Goal: Answer question/provide support

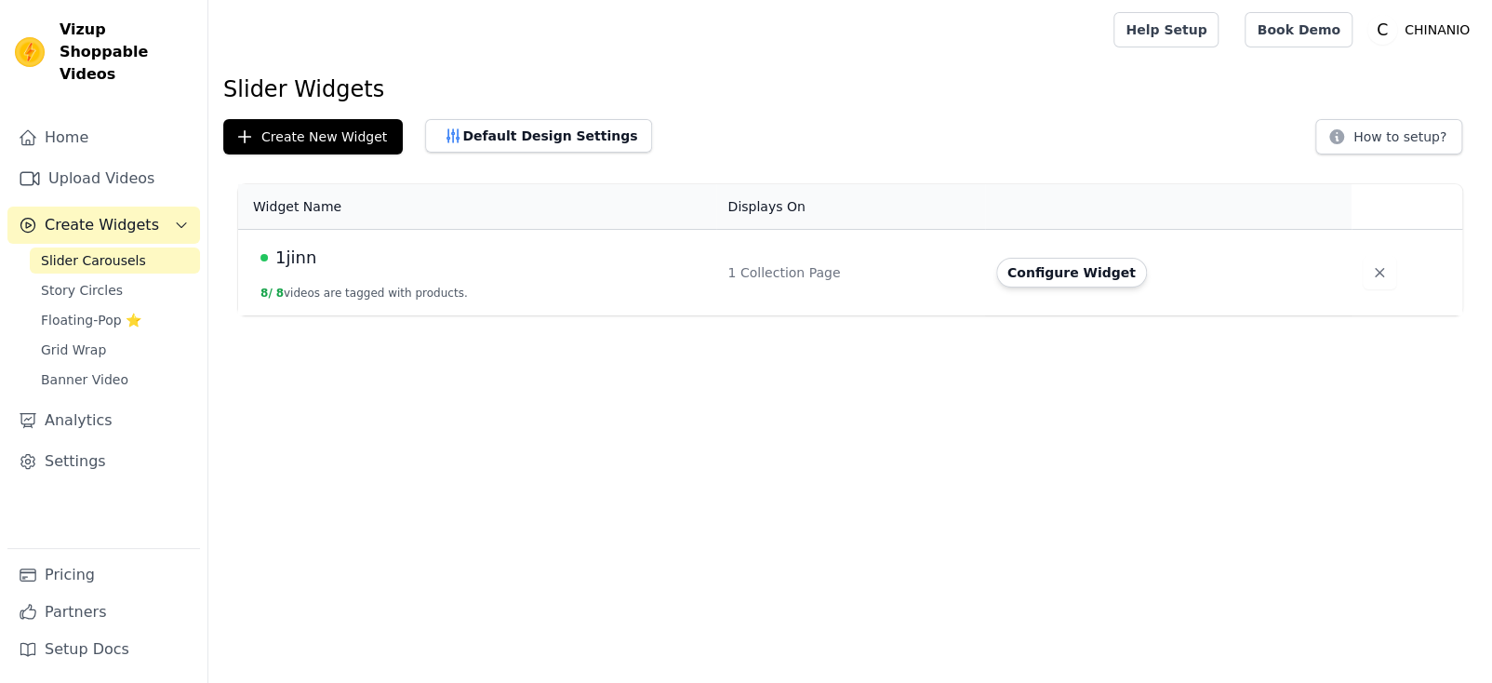
click at [578, 262] on div "1jinn" at bounding box center [483, 258] width 445 height 26
click at [436, 284] on td "1jinn 8 / 8 videos are tagged with products." at bounding box center [477, 273] width 478 height 87
click at [309, 263] on span "1jinn" at bounding box center [295, 258] width 41 height 26
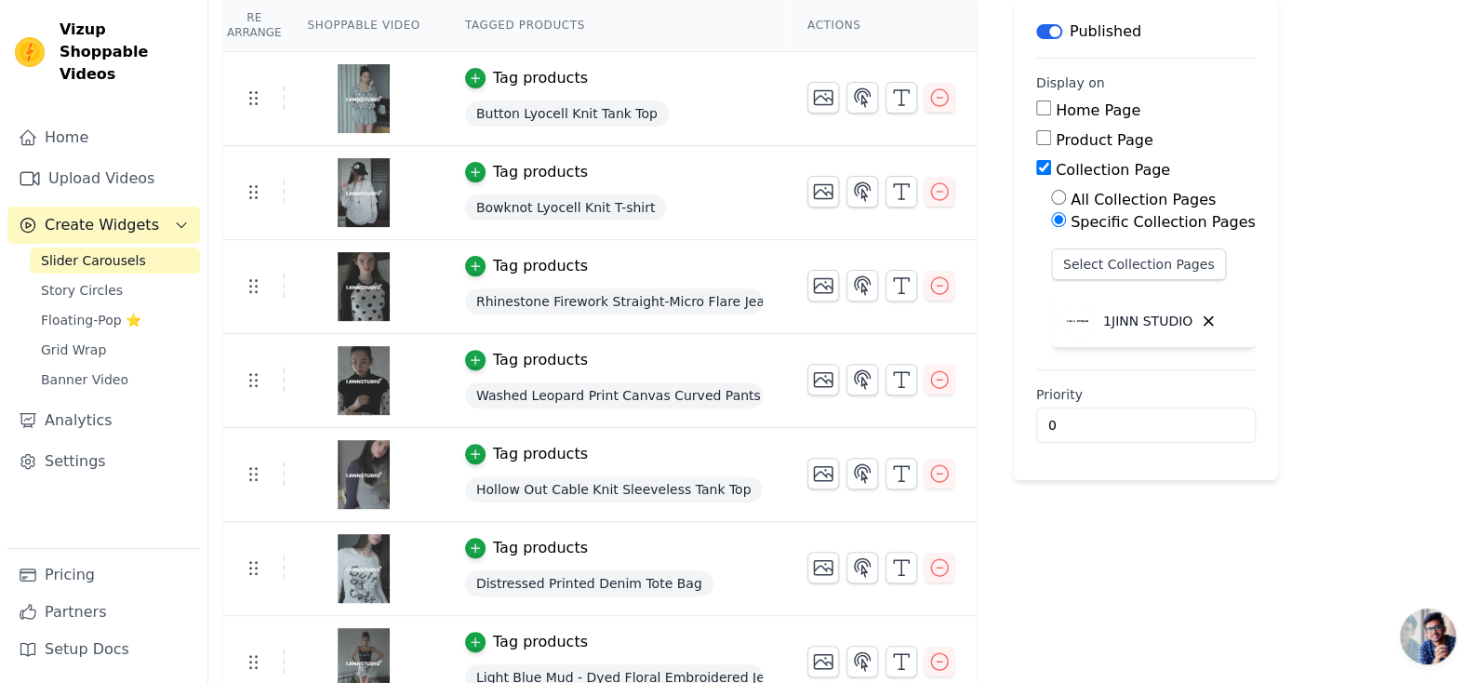
scroll to position [186, 0]
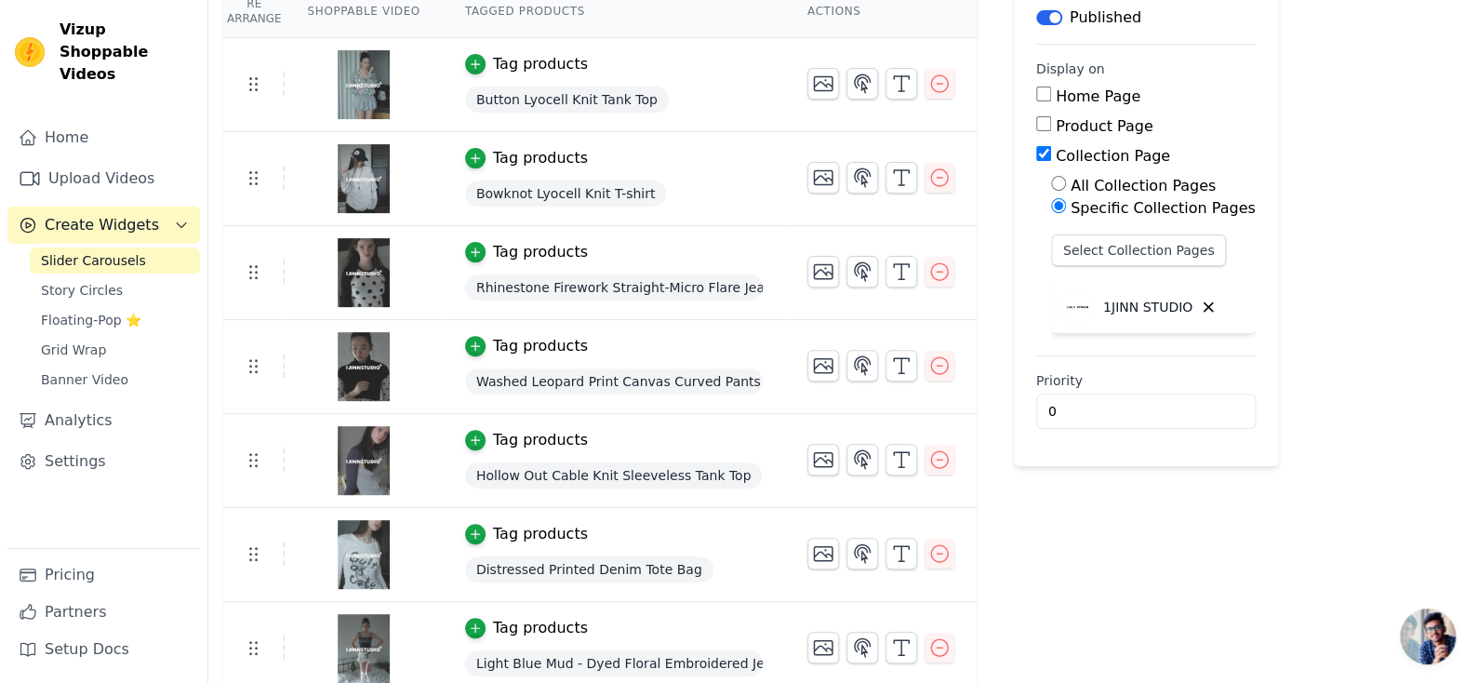
click at [1414, 632] on span "开放式聊天" at bounding box center [1428, 637] width 56 height 56
click at [1421, 624] on span "开放式聊天" at bounding box center [1428, 637] width 56 height 56
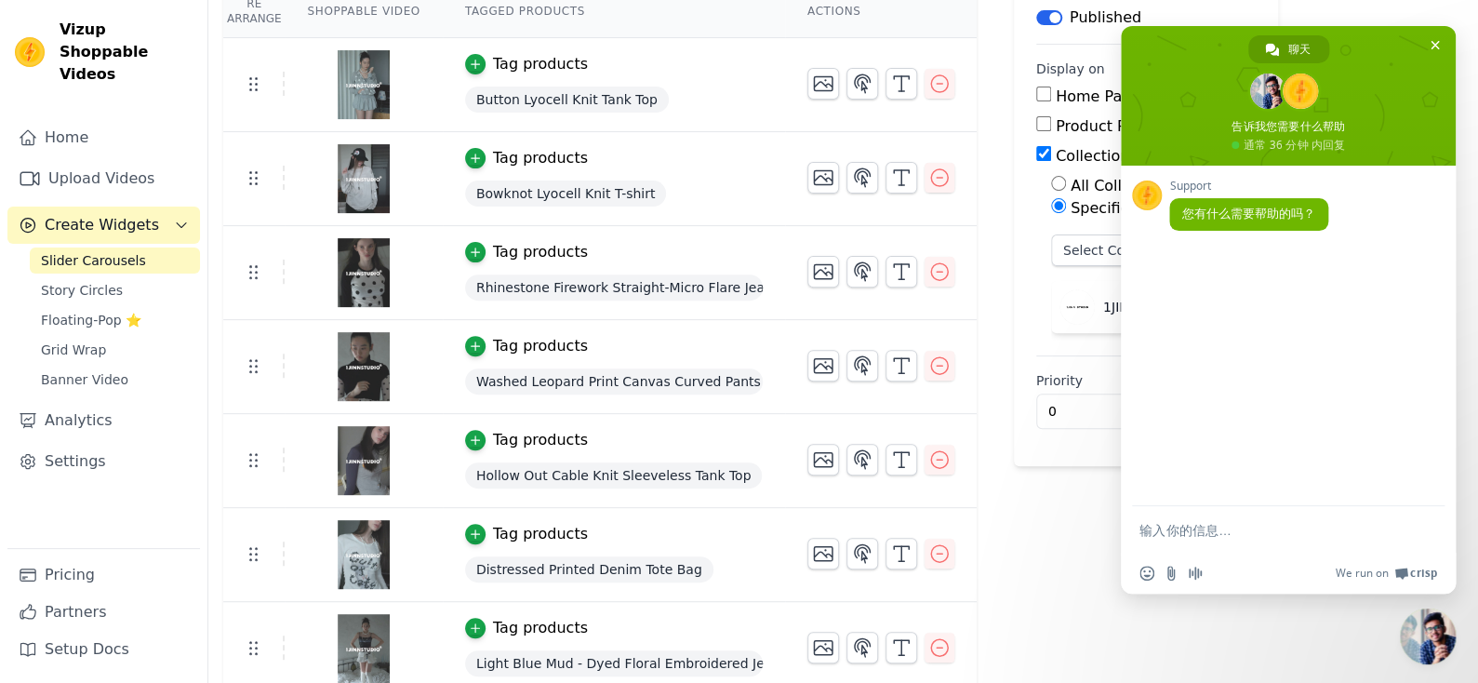
click at [1217, 520] on form at bounding box center [1268, 531] width 257 height 50
click at [1212, 529] on textarea "输入你的信息…" at bounding box center [1268, 530] width 257 height 17
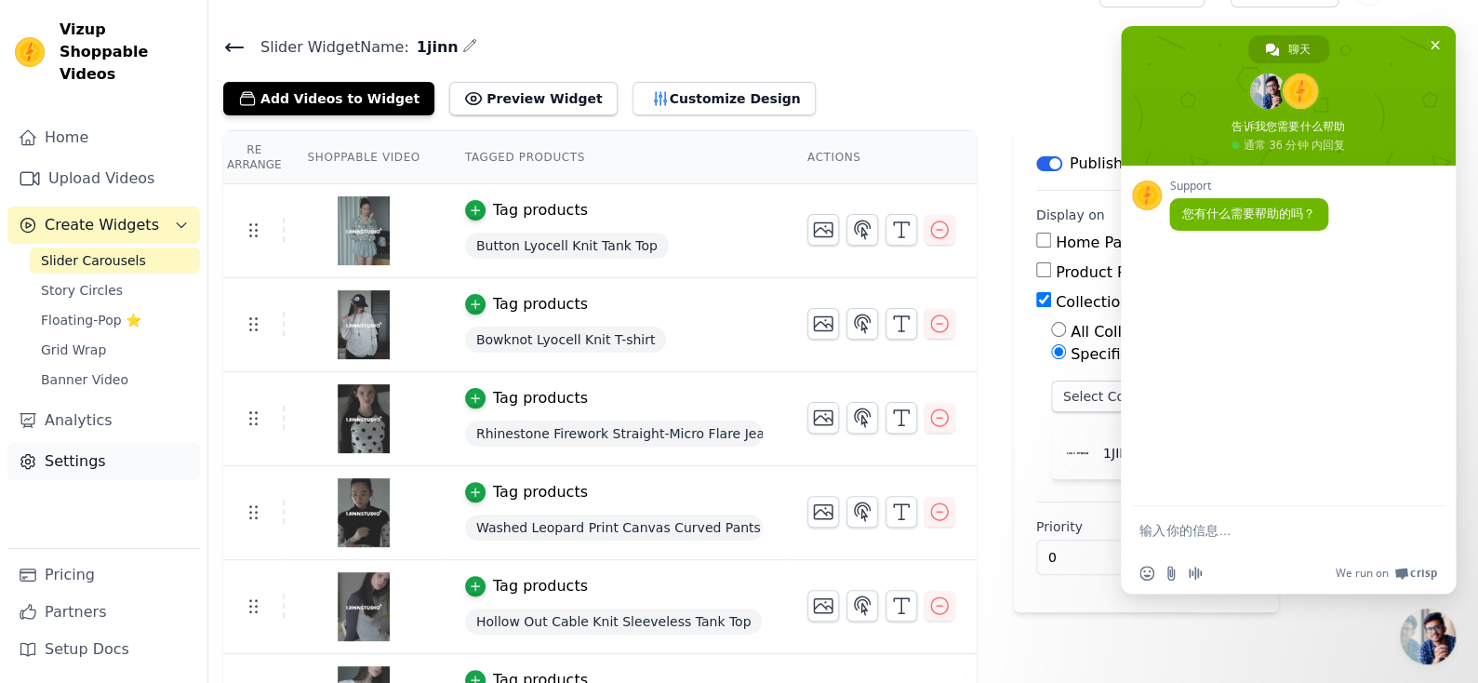
scroll to position [11, 0]
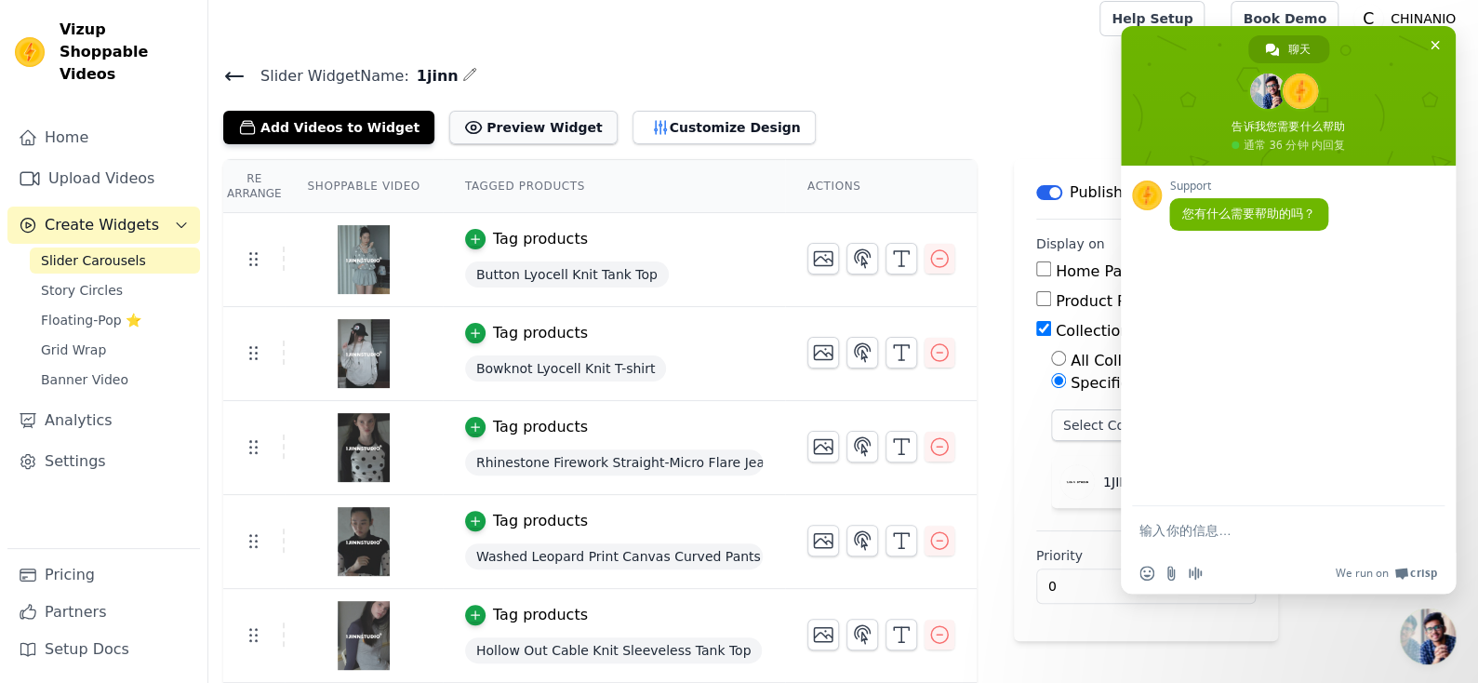
click at [514, 133] on button "Preview Widget" at bounding box center [532, 127] width 167 height 33
click at [1232, 558] on div "插入表情符号 发送文件 录制音频信息 We run on Crisp" at bounding box center [1288, 573] width 335 height 41
click at [1237, 526] on textarea "输入你的信息…" at bounding box center [1268, 530] width 257 height 17
click at [1245, 535] on textarea "输入你的信息…" at bounding box center [1268, 530] width 257 height 17
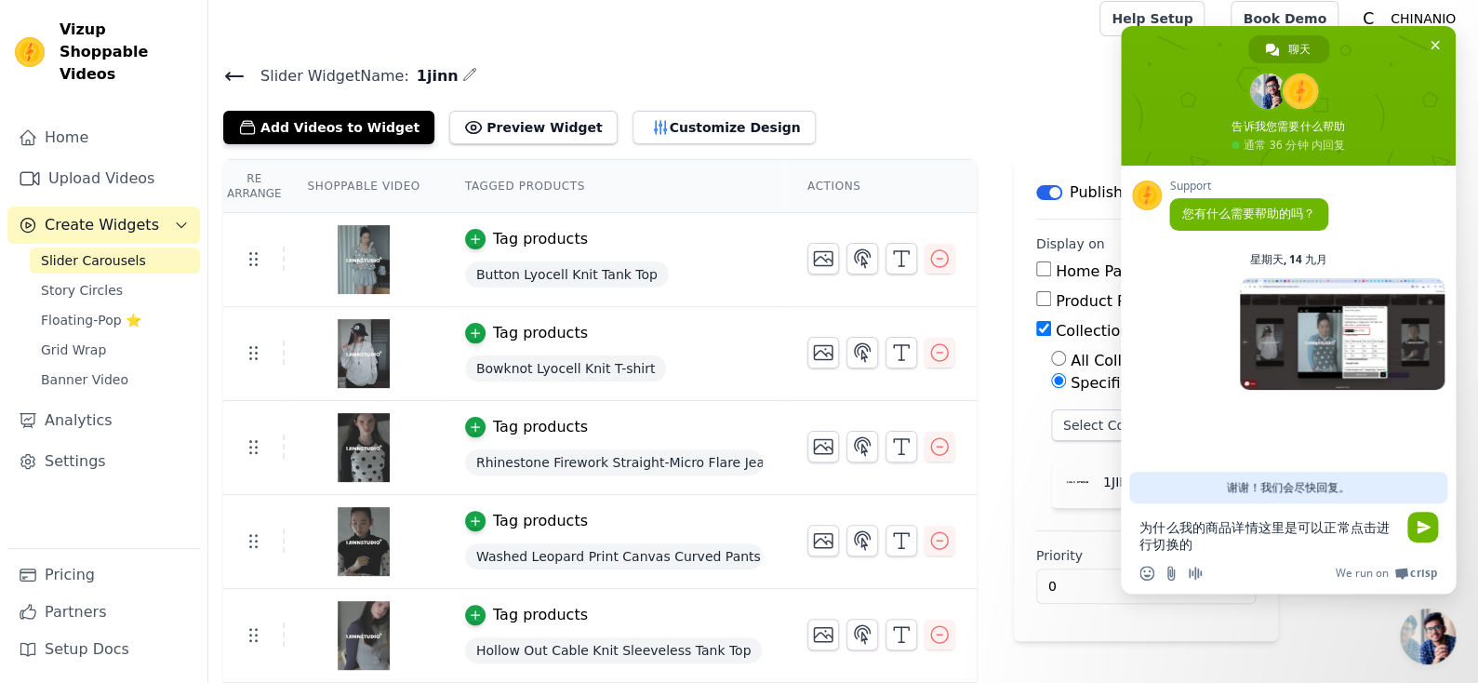
click at [1165, 528] on textarea "为什么我的商品详情这里是可以正常点击进行切换的" at bounding box center [1268, 535] width 257 height 33
click at [1170, 527] on textarea "为什么我的商品详情这里是可以正常点击进行切换的" at bounding box center [1268, 535] width 257 height 33
click at [1177, 529] on textarea "为什么我的商品详情这里是可以正常点击进行切换的" at bounding box center [1268, 535] width 257 height 33
click at [1376, 529] on textarea "我的商品详情这里是可以正常点击进行切换的" at bounding box center [1268, 535] width 257 height 33
click at [1394, 529] on textarea "我的商品详情这里是可以正常点击进行切换的" at bounding box center [1268, 535] width 257 height 33
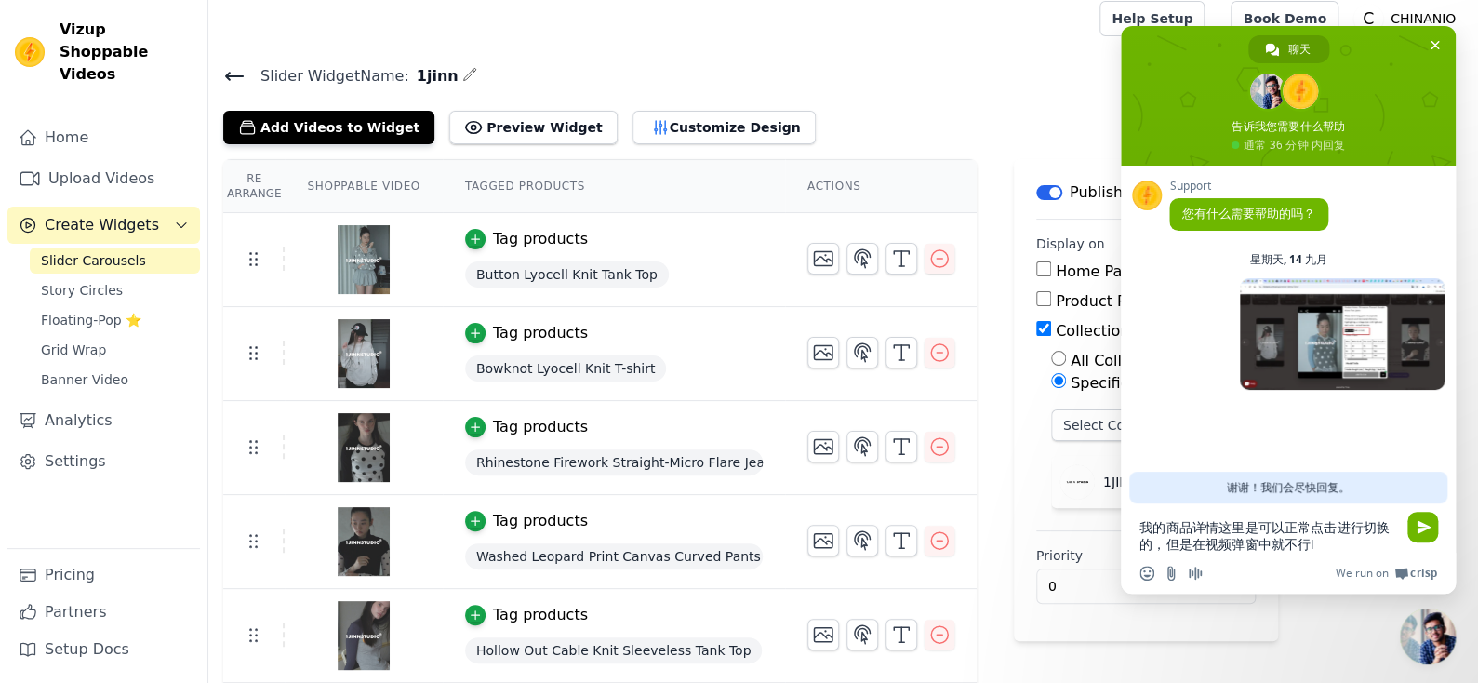
type textarea "我的商品详情这里是可以正常点击进行切换的，但是在视频弹窗中就不行了"
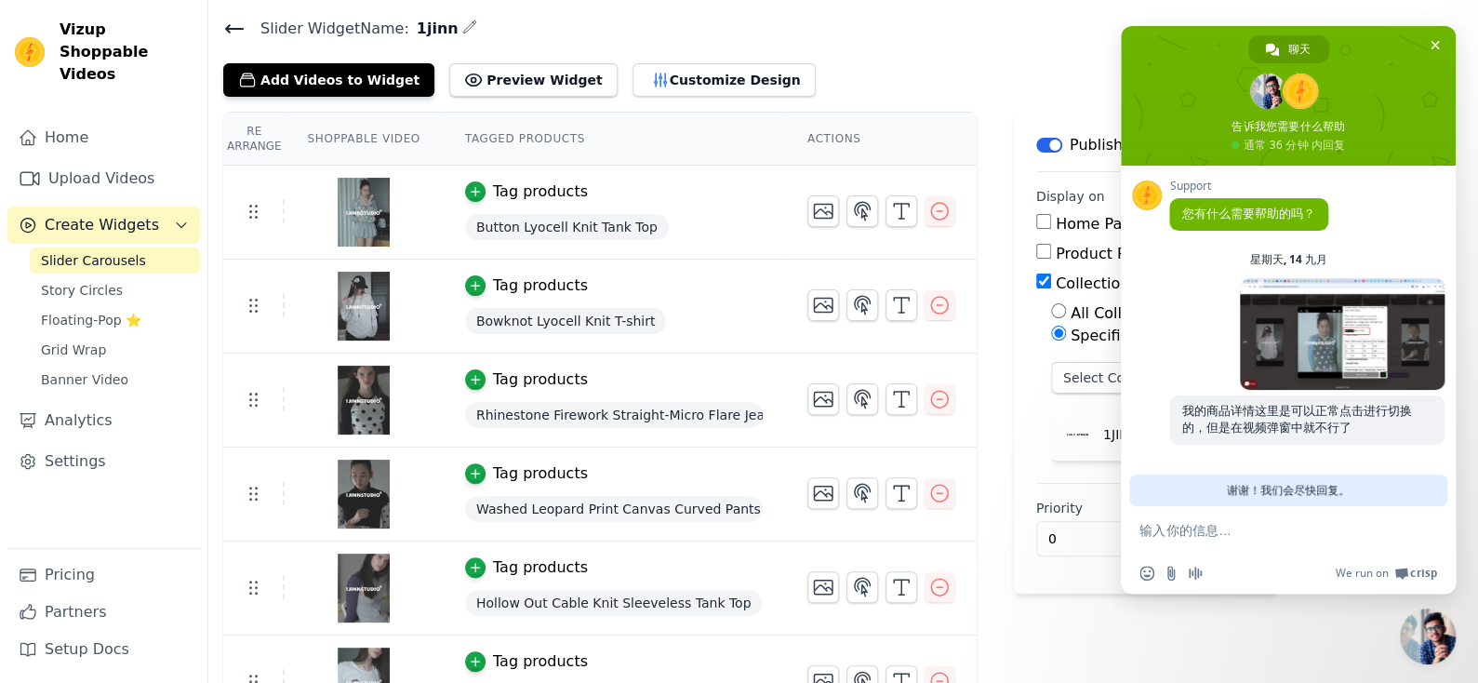
scroll to position [103, 0]
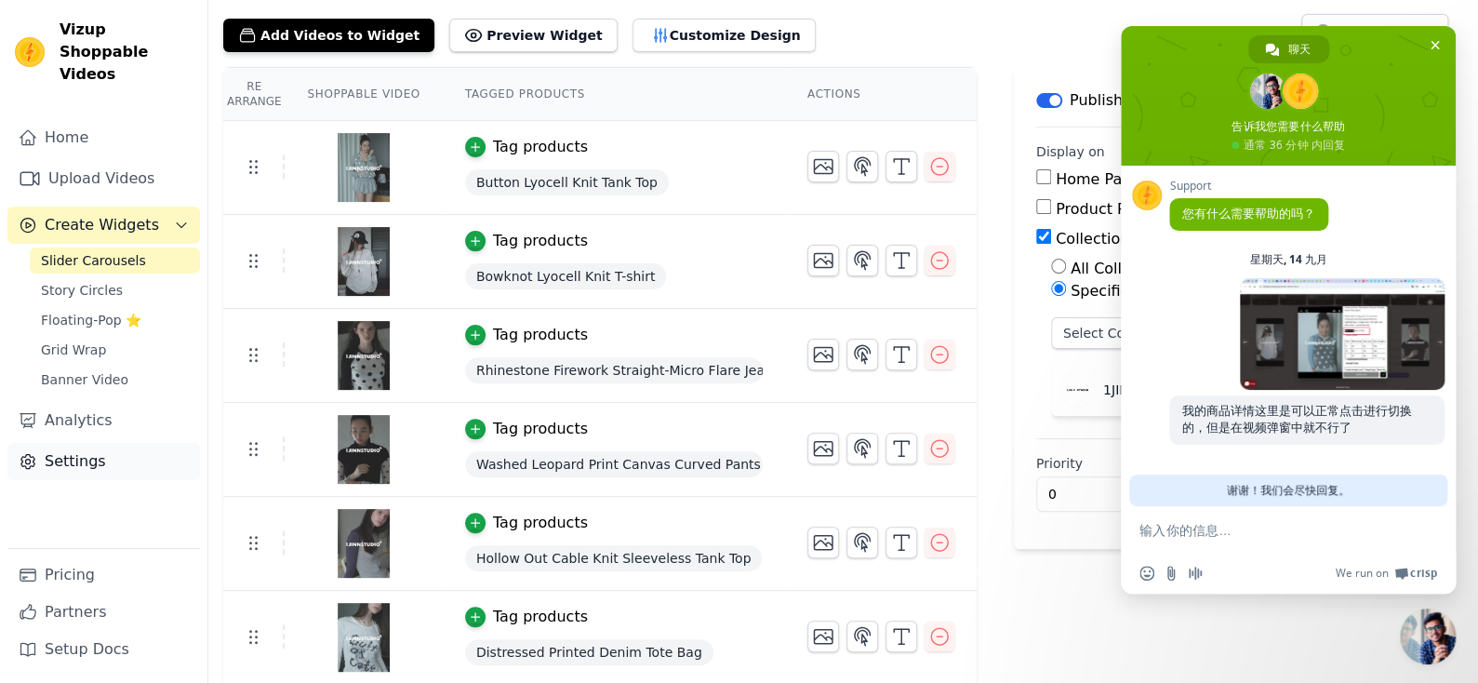
drag, startPoint x: 110, startPoint y: 445, endPoint x: 127, endPoint y: 437, distance: 18.3
click at [110, 445] on link "Settings" at bounding box center [103, 461] width 193 height 37
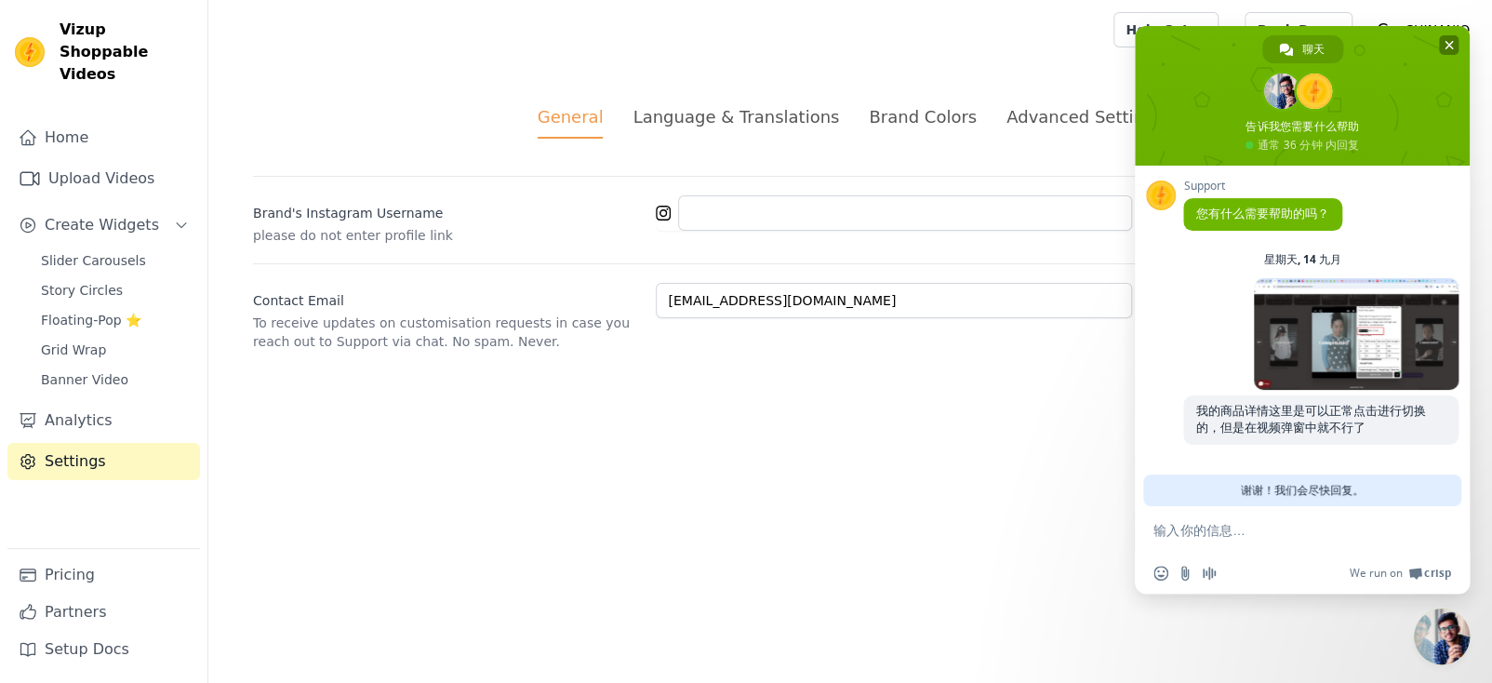
click at [1455, 42] on span "关闭聊天" at bounding box center [1449, 45] width 20 height 20
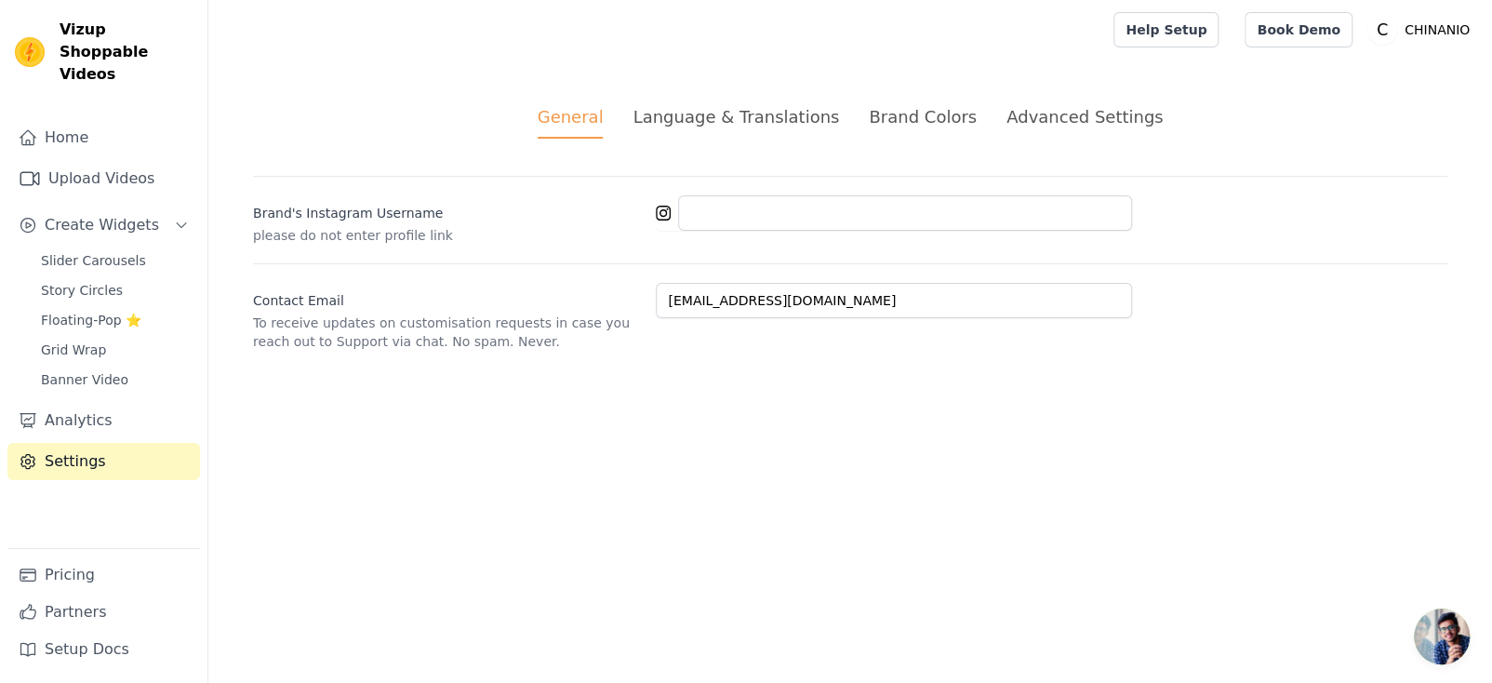
click at [704, 127] on div "Language & Translations" at bounding box center [736, 116] width 207 height 25
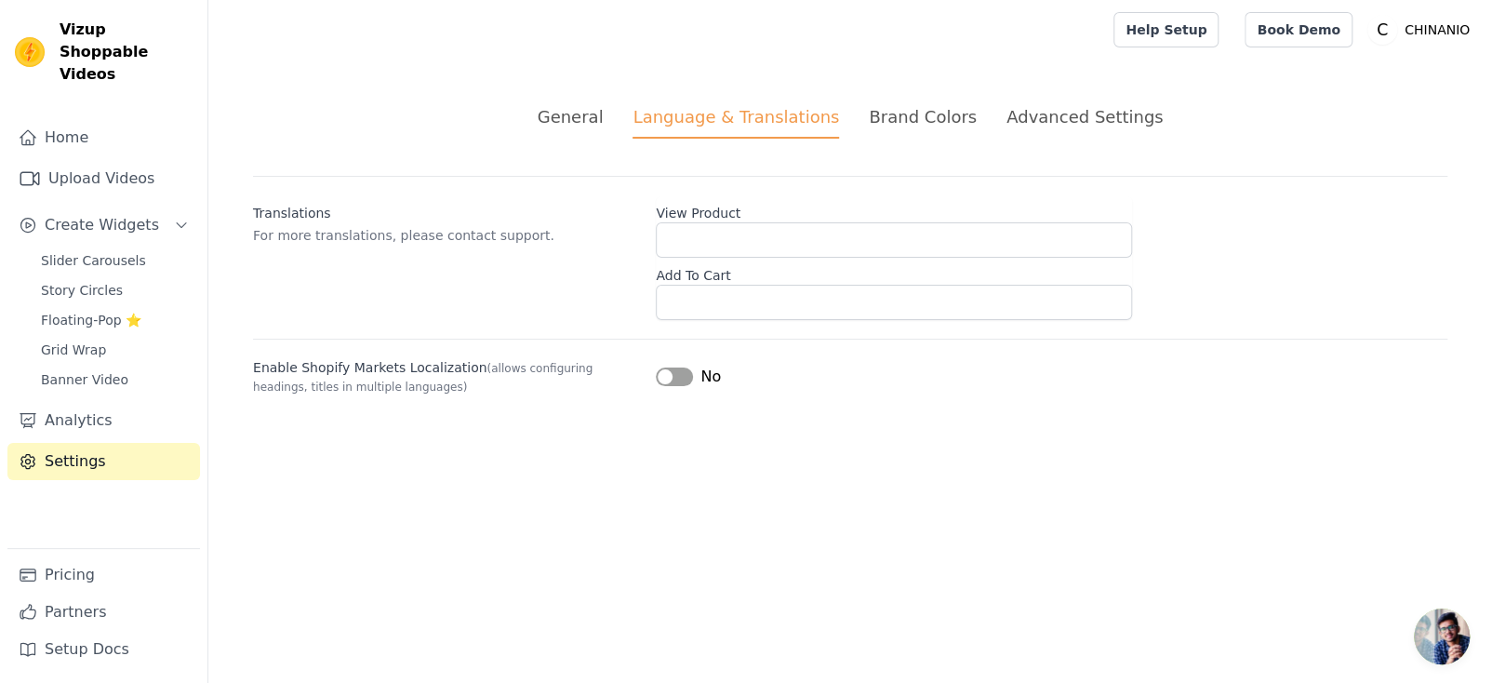
click at [912, 116] on div "Brand Colors" at bounding box center [923, 116] width 108 height 25
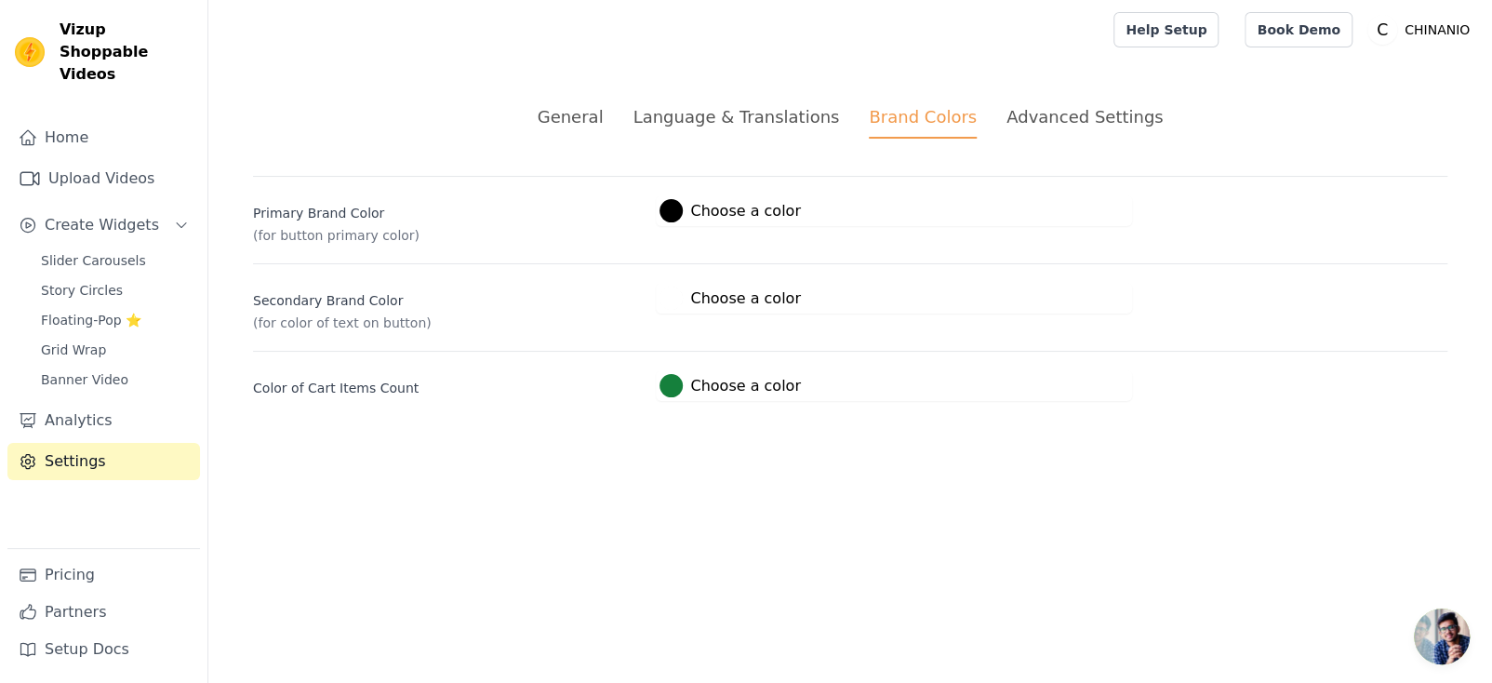
click at [1026, 119] on div "Advanced Settings" at bounding box center [1085, 116] width 156 height 25
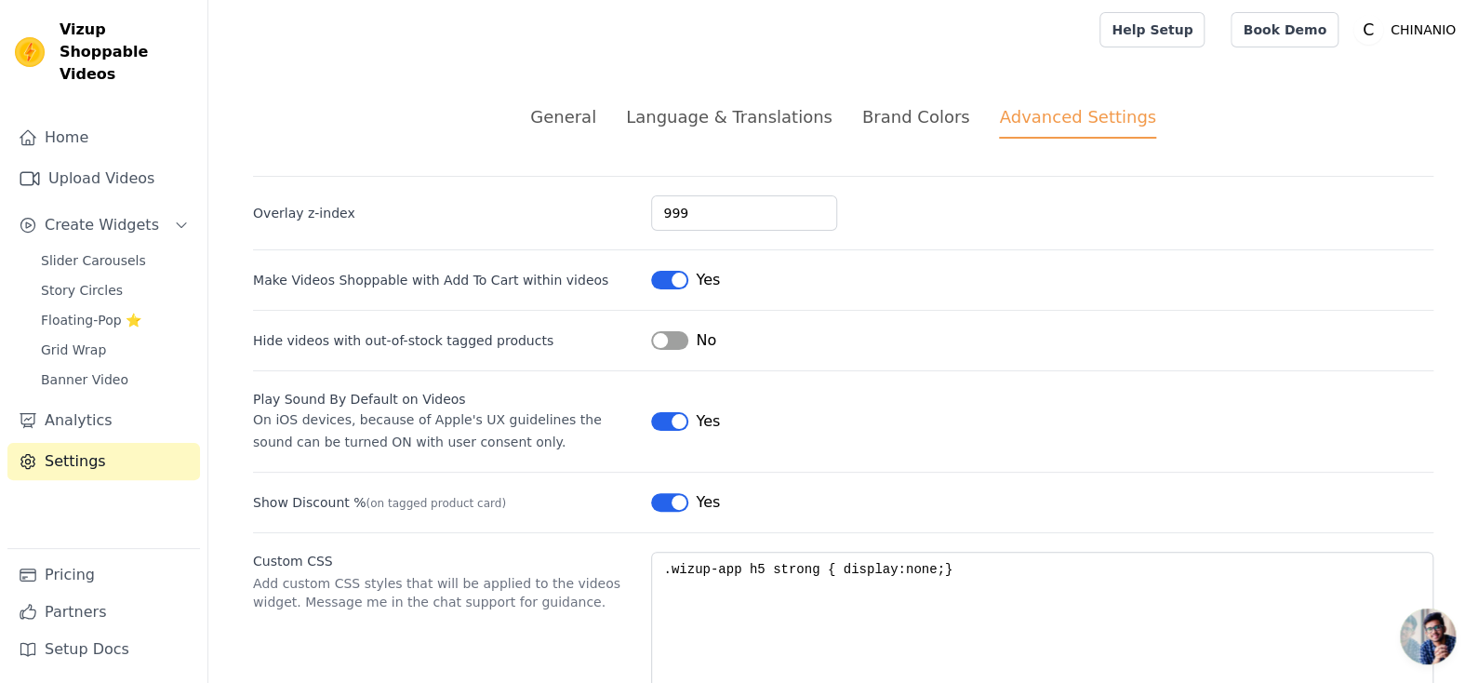
scroll to position [77, 0]
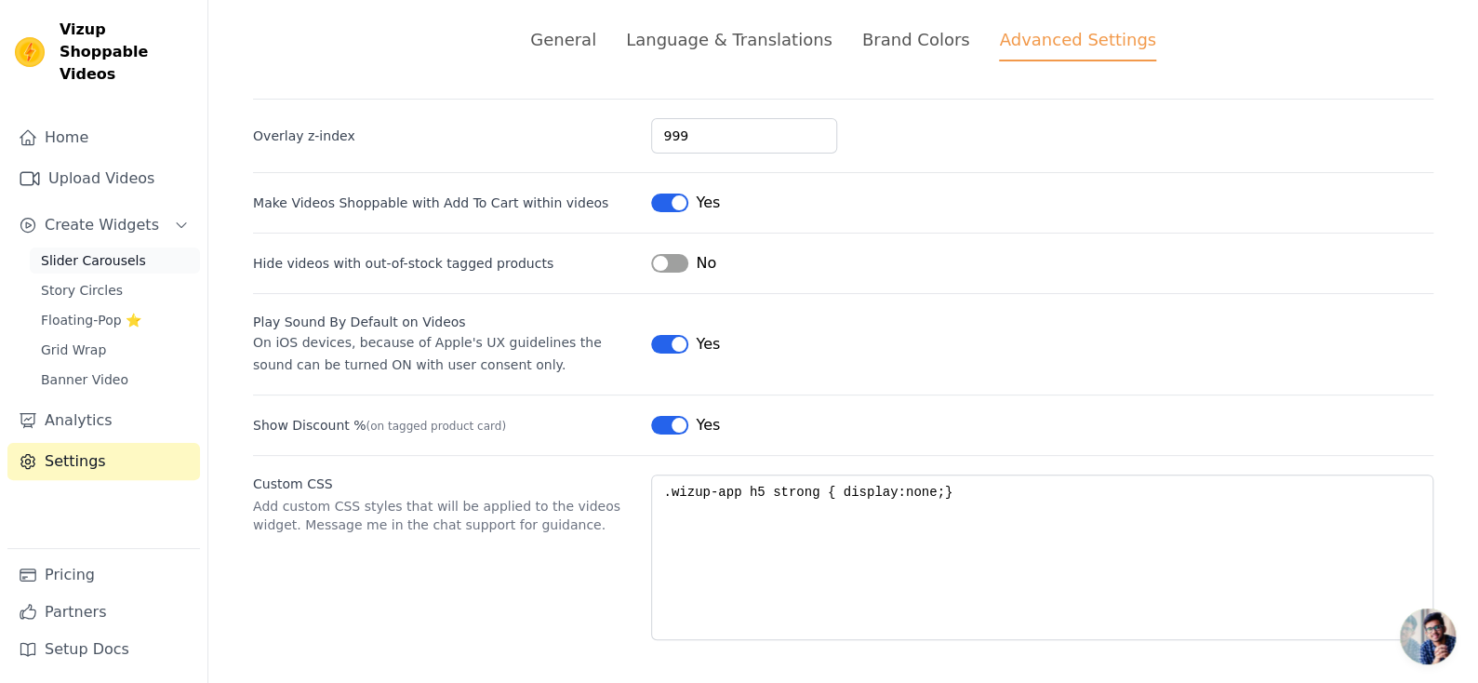
click at [105, 247] on link "Slider Carousels" at bounding box center [115, 260] width 170 height 26
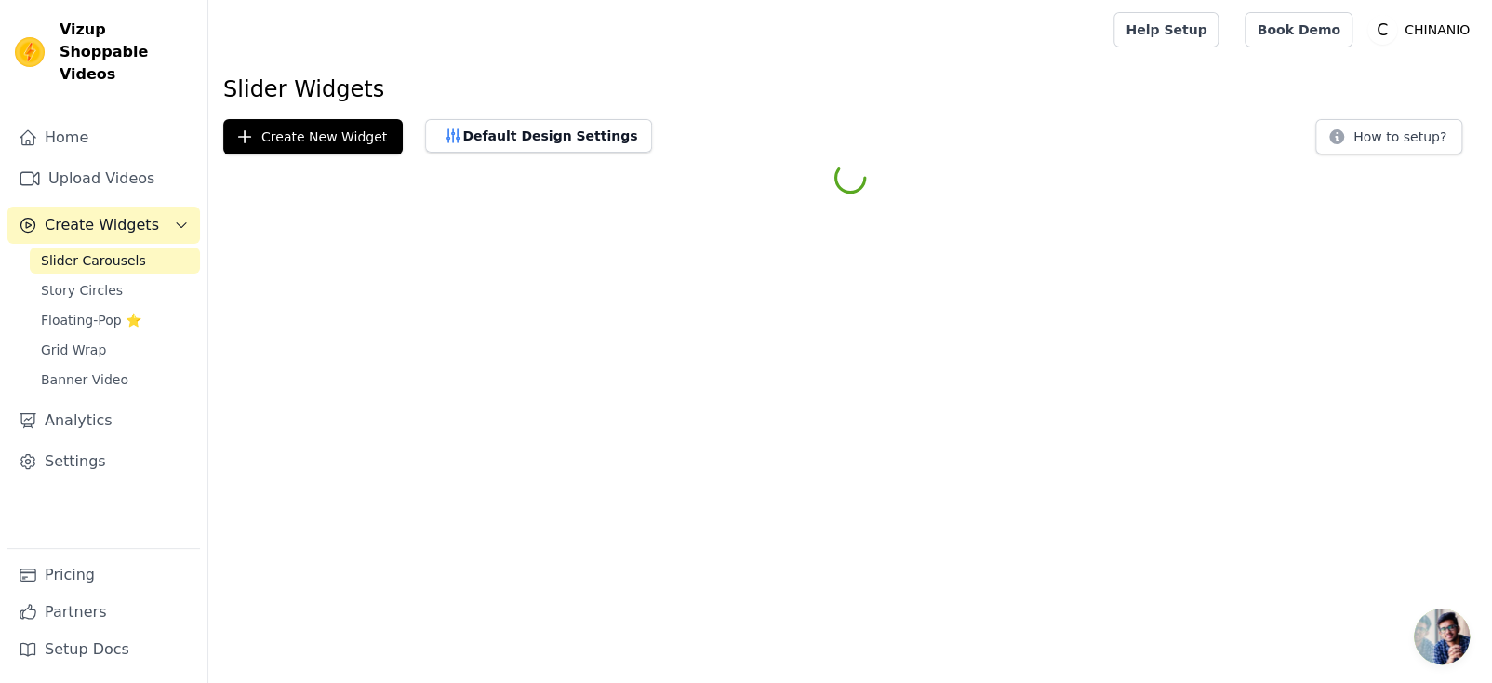
scroll to position [116, 0]
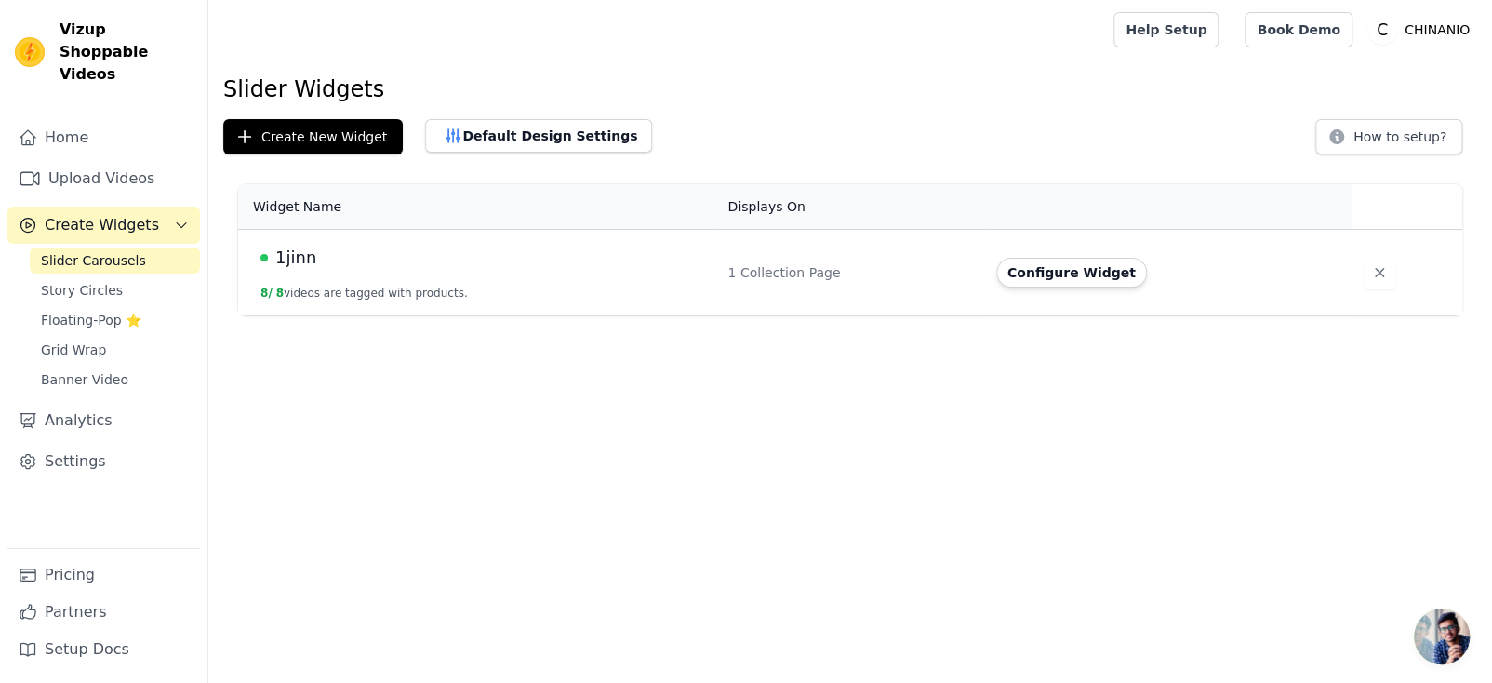
click at [358, 295] on button "8 / 8 videos are tagged with products." at bounding box center [364, 293] width 207 height 15
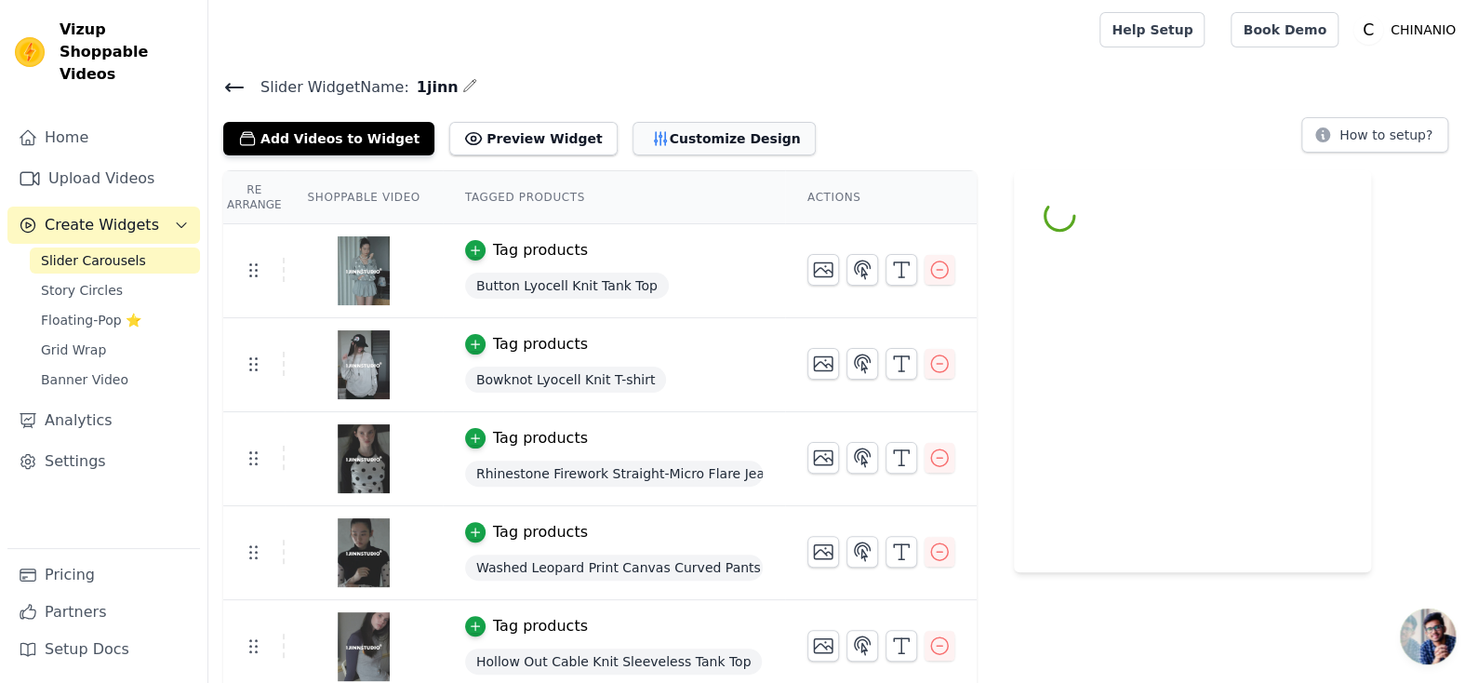
click at [676, 136] on button "Customize Design" at bounding box center [724, 138] width 183 height 33
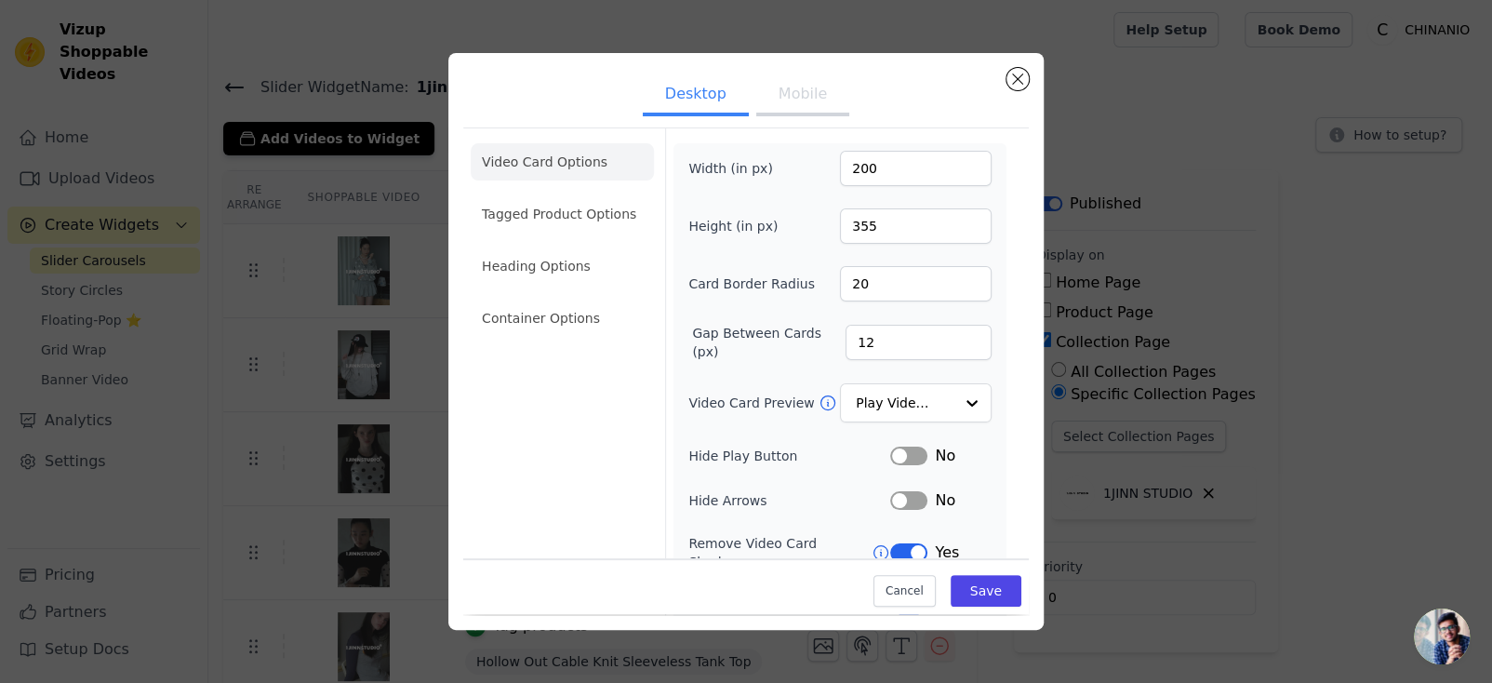
drag, startPoint x: 567, startPoint y: 226, endPoint x: 565, endPoint y: 240, distance: 14.1
click at [566, 228] on li "Tagged Product Options" at bounding box center [562, 213] width 183 height 37
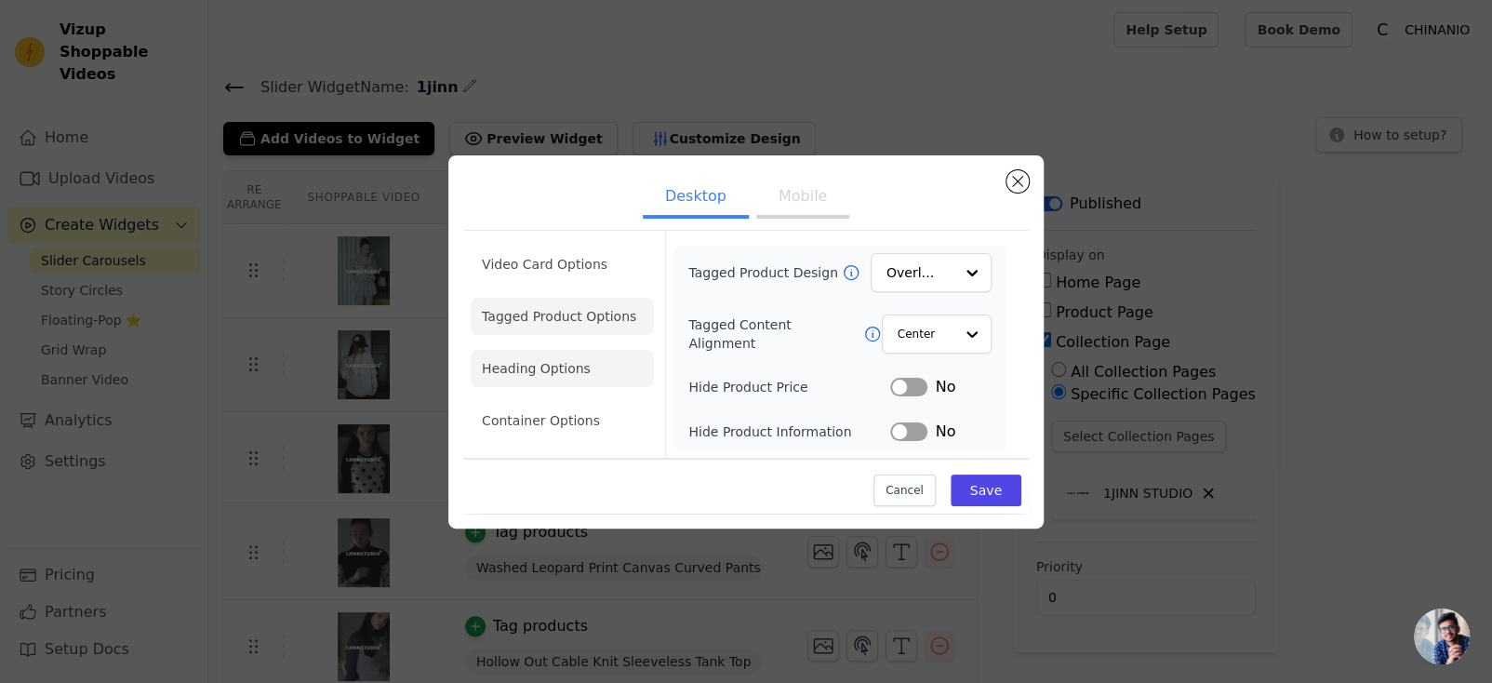
click at [578, 375] on li "Heading Options" at bounding box center [562, 368] width 183 height 37
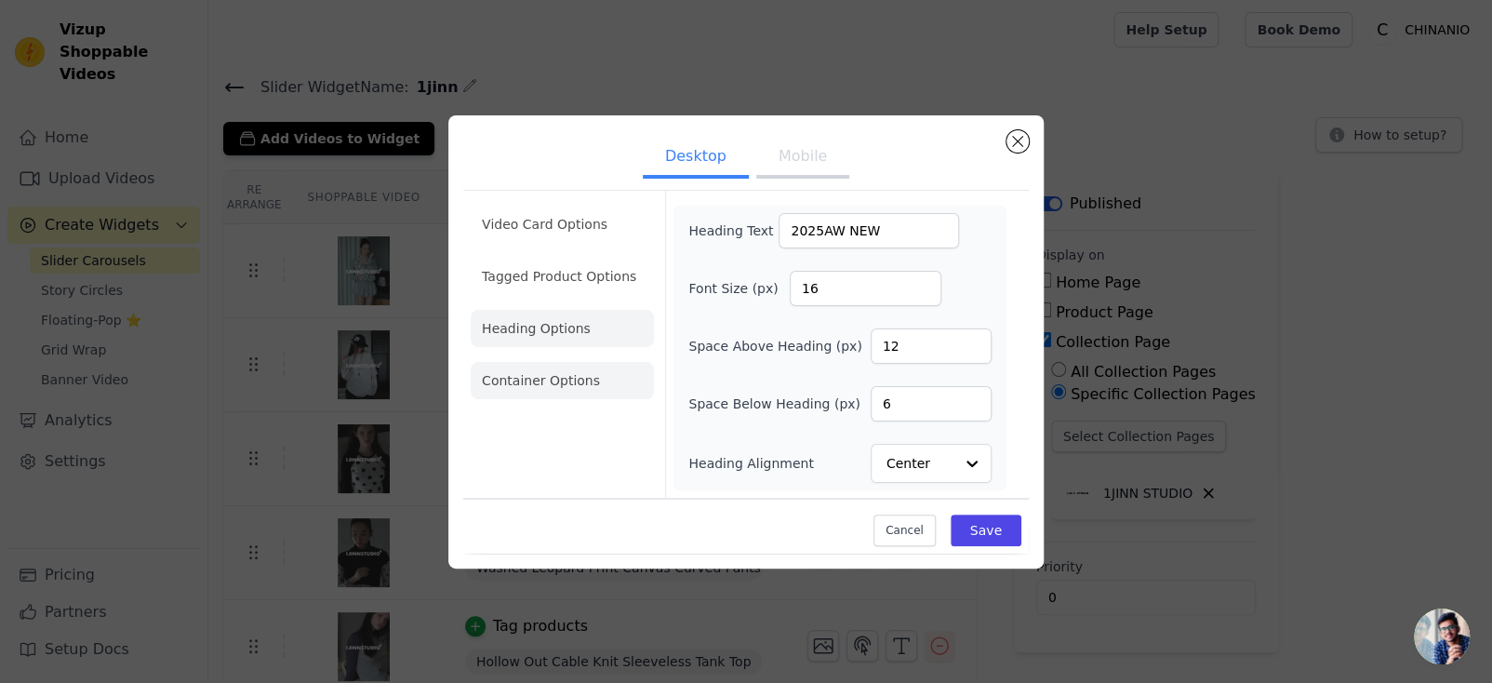
drag, startPoint x: 559, startPoint y: 413, endPoint x: 559, endPoint y: 398, distance: 14.9
click at [559, 413] on div "Video Card Options Tagged Product Options Heading Options Container Options" at bounding box center [562, 344] width 183 height 307
click at [559, 393] on li "Container Options" at bounding box center [562, 380] width 183 height 37
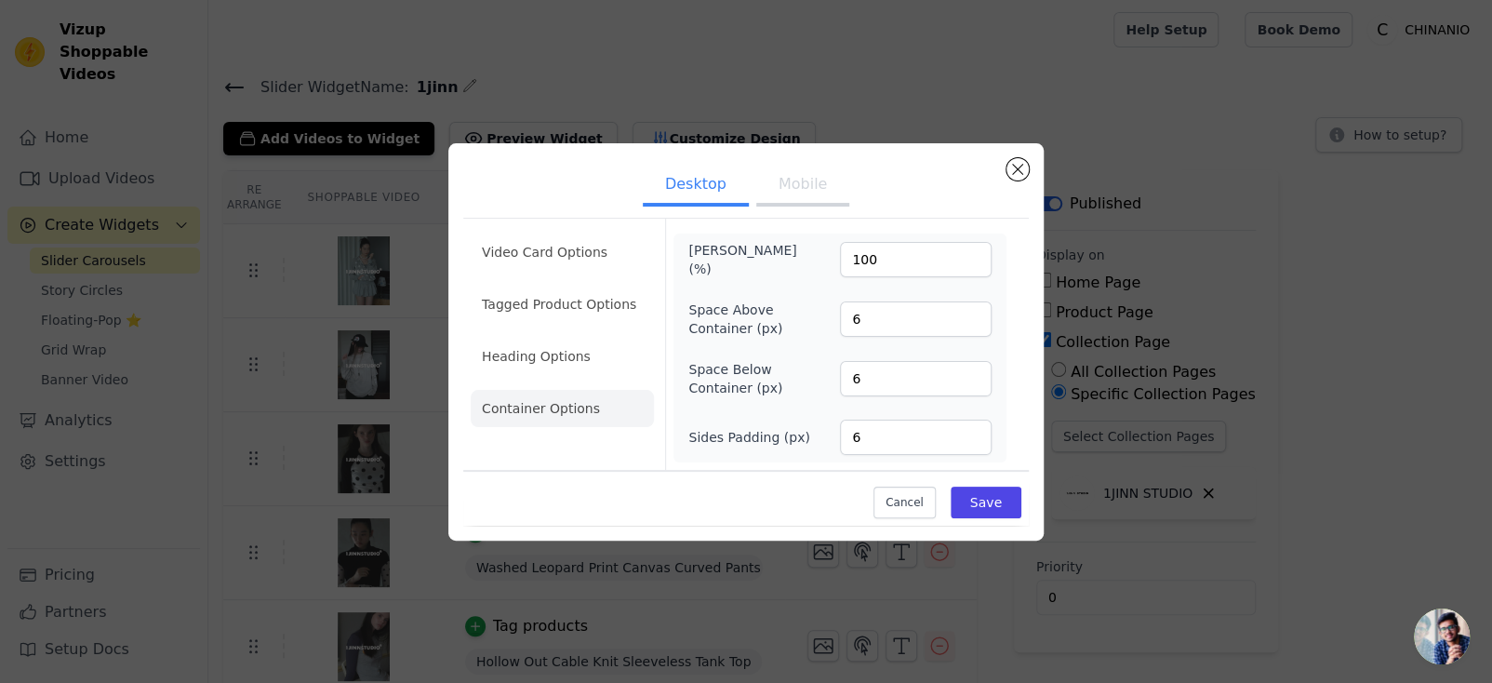
click at [762, 202] on button "Mobile" at bounding box center [802, 186] width 93 height 41
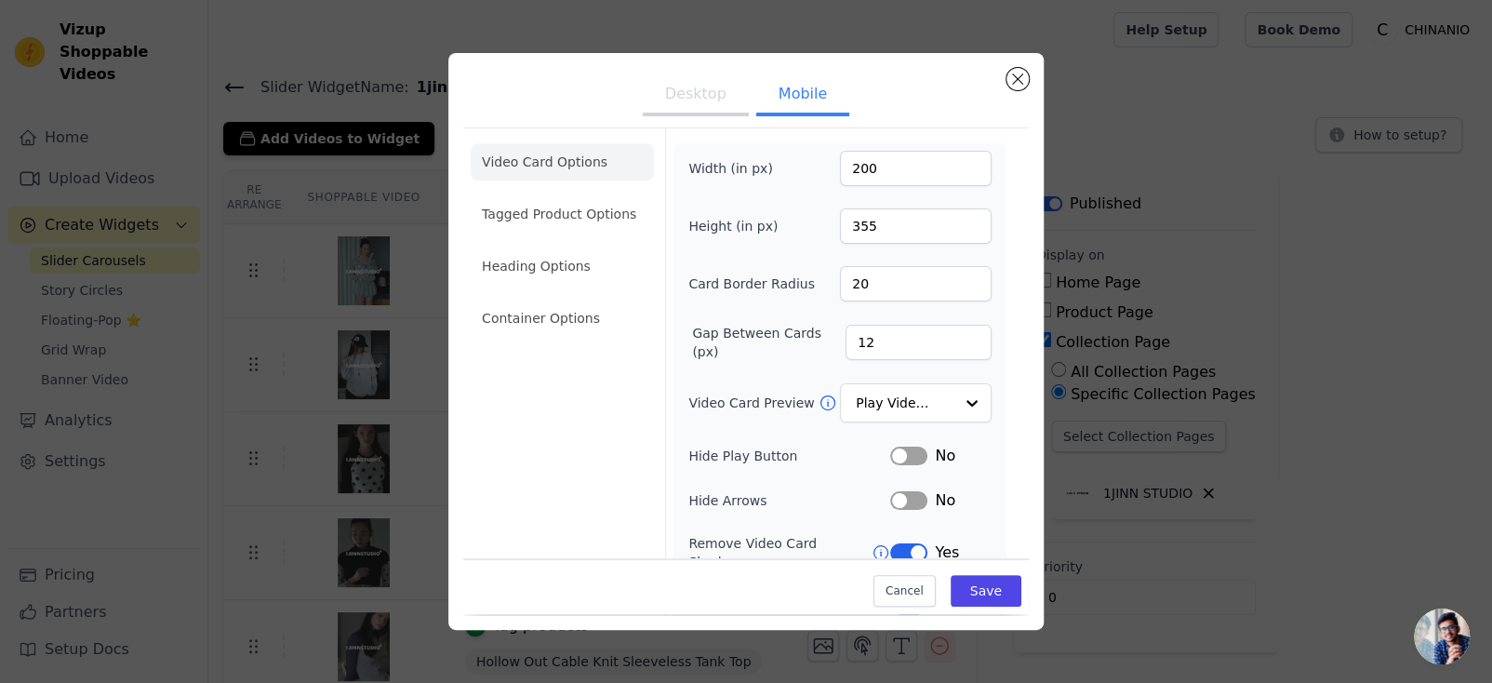
click at [804, 194] on div "Width (in px) 200 Height (in px) 355 Card Border Radius 20 Gap Between Cards (p…" at bounding box center [840, 450] width 303 height 599
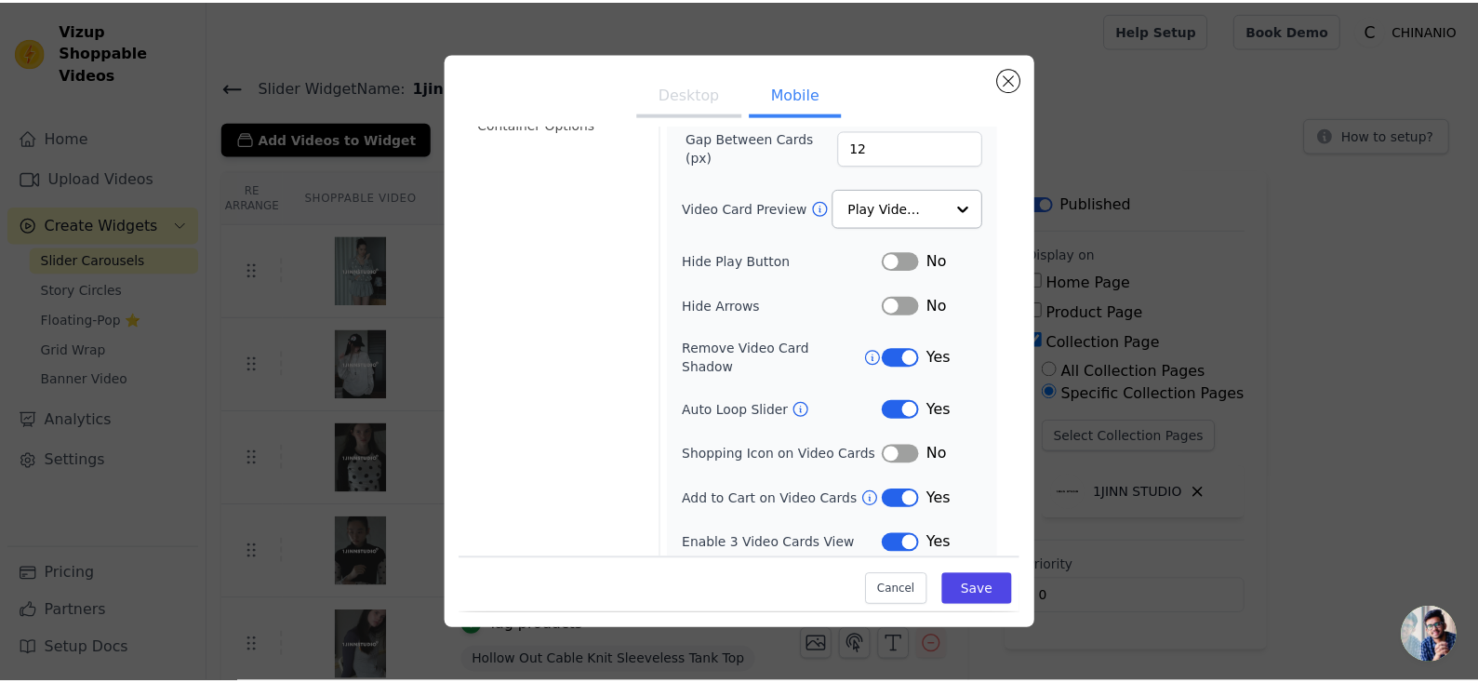
scroll to position [204, 0]
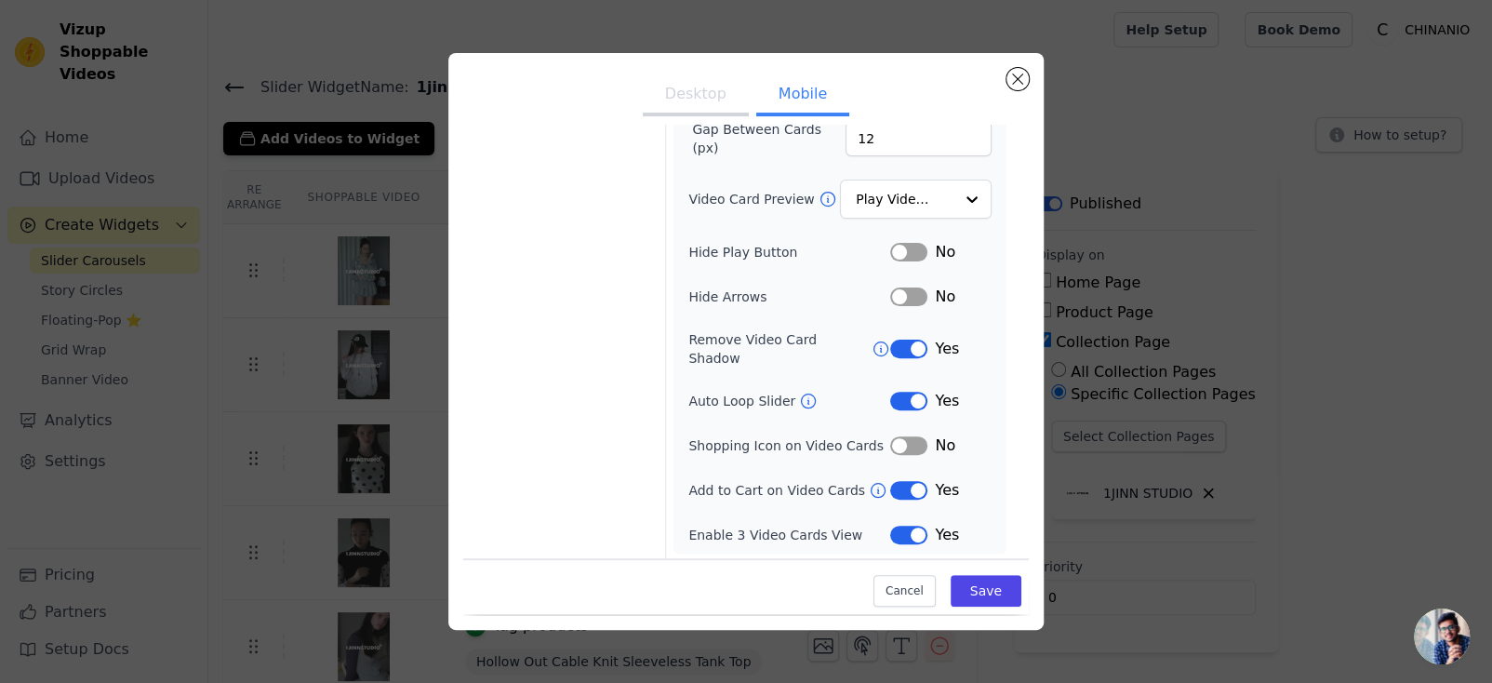
click at [1029, 82] on div "Desktop Mobile Video Card Options Tagged Product Options Heading Options Contai…" at bounding box center [745, 341] width 595 height 576
click at [1026, 75] on button "Close modal" at bounding box center [1018, 79] width 22 height 22
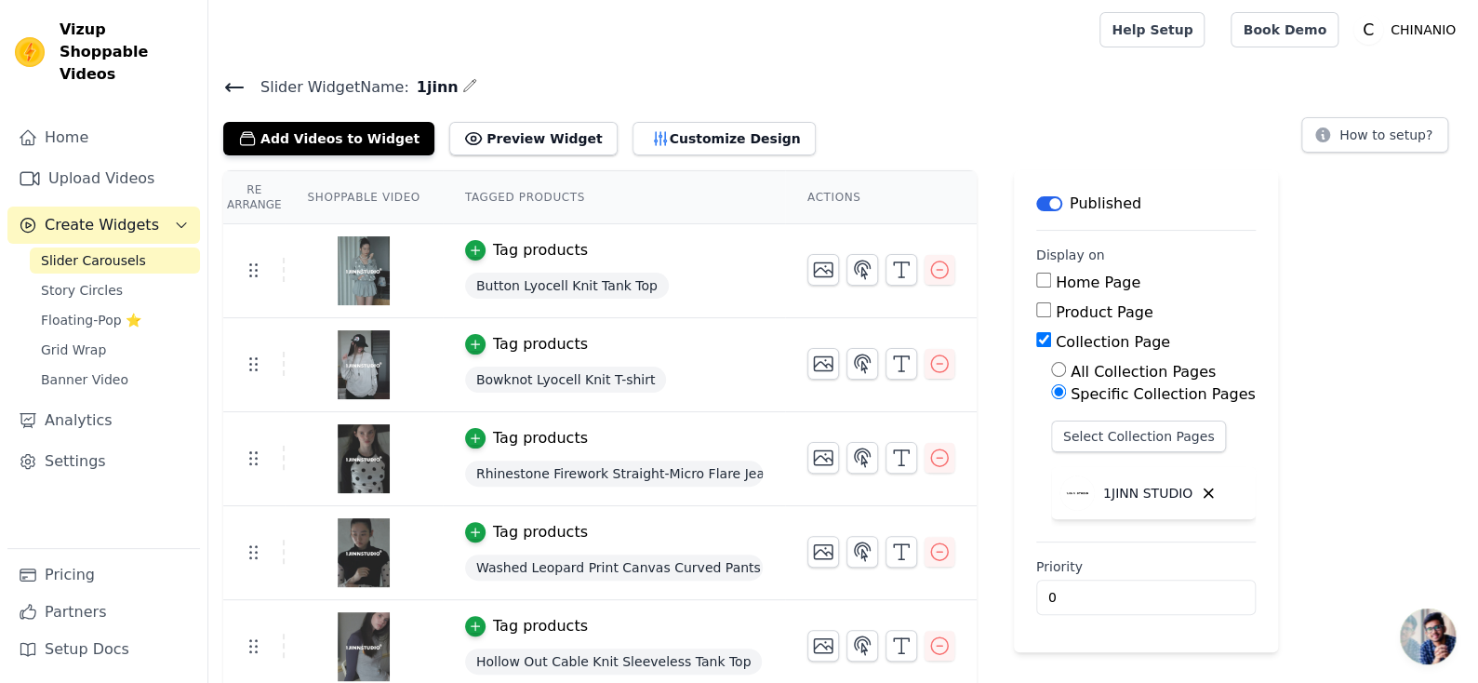
click at [1424, 623] on span "开放式聊天" at bounding box center [1428, 637] width 56 height 56
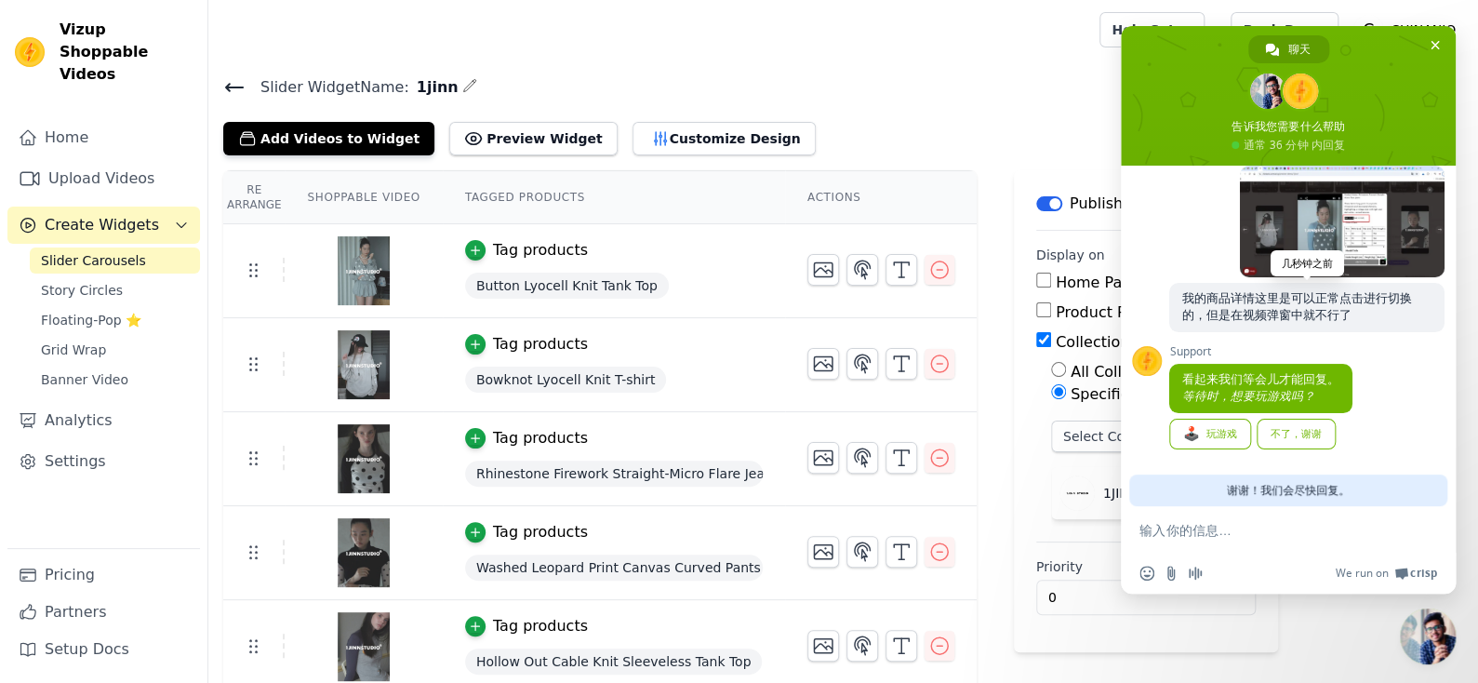
click at [1292, 438] on div "不了，谢谢" at bounding box center [1296, 434] width 79 height 31
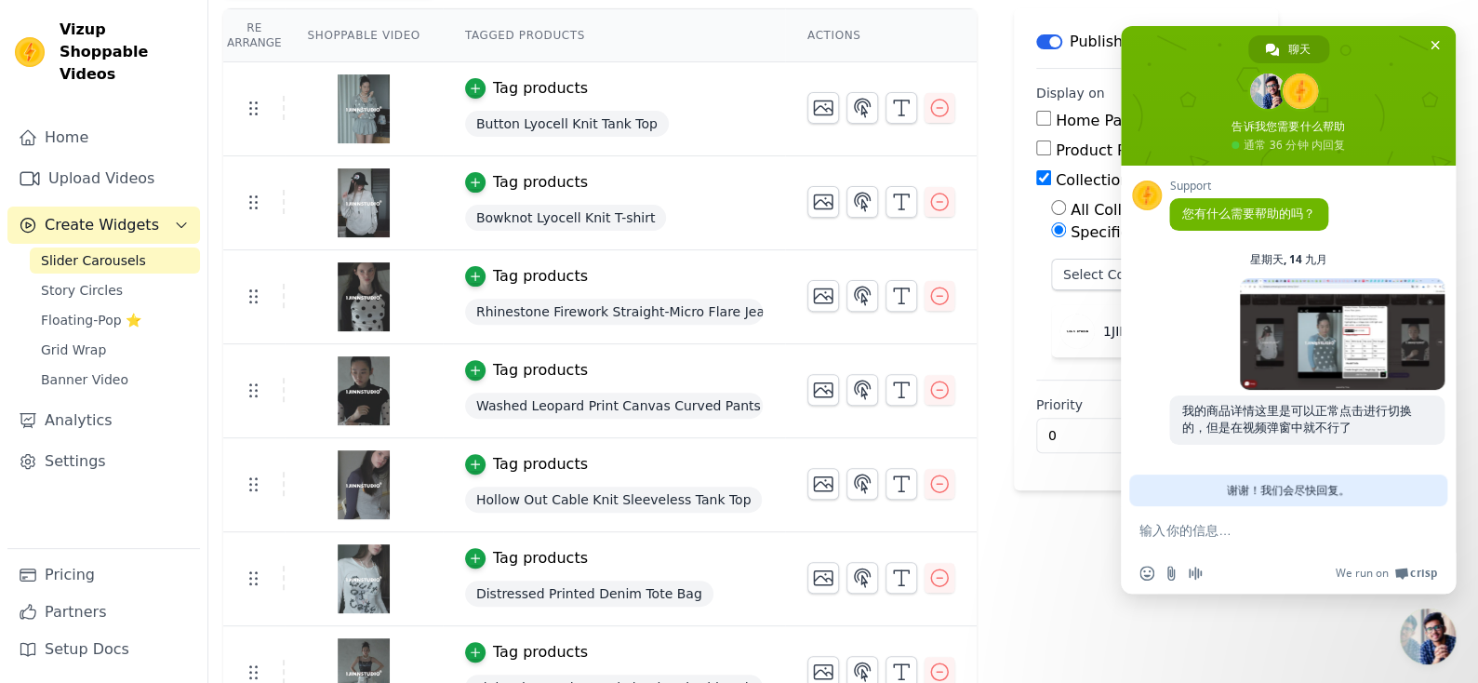
scroll to position [290, 0]
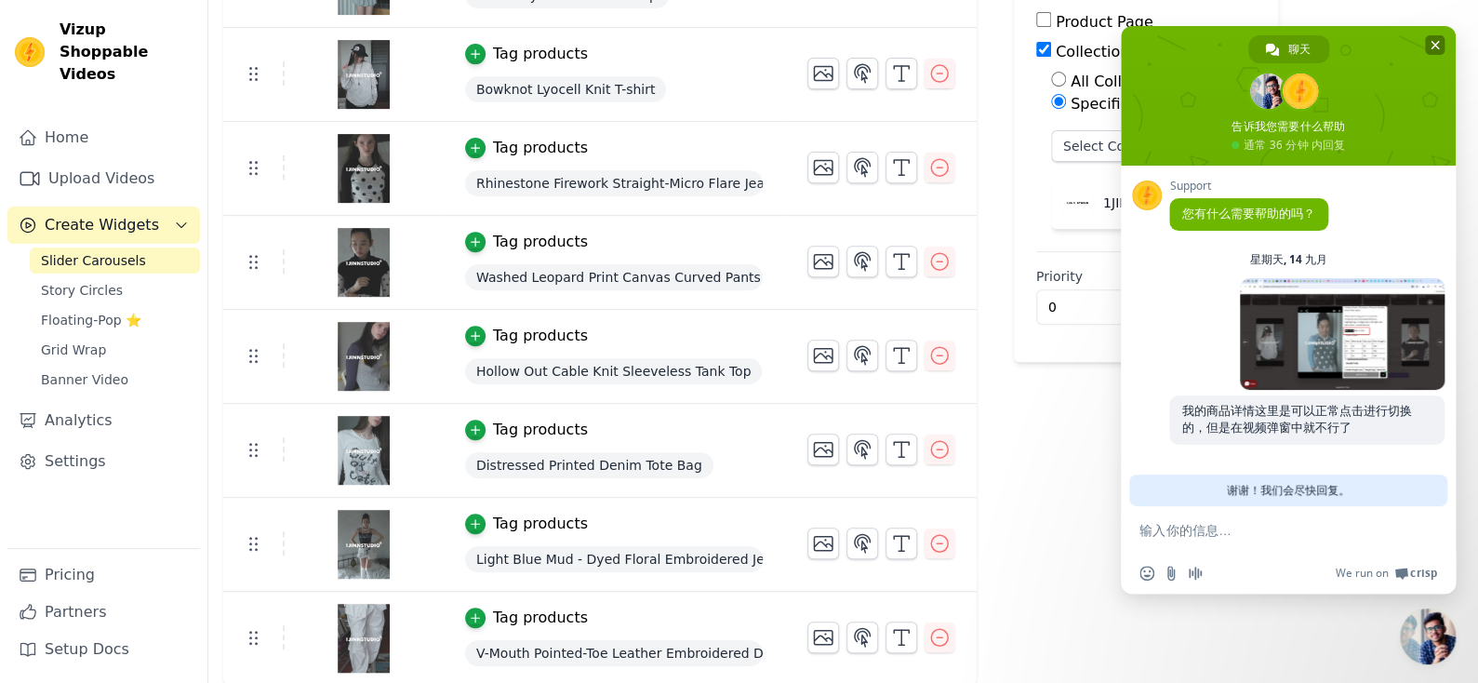
click at [1434, 41] on span "关闭聊天" at bounding box center [1435, 45] width 9 height 9
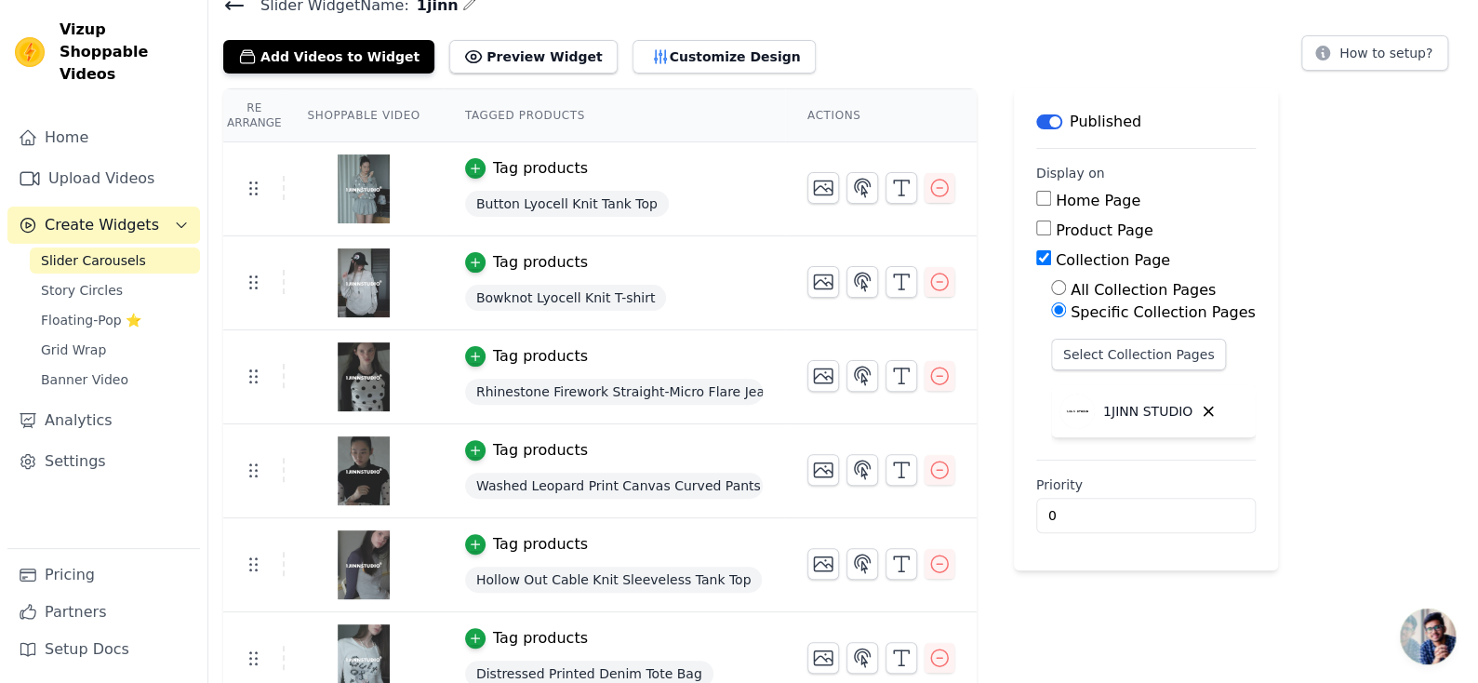
scroll to position [11, 0]
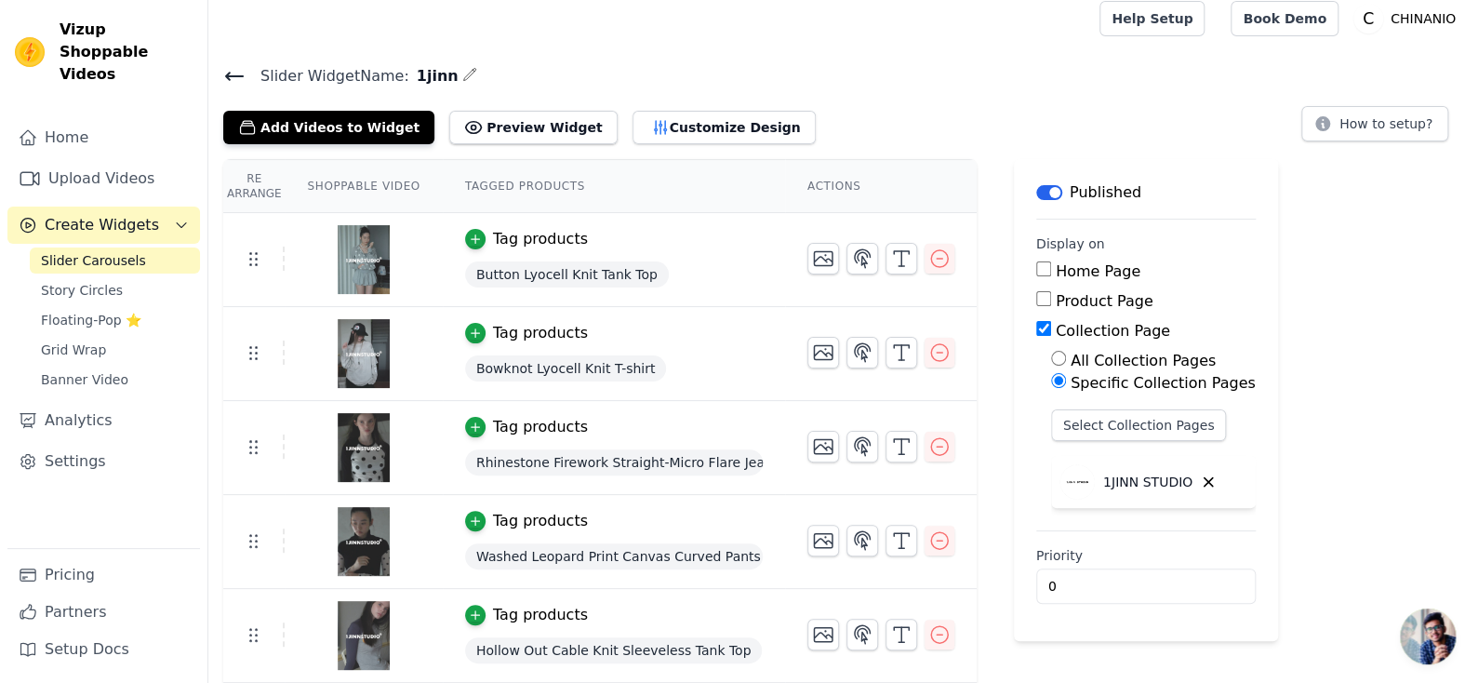
click at [556, 271] on span "Button Lyocell Knit Tank Top" at bounding box center [567, 274] width 204 height 26
click at [556, 270] on span "Button Lyocell Knit Tank Top" at bounding box center [567, 274] width 204 height 26
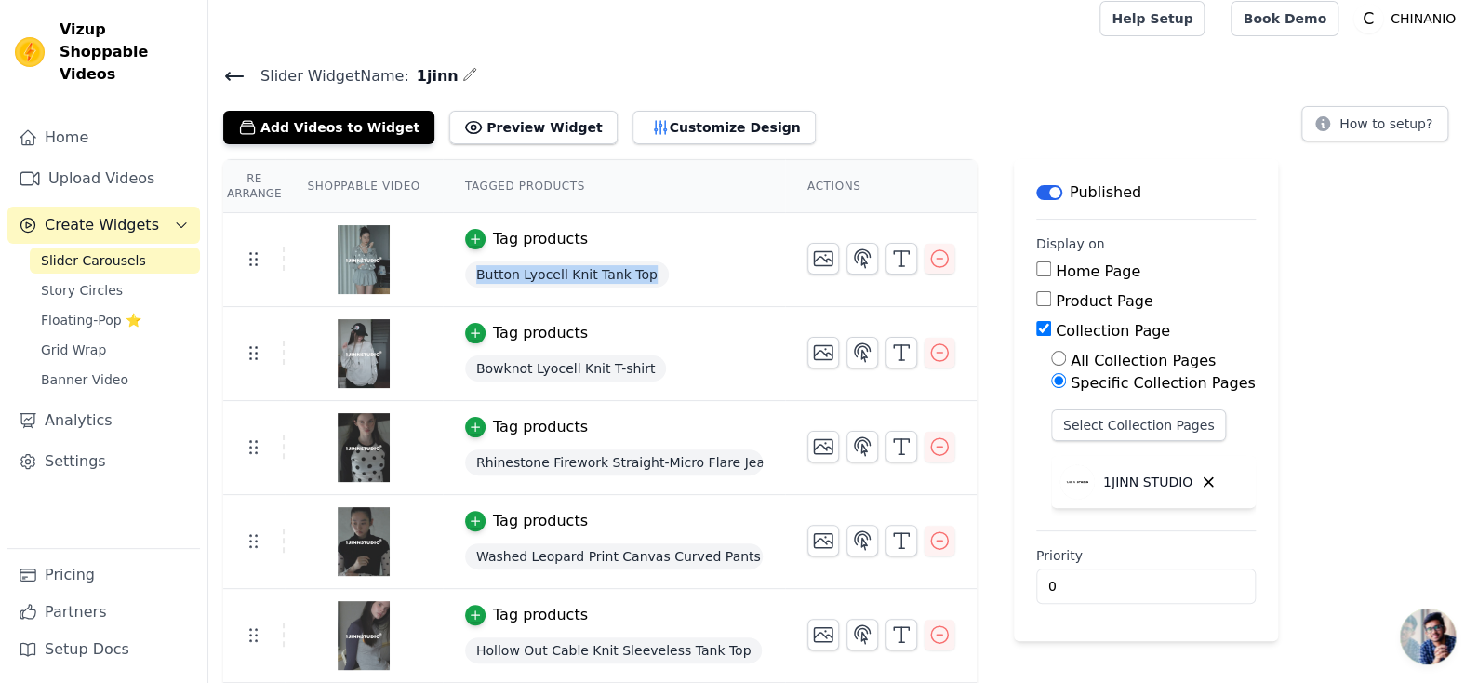
click at [556, 270] on span "Button Lyocell Knit Tank Top" at bounding box center [567, 274] width 204 height 26
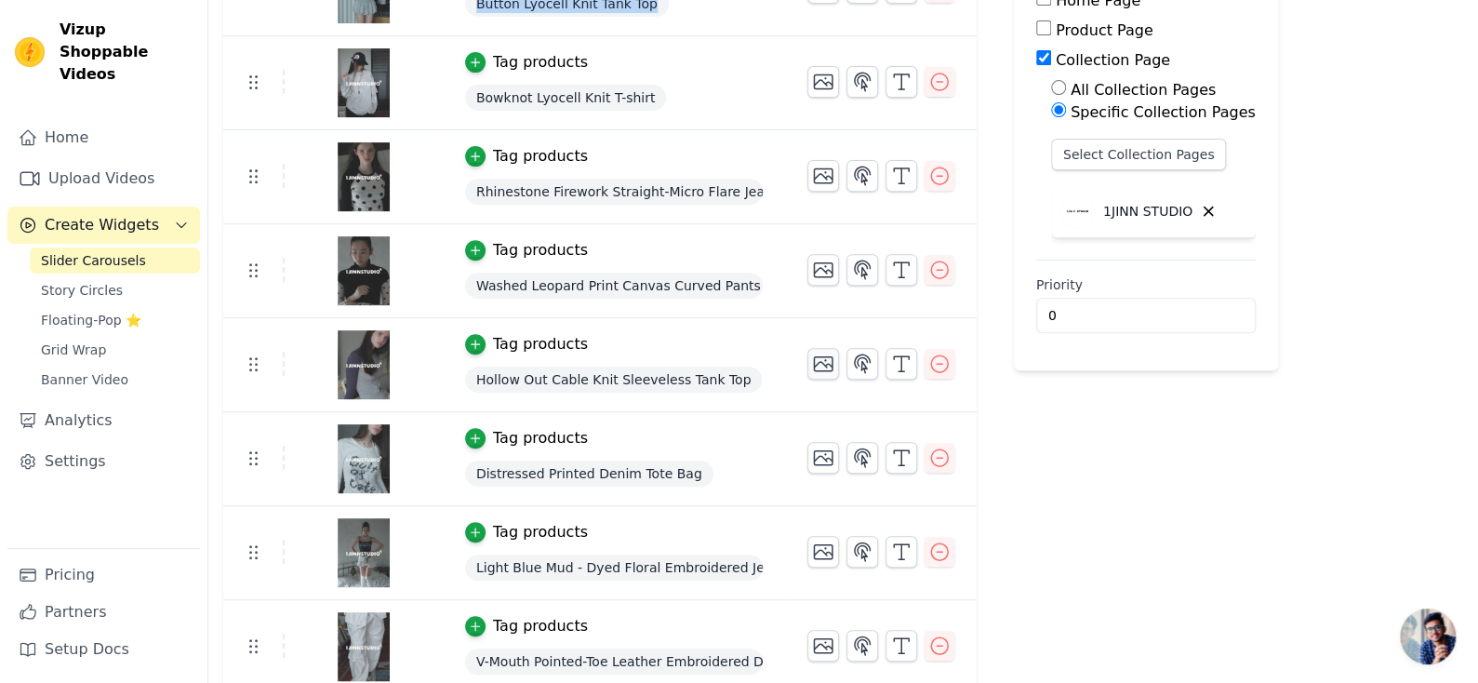
scroll to position [290, 0]
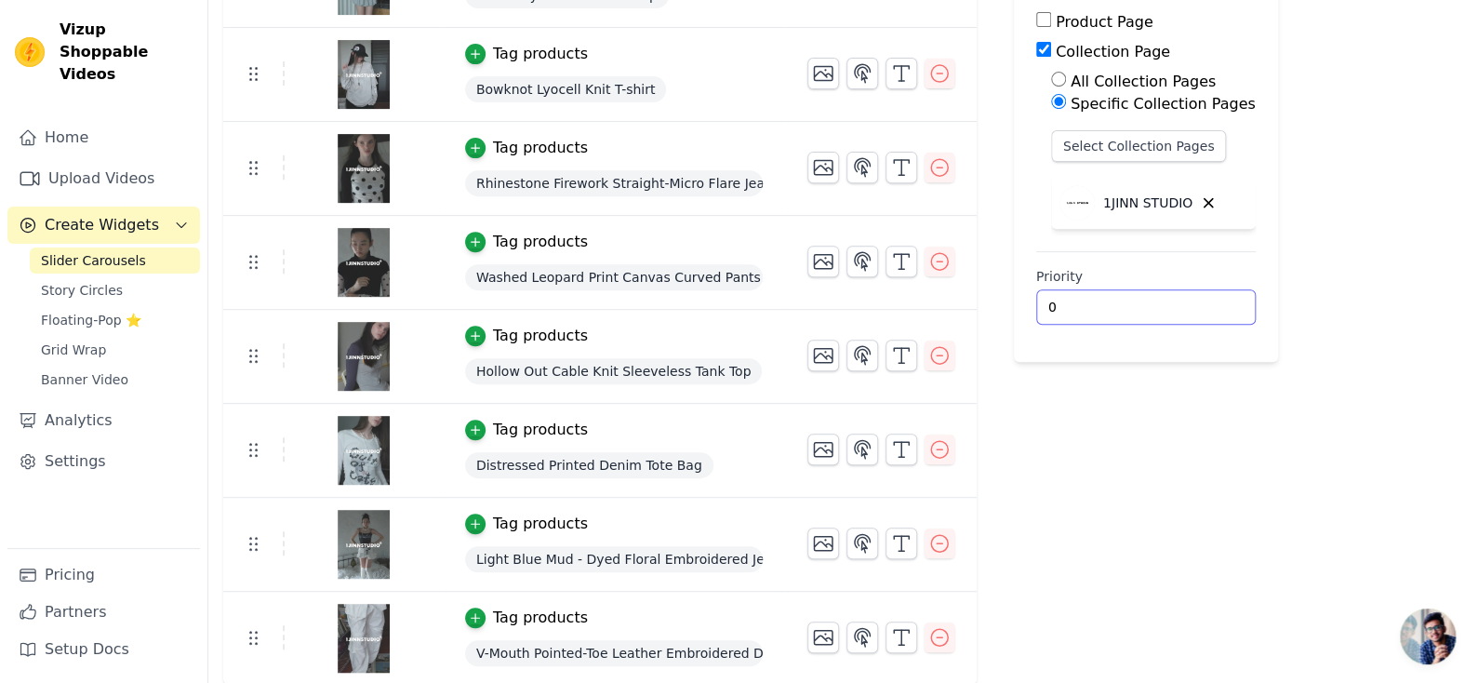
click at [1189, 461] on div "Label Published Display on Home Page Product Page Collection Page All Collectio…" at bounding box center [1146, 283] width 264 height 806
click at [1363, 349] on div "Re Arrange Shoppable Video Tagged Products Actions Tag products Button Lyocell …" at bounding box center [843, 283] width 1270 height 806
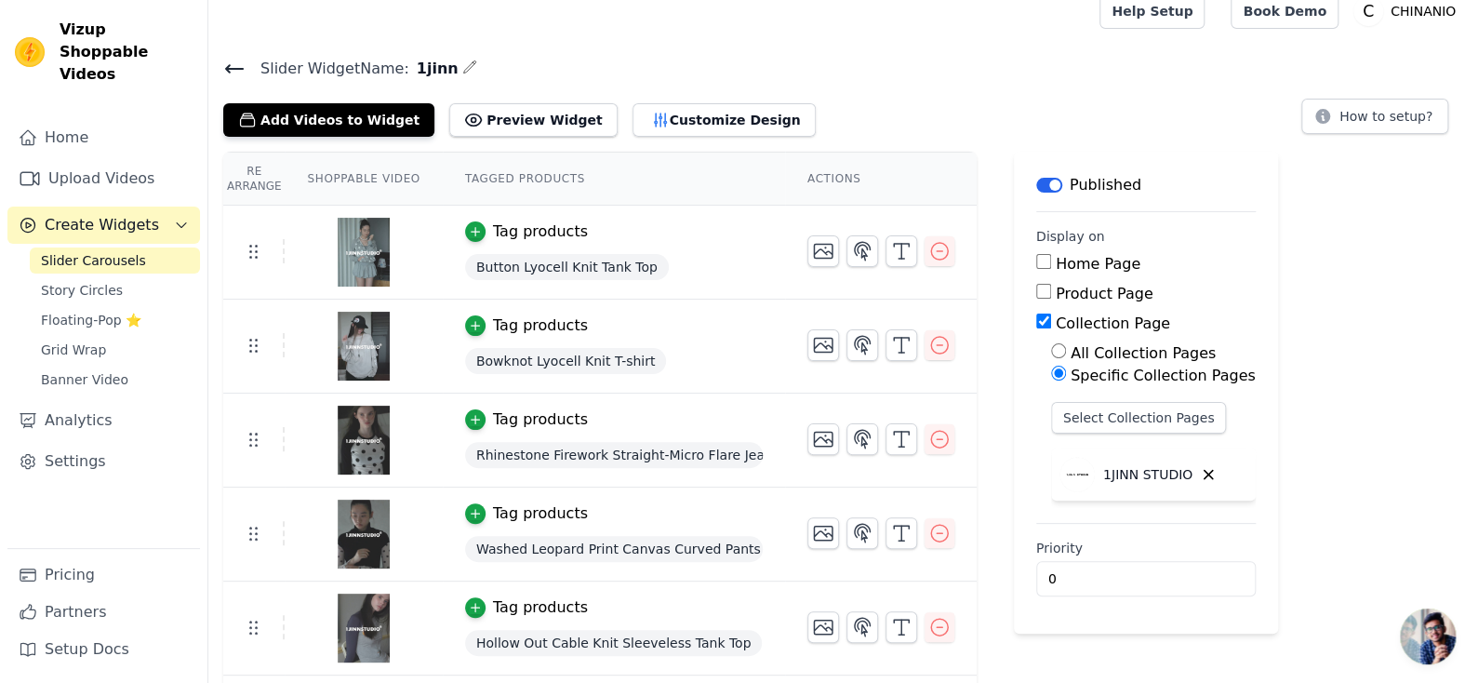
scroll to position [0, 0]
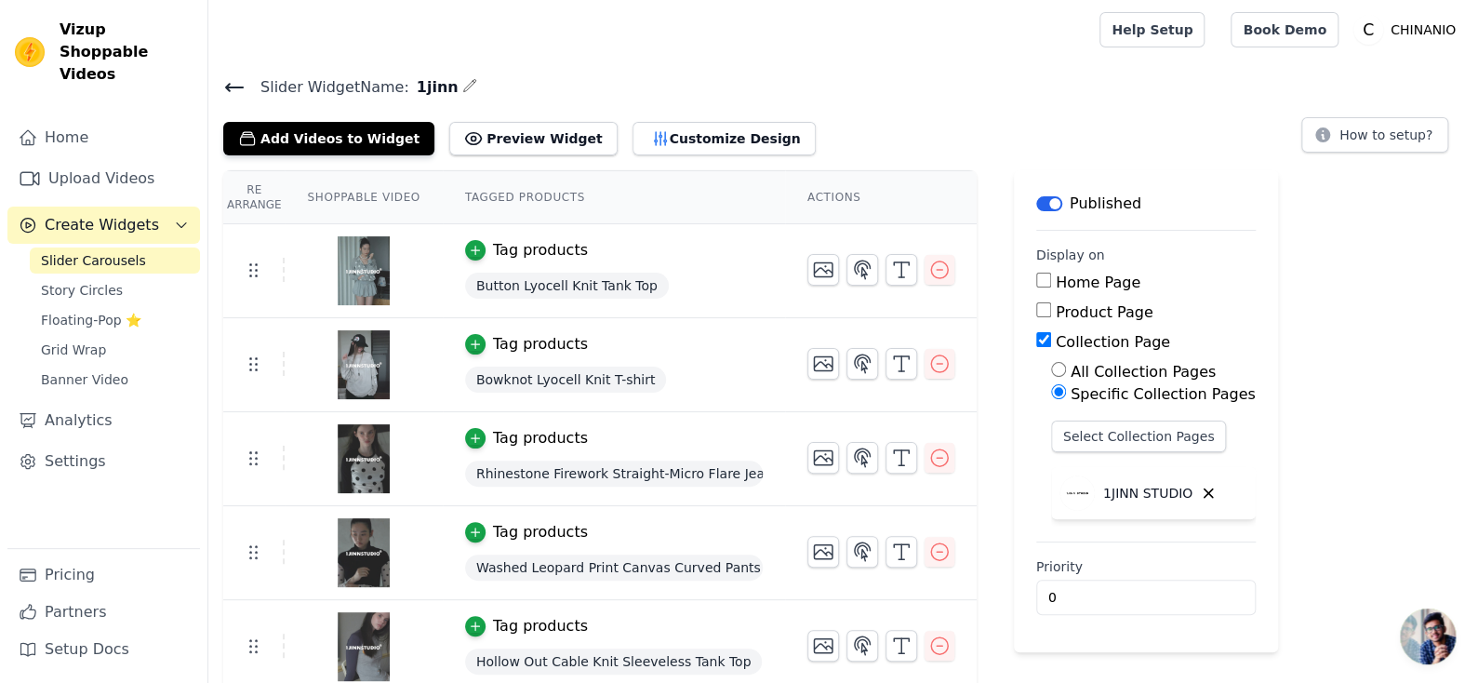
click at [1436, 644] on span "开放式聊天" at bounding box center [1428, 637] width 56 height 56
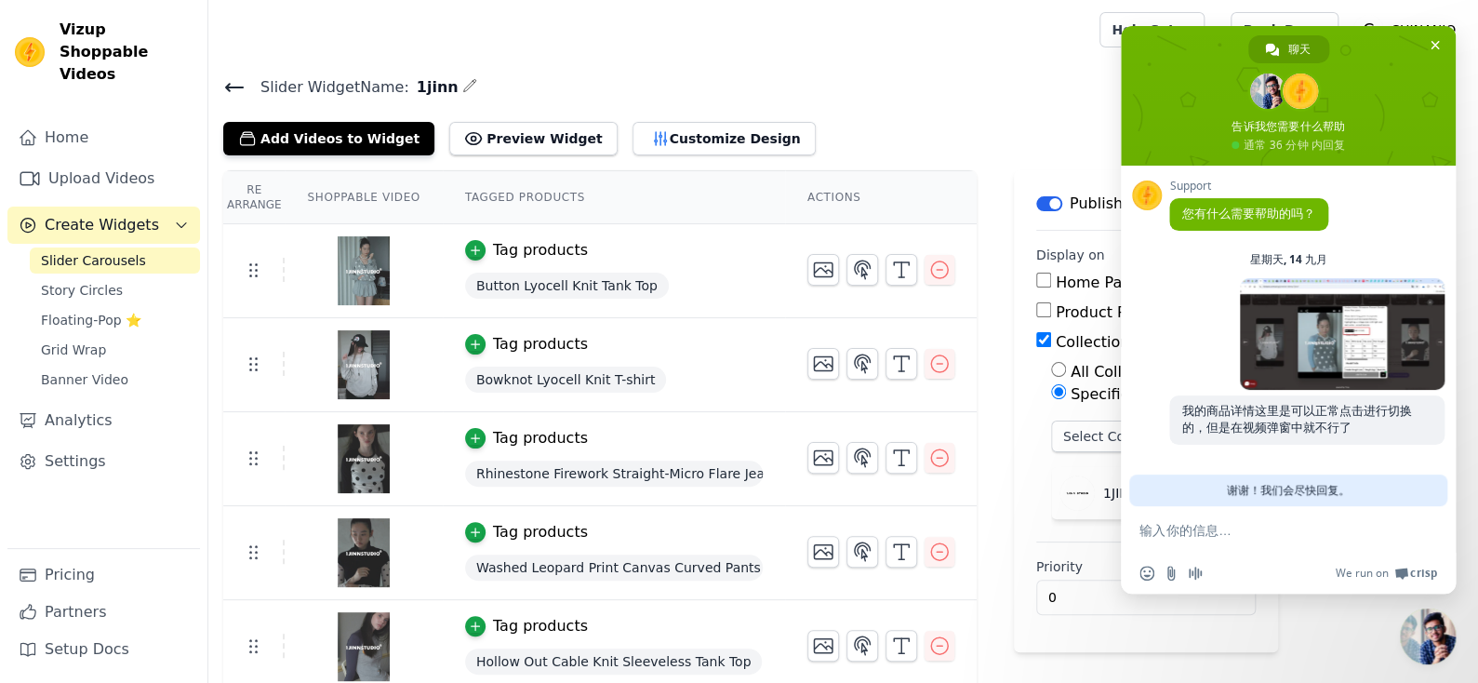
click at [1270, 635] on div "Re Arrange Shoppable Video Tagged Products Actions Tag products Button Lyocell …" at bounding box center [843, 573] width 1270 height 806
click at [1438, 47] on span "关闭聊天" at bounding box center [1435, 45] width 9 height 9
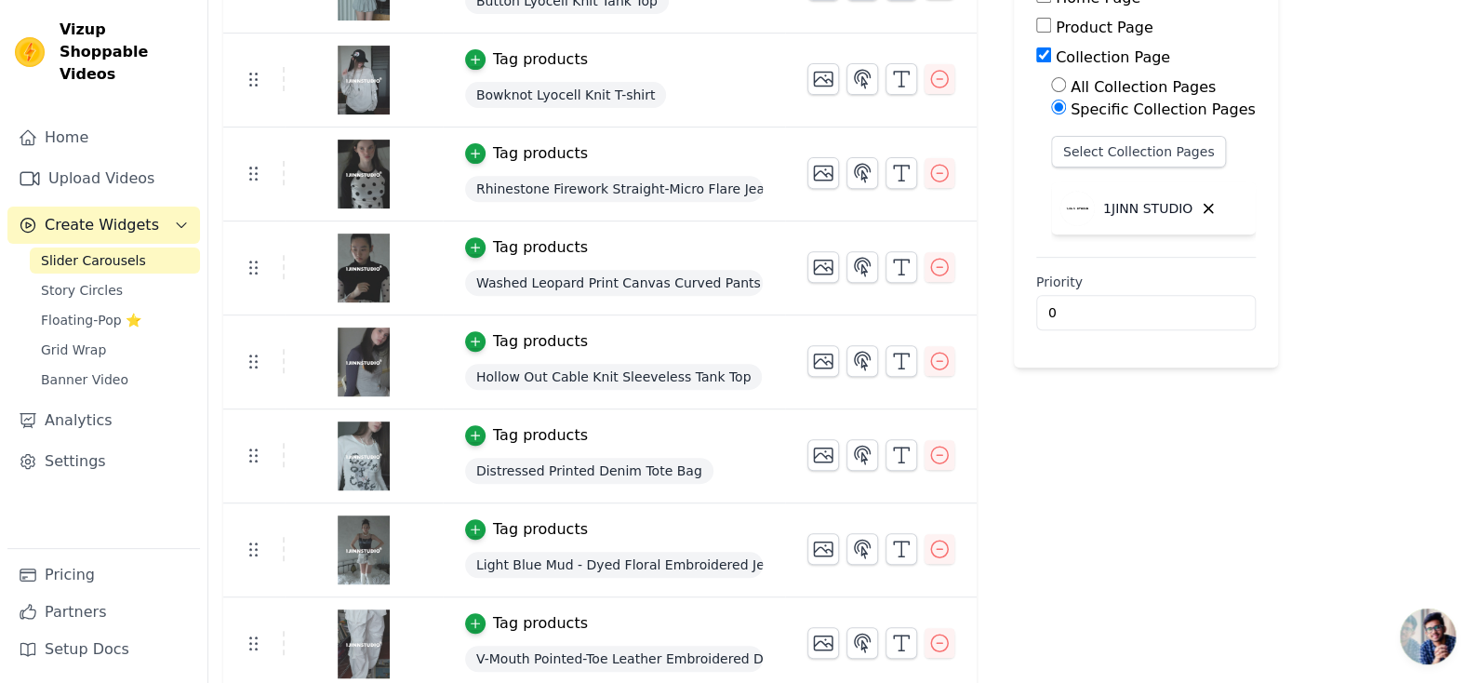
scroll to position [290, 0]
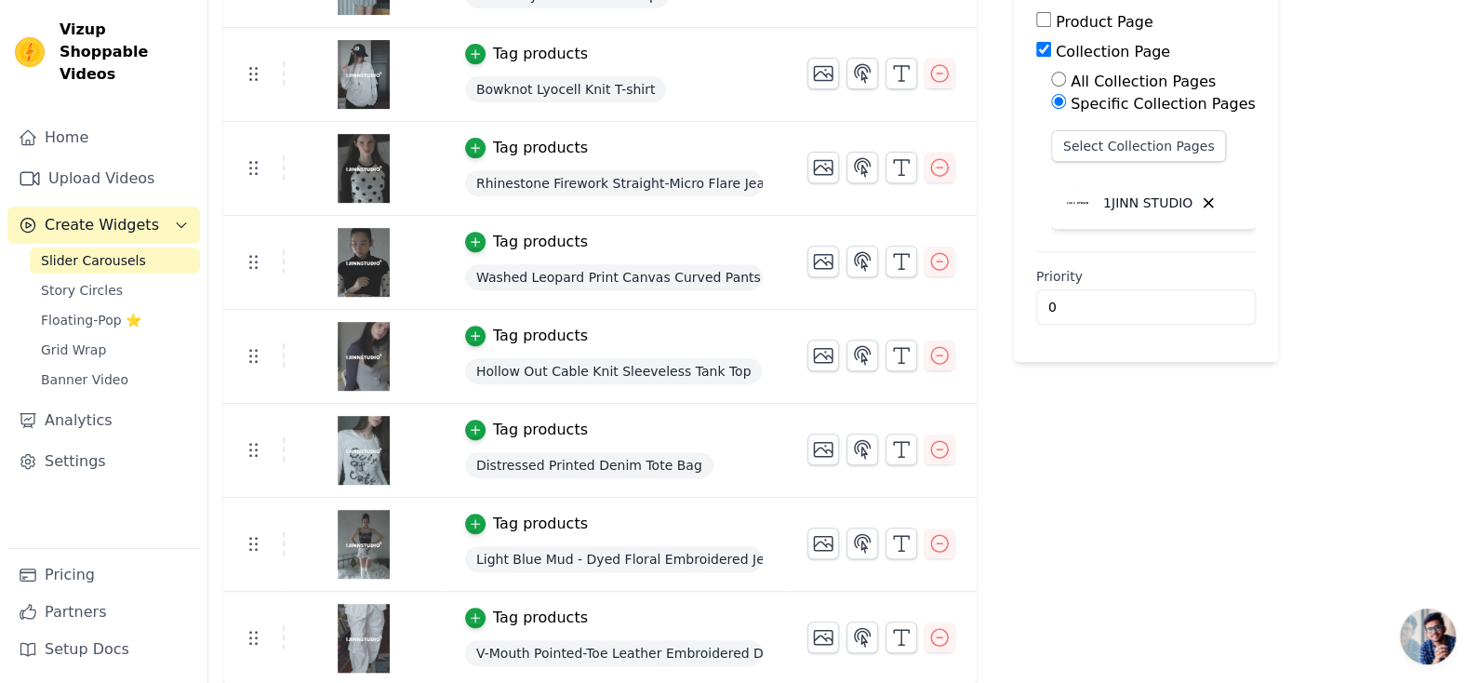
click at [723, 461] on div "Distressed Printed Denim Tote Bag" at bounding box center [614, 464] width 298 height 33
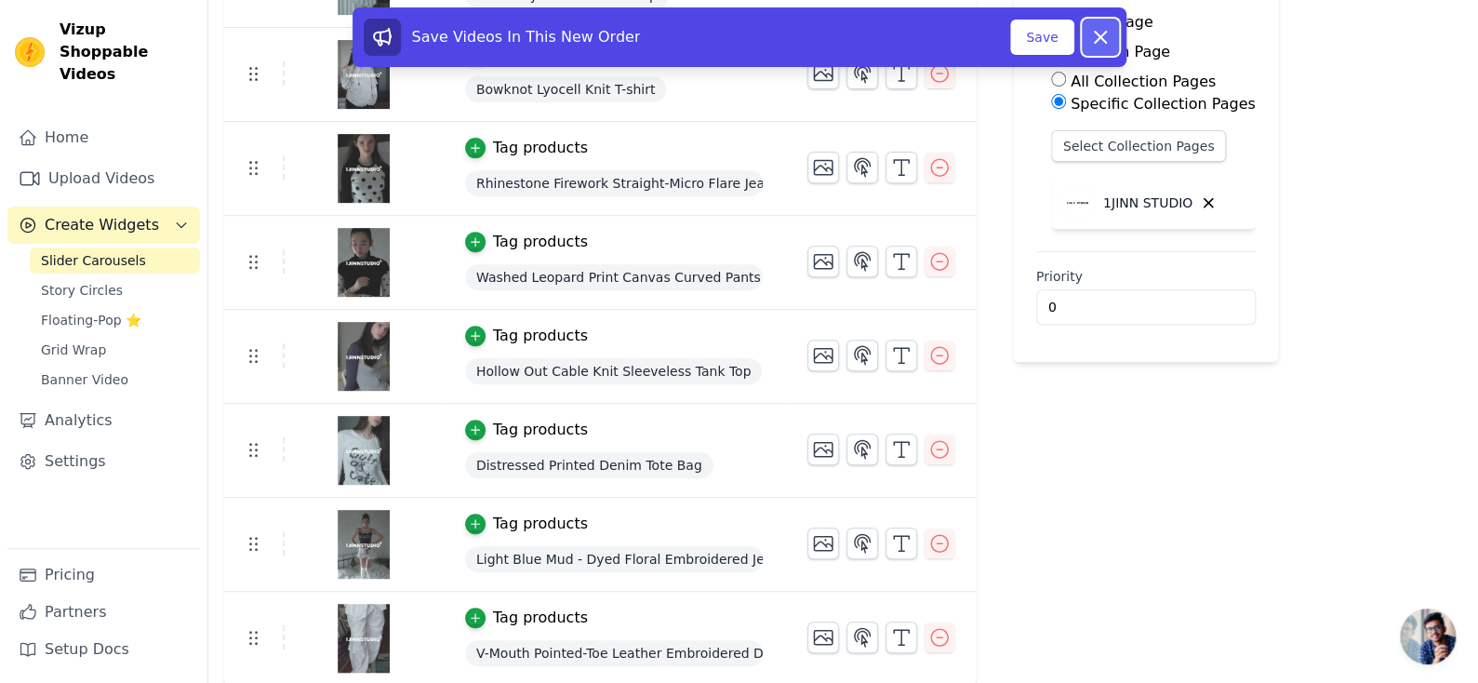
click at [1093, 39] on icon at bounding box center [1101, 37] width 22 height 22
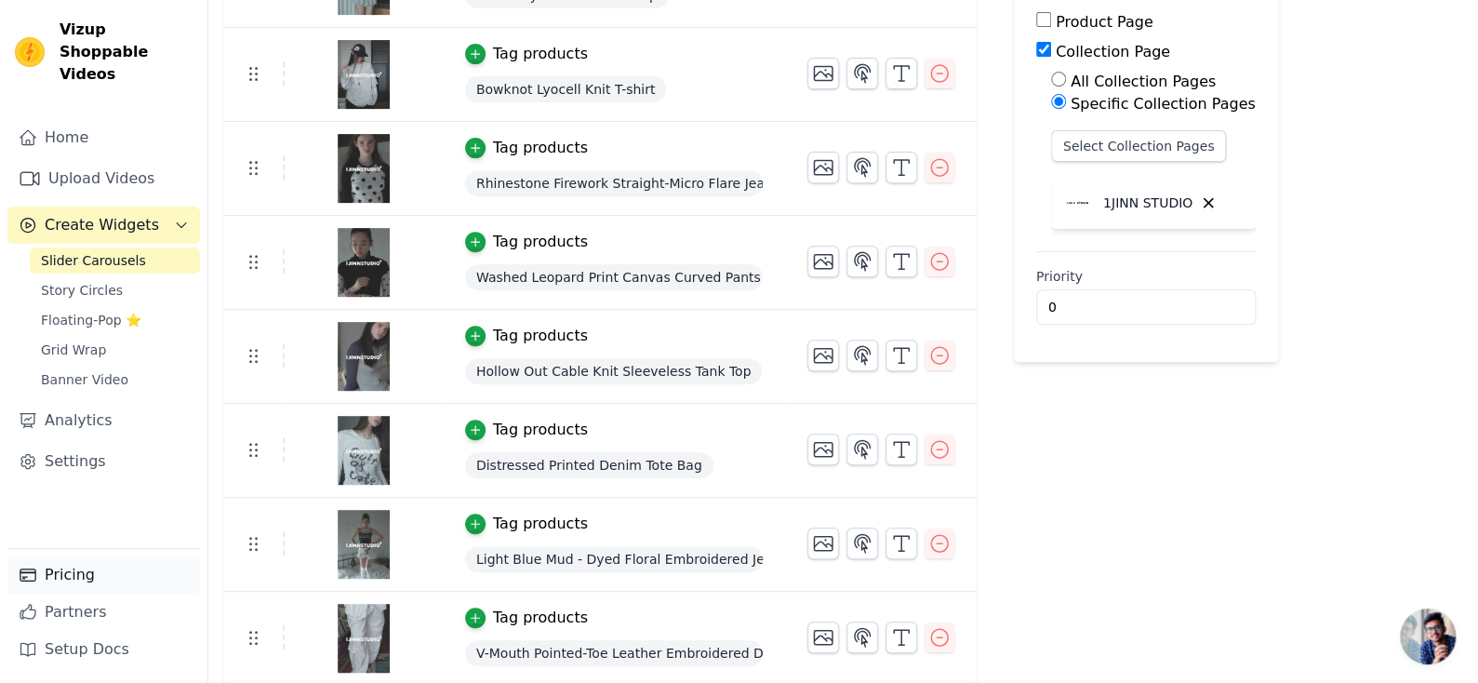
drag, startPoint x: 107, startPoint y: 583, endPoint x: 143, endPoint y: 569, distance: 38.9
click at [107, 583] on link "Pricing" at bounding box center [103, 574] width 193 height 37
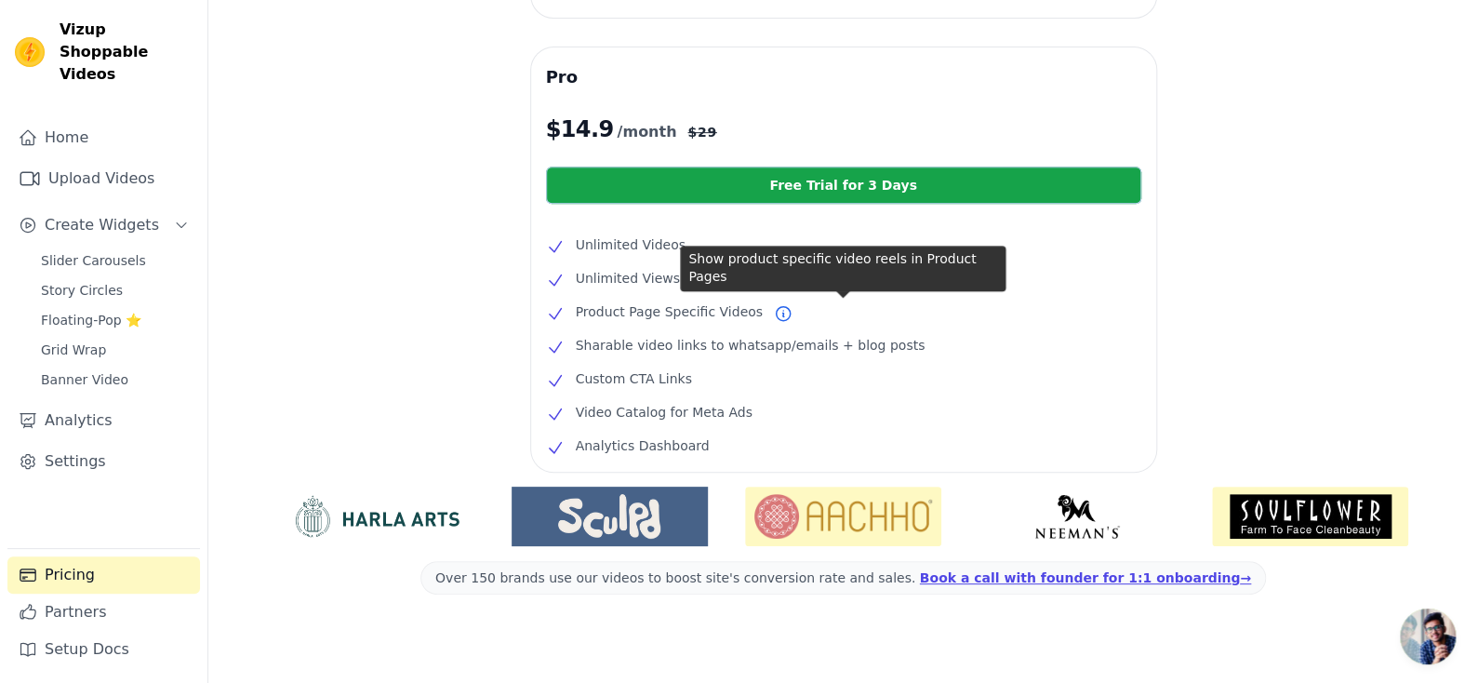
scroll to position [378, 0]
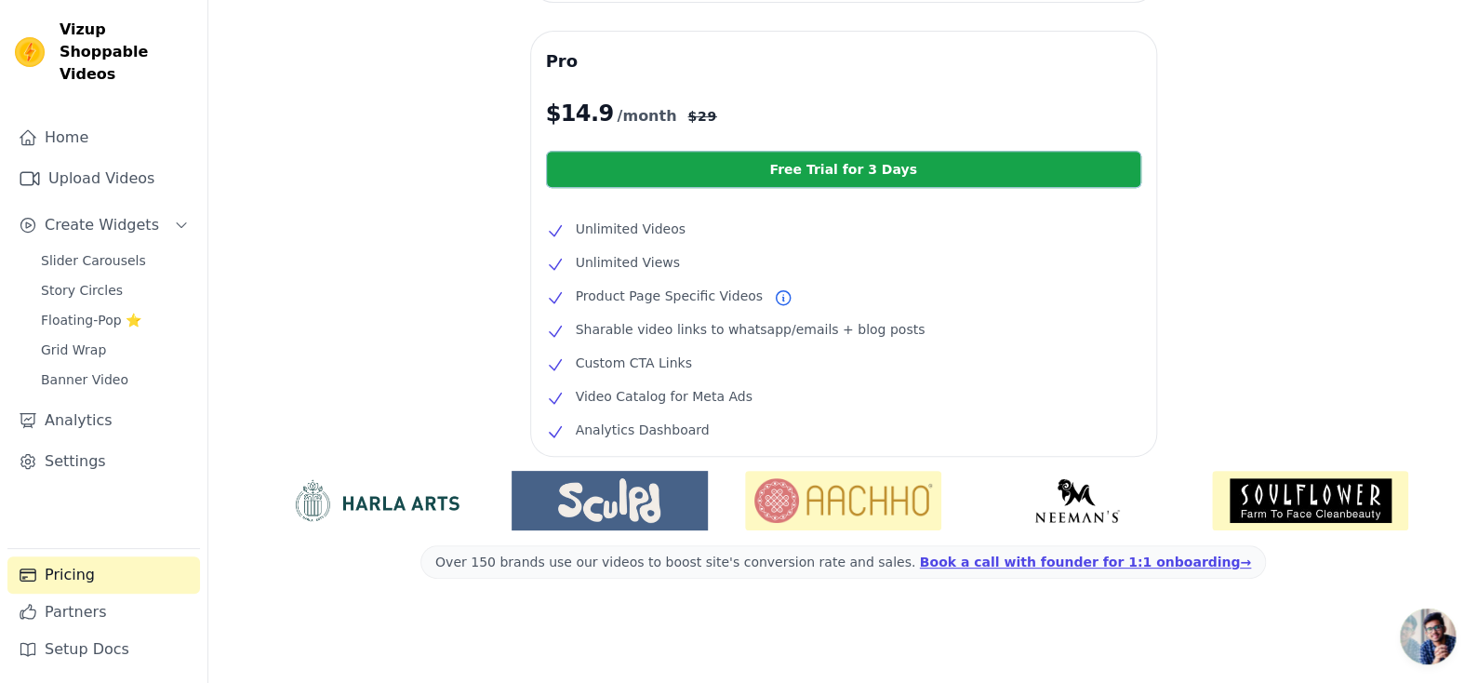
click at [698, 433] on span "Analytics Dashboard" at bounding box center [643, 430] width 134 height 22
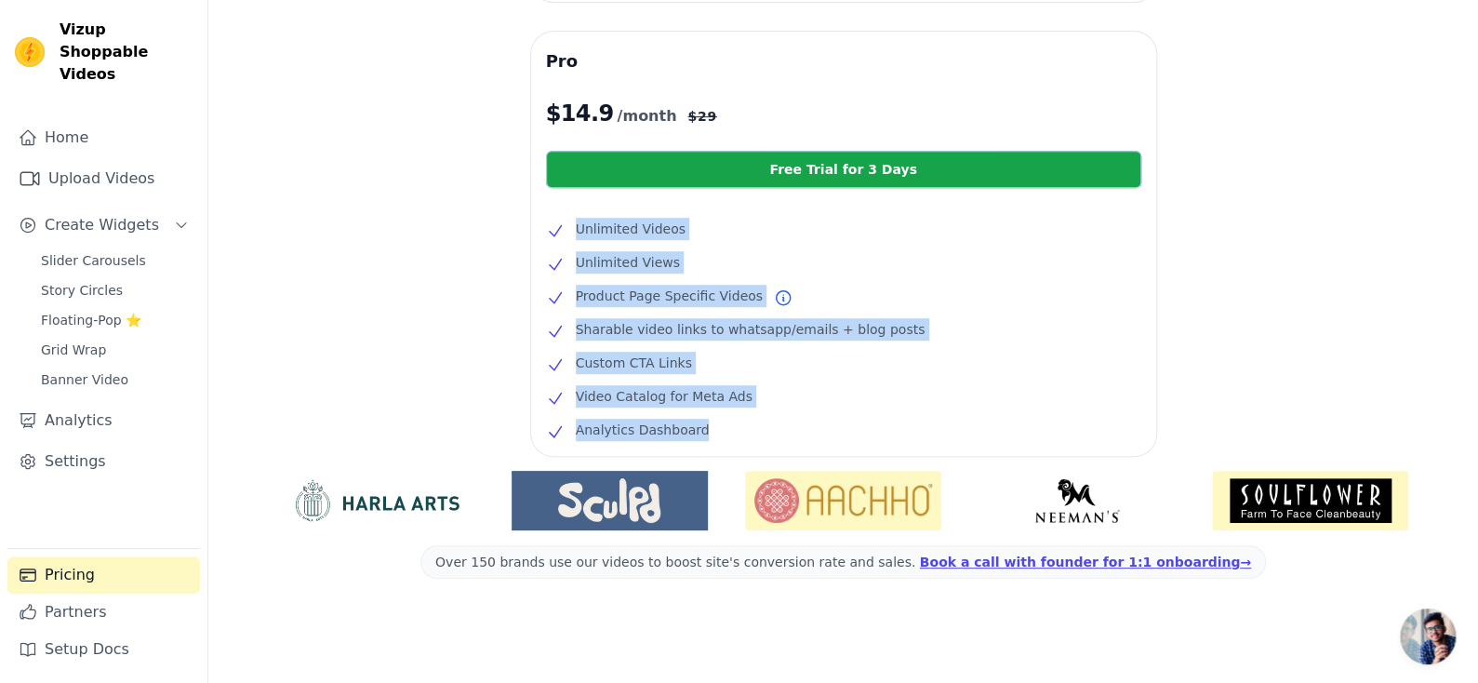
drag, startPoint x: 704, startPoint y: 433, endPoint x: 549, endPoint y: 214, distance: 268.2
click at [549, 214] on div "Pro $ 14.9 /month $ 29 Free Trial for 3 Days Unlimited Videos Unlimited Views P…" at bounding box center [843, 244] width 625 height 424
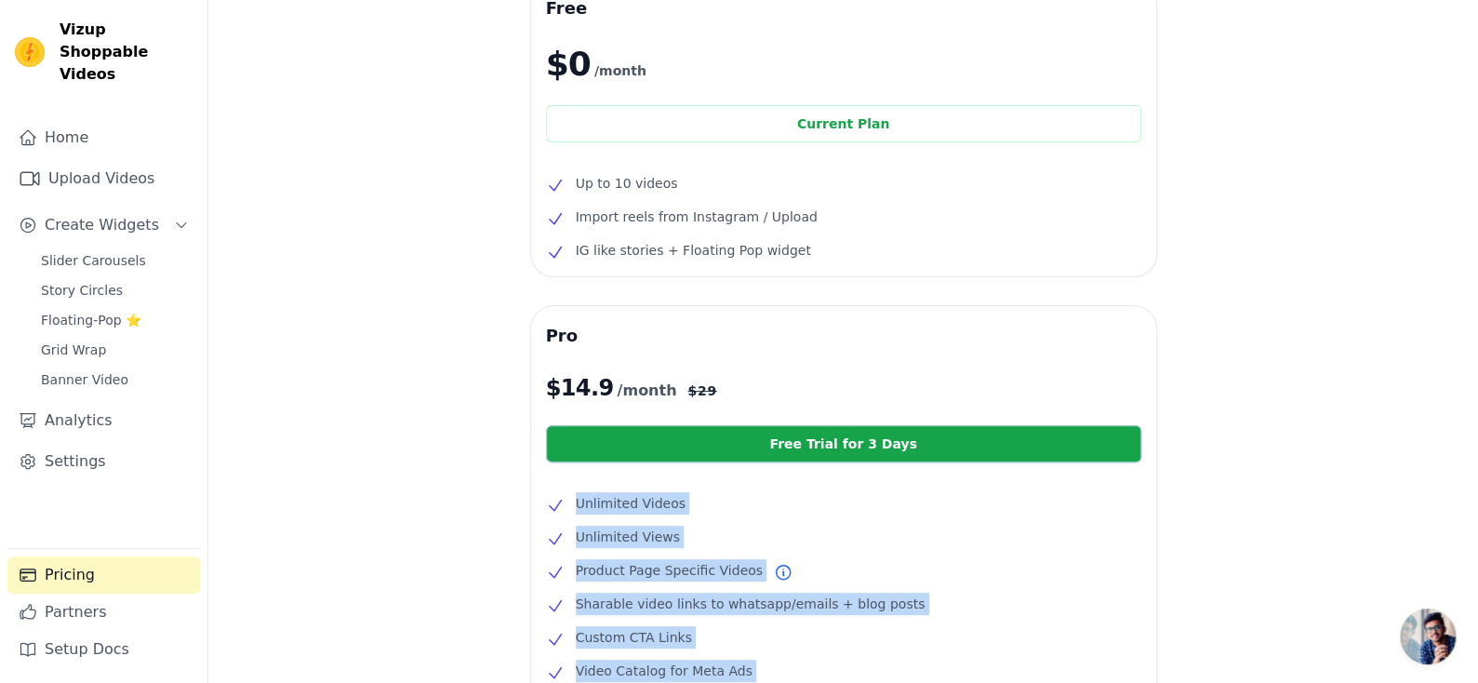
scroll to position [99, 0]
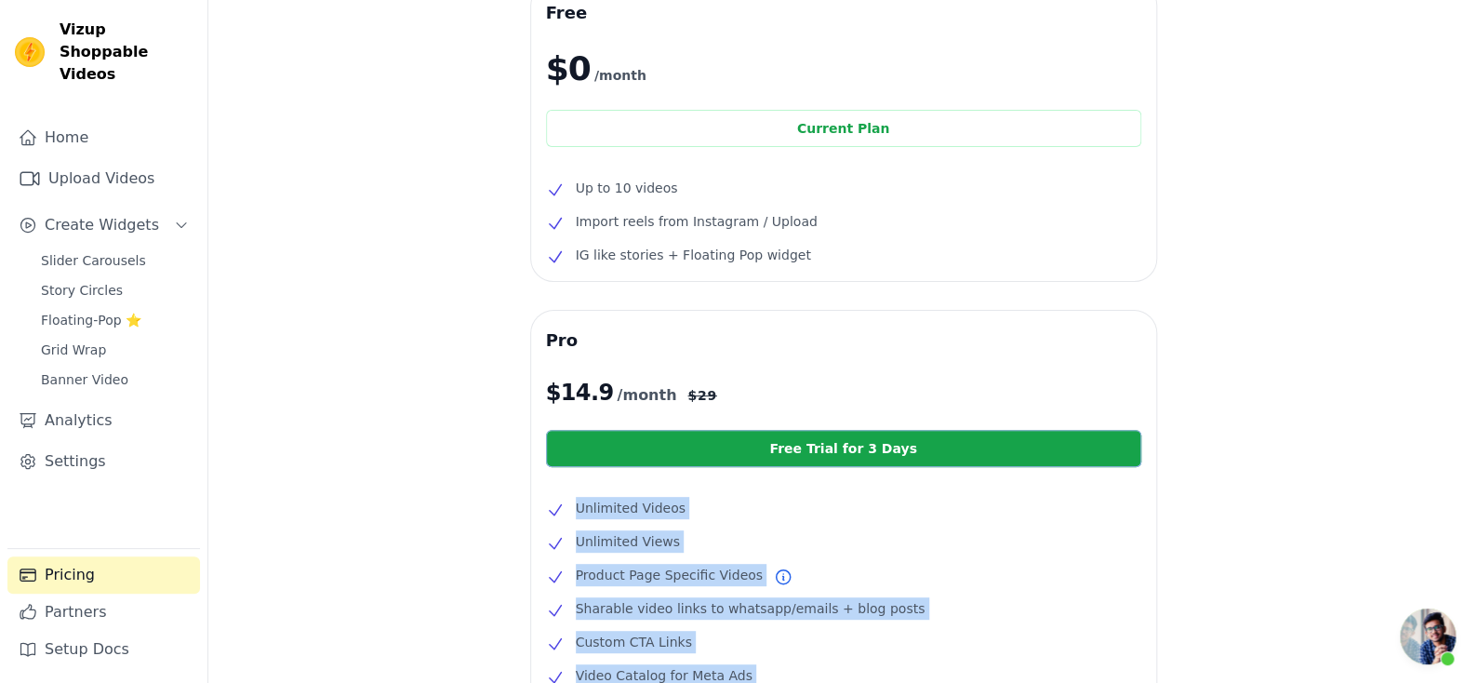
click at [689, 433] on link "Free Trial for 3 Days" at bounding box center [843, 448] width 595 height 37
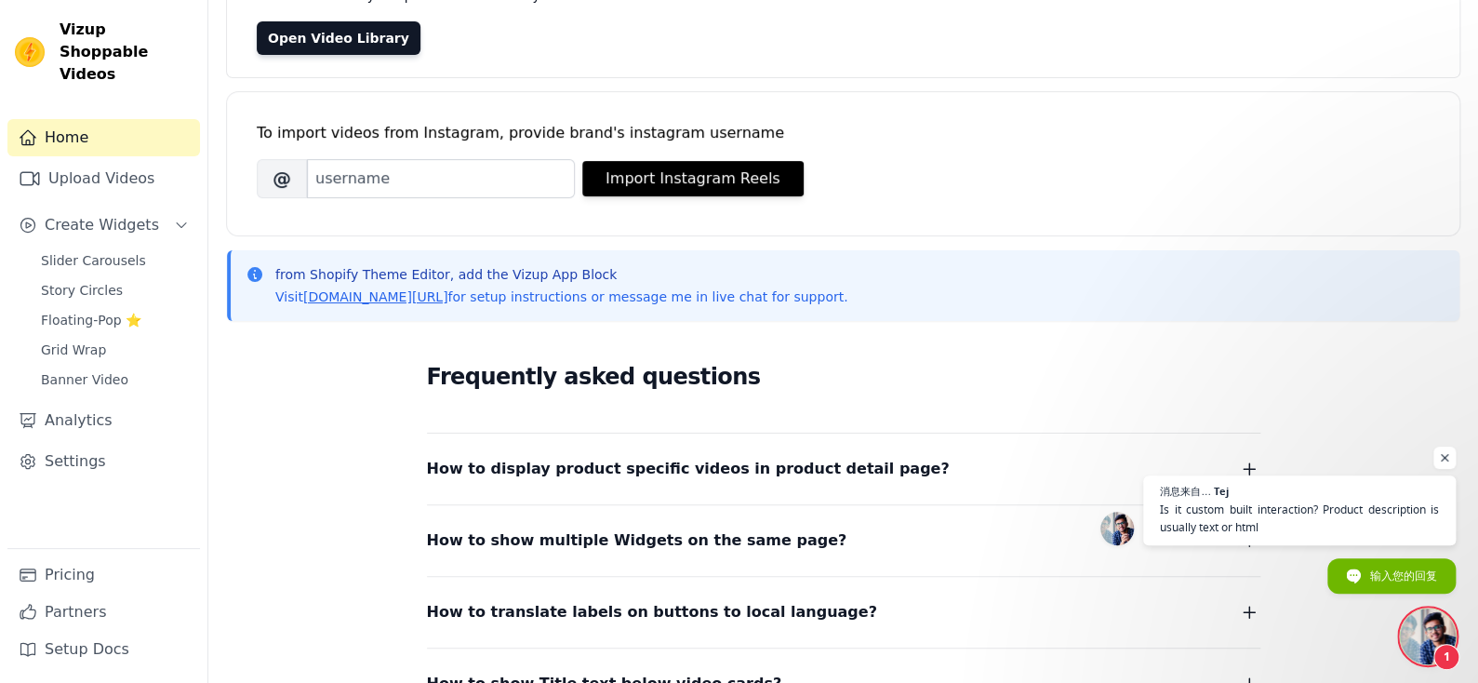
scroll to position [186, 0]
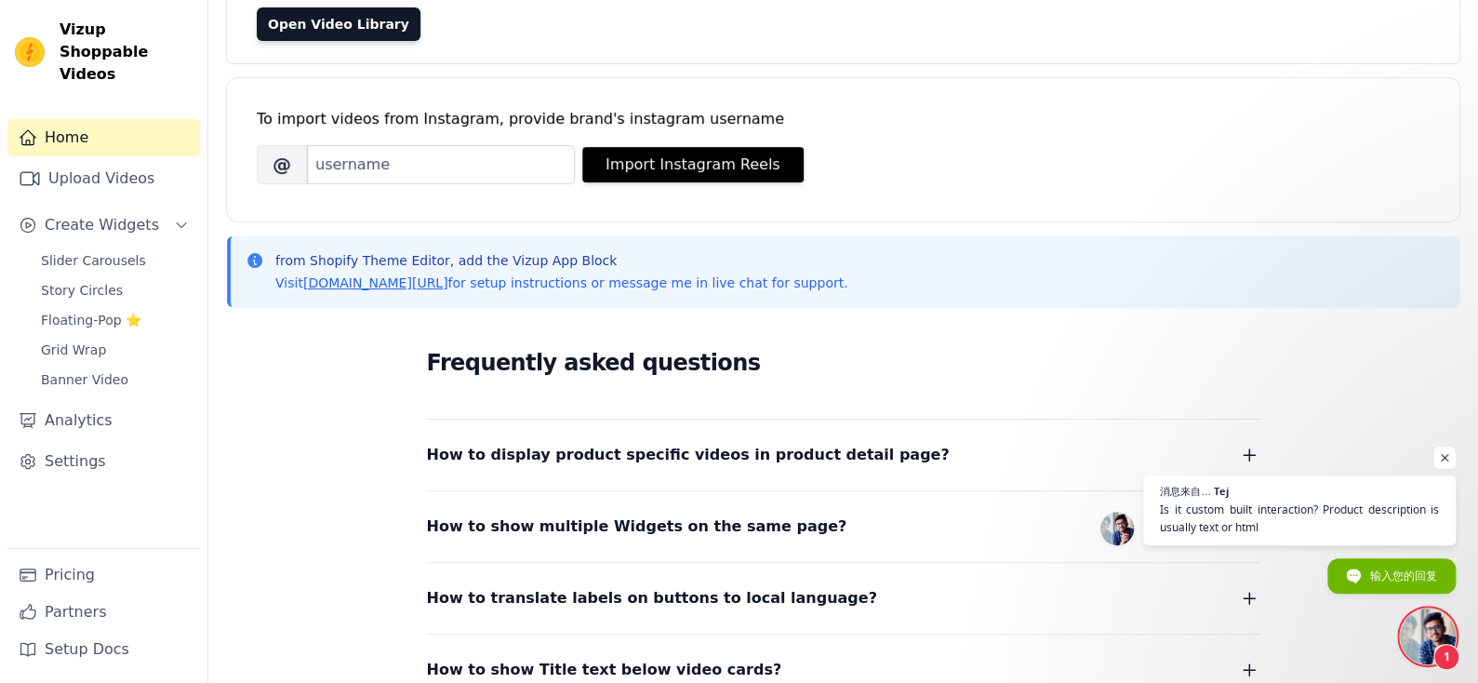
click at [1420, 622] on span "开放式聊天" at bounding box center [1428, 637] width 56 height 56
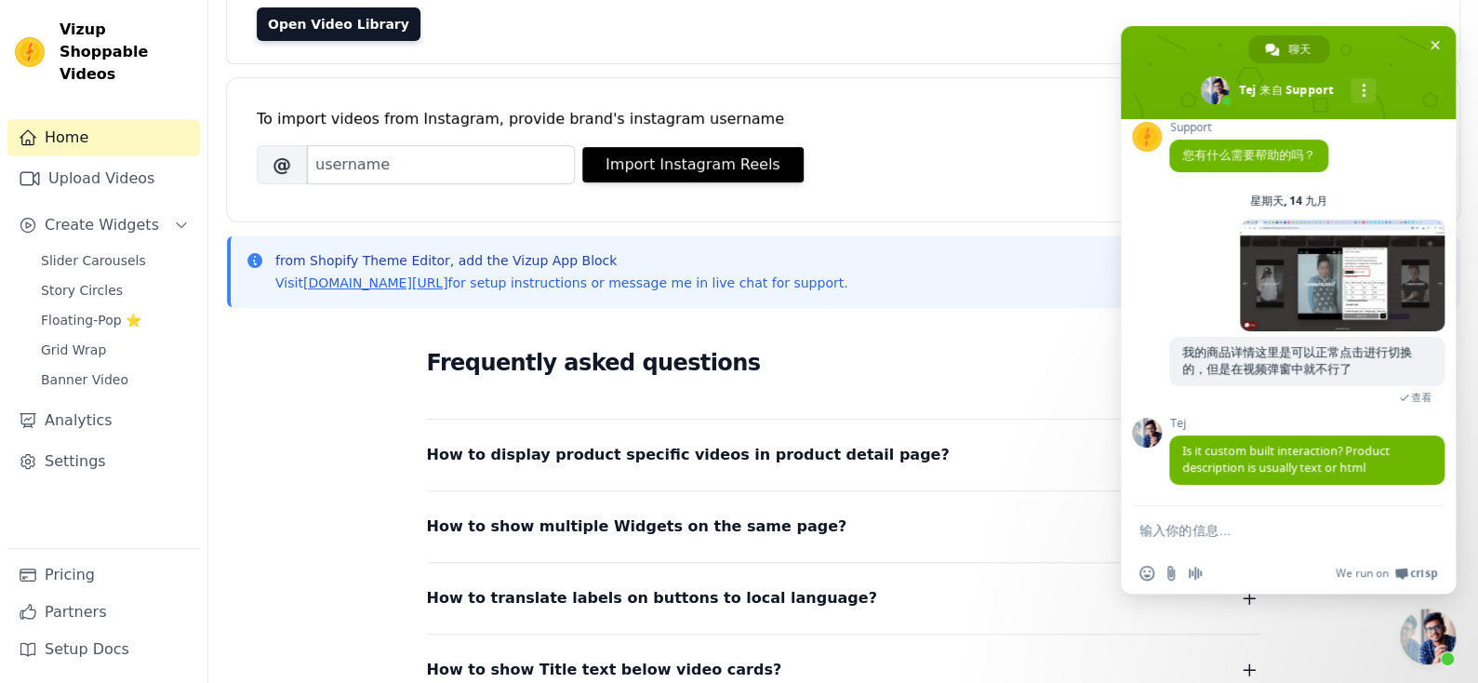
scroll to position [15, 0]
click at [1255, 470] on span "Is it custom built interaction? Product description is usually text or html" at bounding box center [1286, 459] width 207 height 33
click at [1249, 515] on form at bounding box center [1268, 531] width 257 height 50
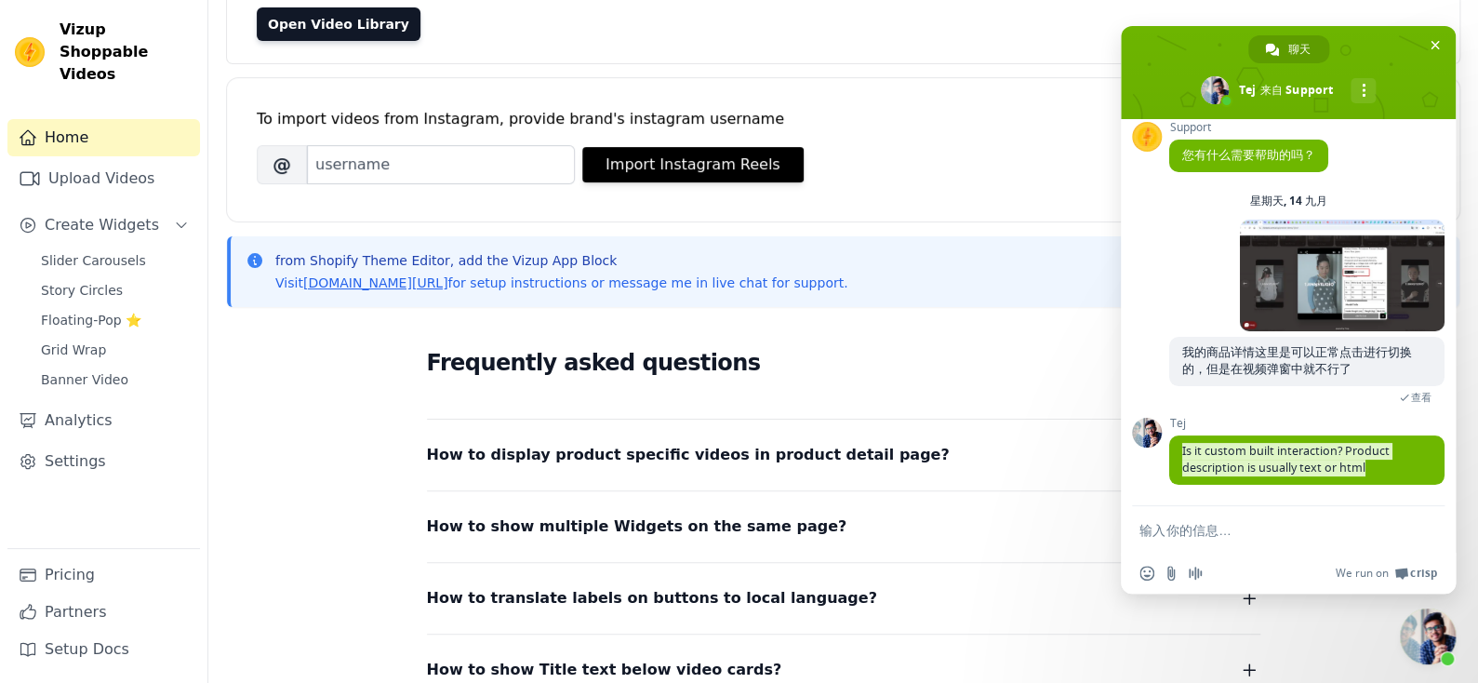
click at [1272, 487] on div "Tej Is it custom built interaction? Product description is usually text or html…" at bounding box center [1307, 461] width 275 height 88
click at [1258, 541] on form at bounding box center [1268, 531] width 257 height 50
click at [1226, 527] on textarea "输入你的信息…" at bounding box center [1268, 530] width 257 height 17
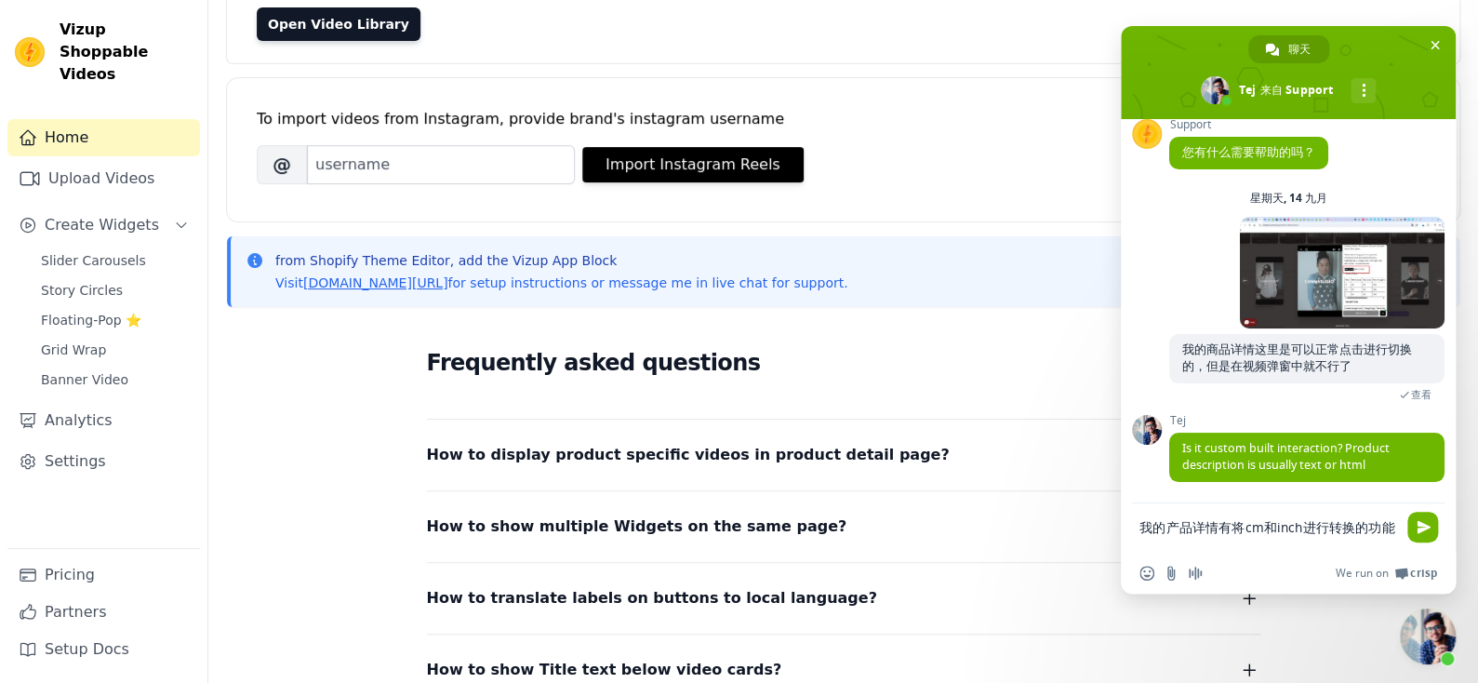
type textarea "我的产品详情有将cm和inch进行转换的功能"
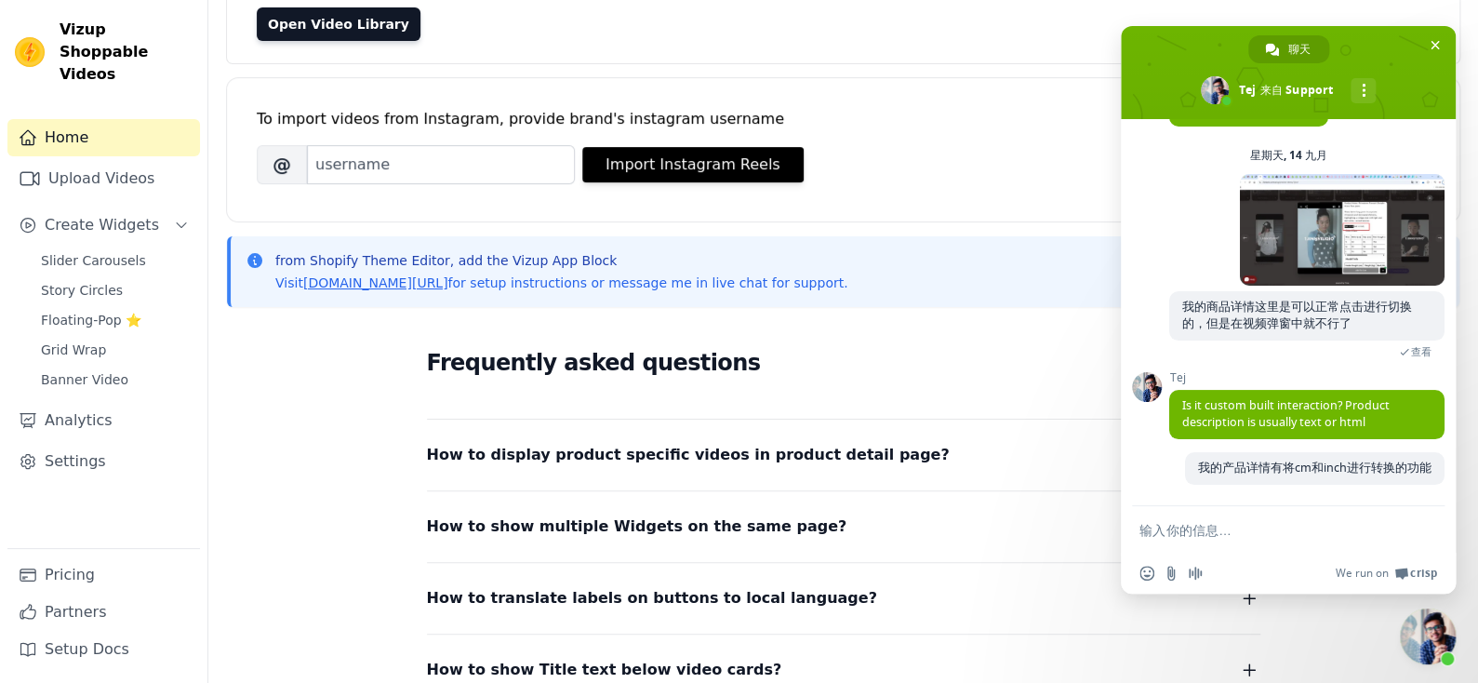
scroll to position [61, 0]
click at [113, 251] on span "Slider Carousels" at bounding box center [93, 260] width 105 height 19
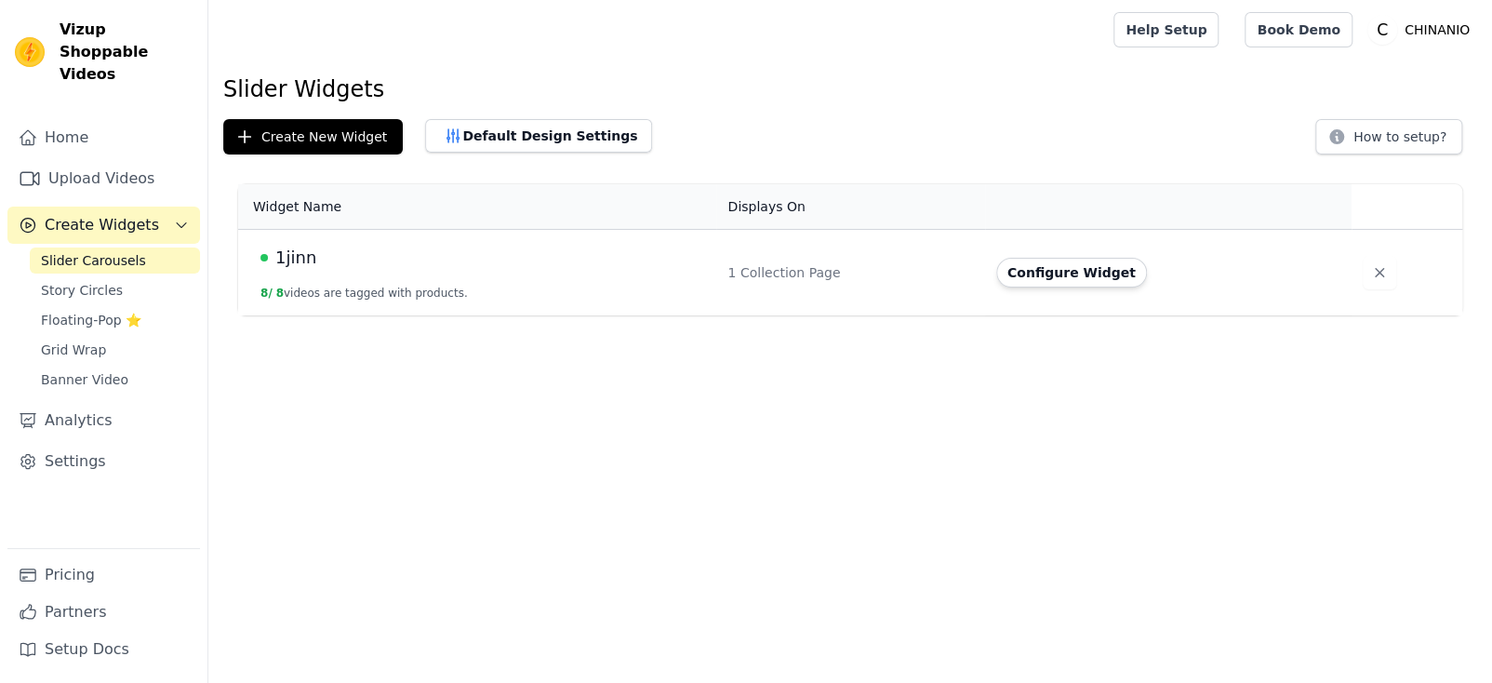
click at [528, 267] on div "1jinn" at bounding box center [483, 258] width 445 height 26
click at [421, 284] on td "1jinn 8 / 8 videos are tagged with products." at bounding box center [477, 273] width 478 height 87
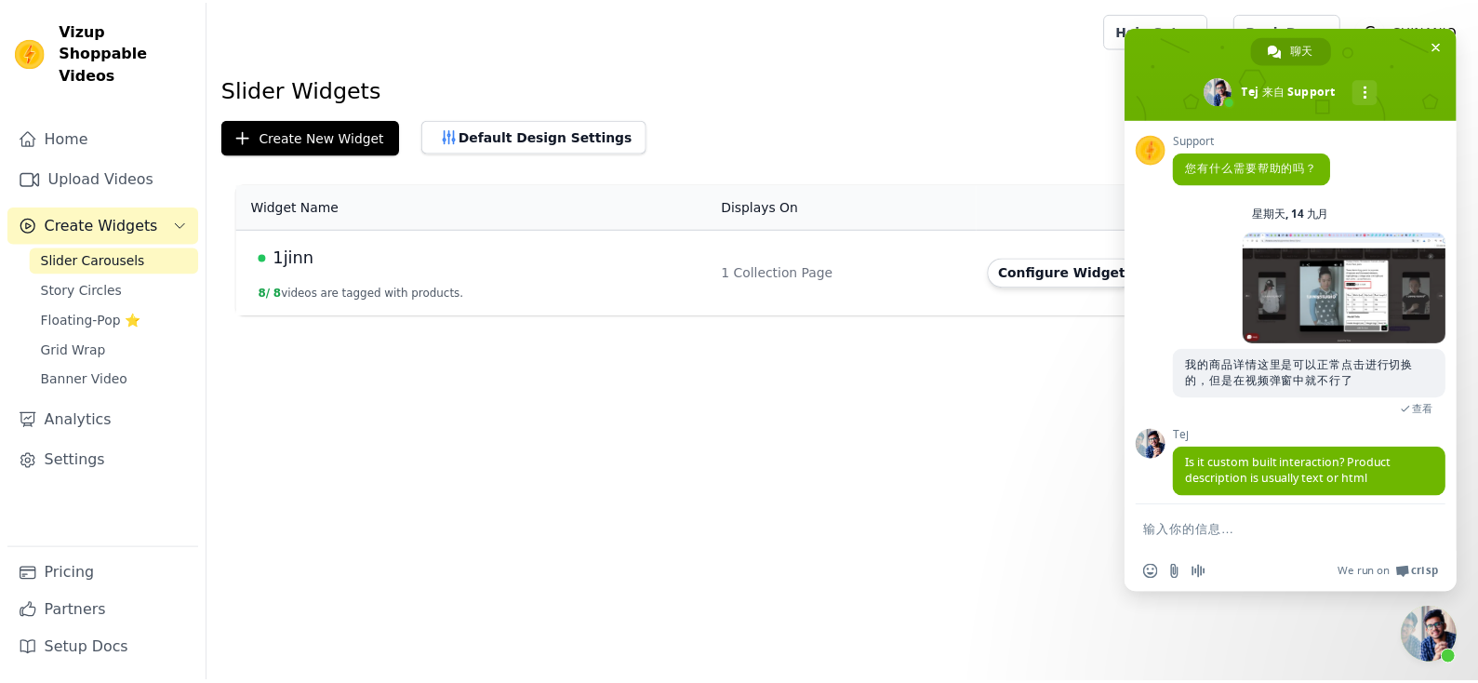
scroll to position [61, 0]
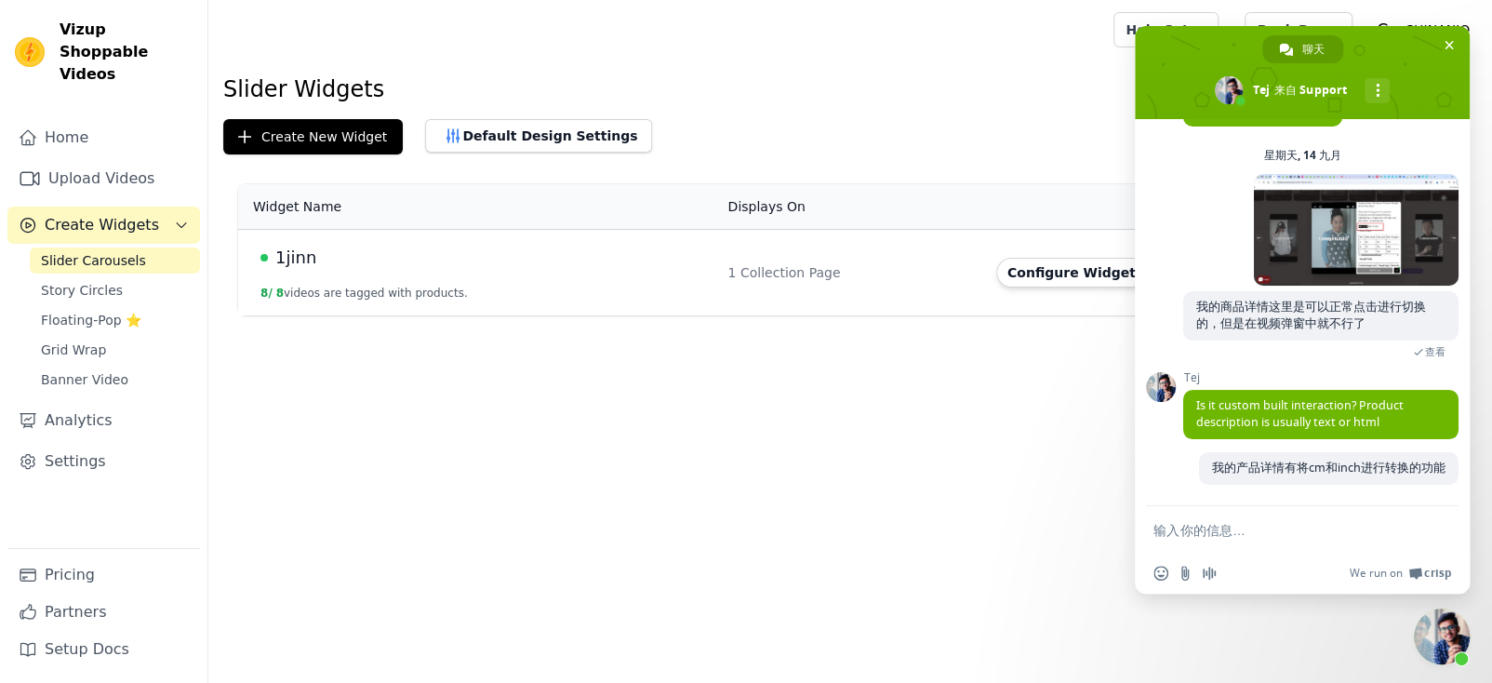
click at [464, 281] on td "1jinn 8 / 8 videos are tagged with products." at bounding box center [477, 273] width 478 height 87
click at [310, 265] on span "1jinn" at bounding box center [295, 258] width 41 height 26
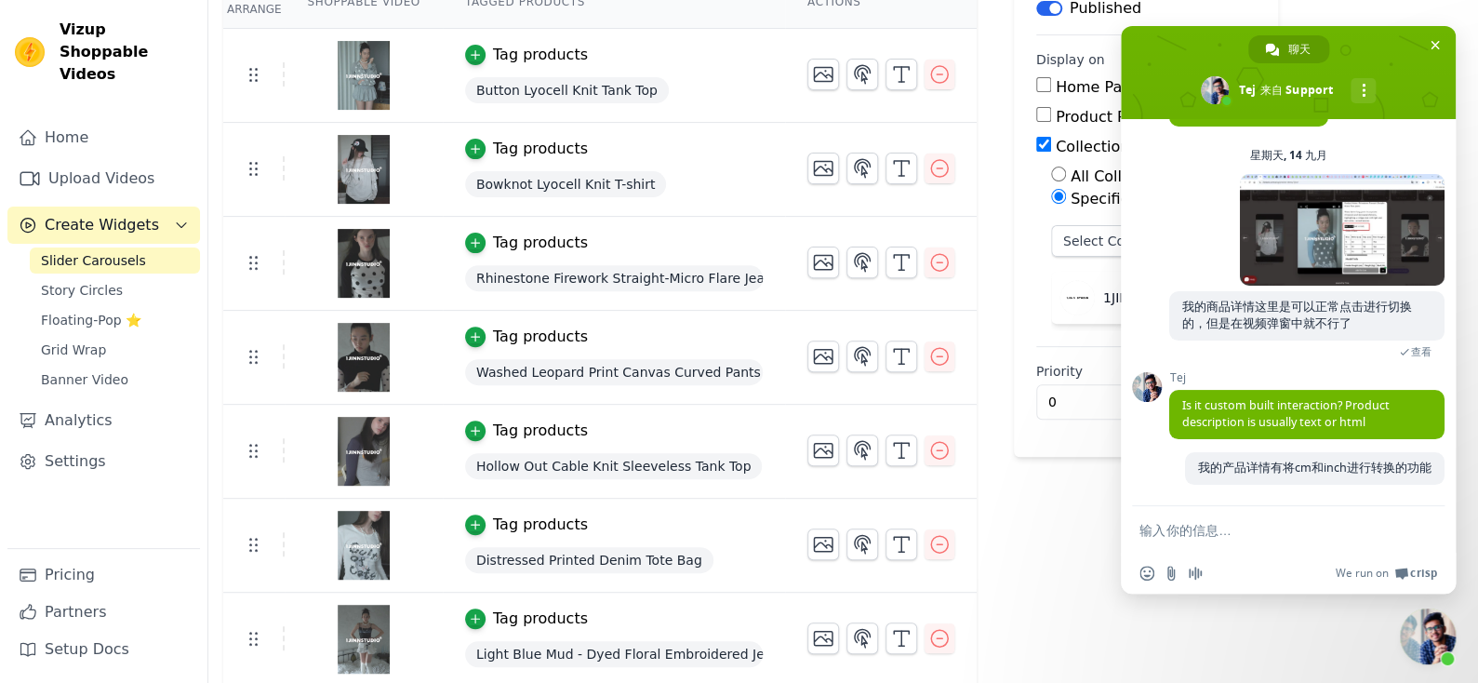
scroll to position [93, 0]
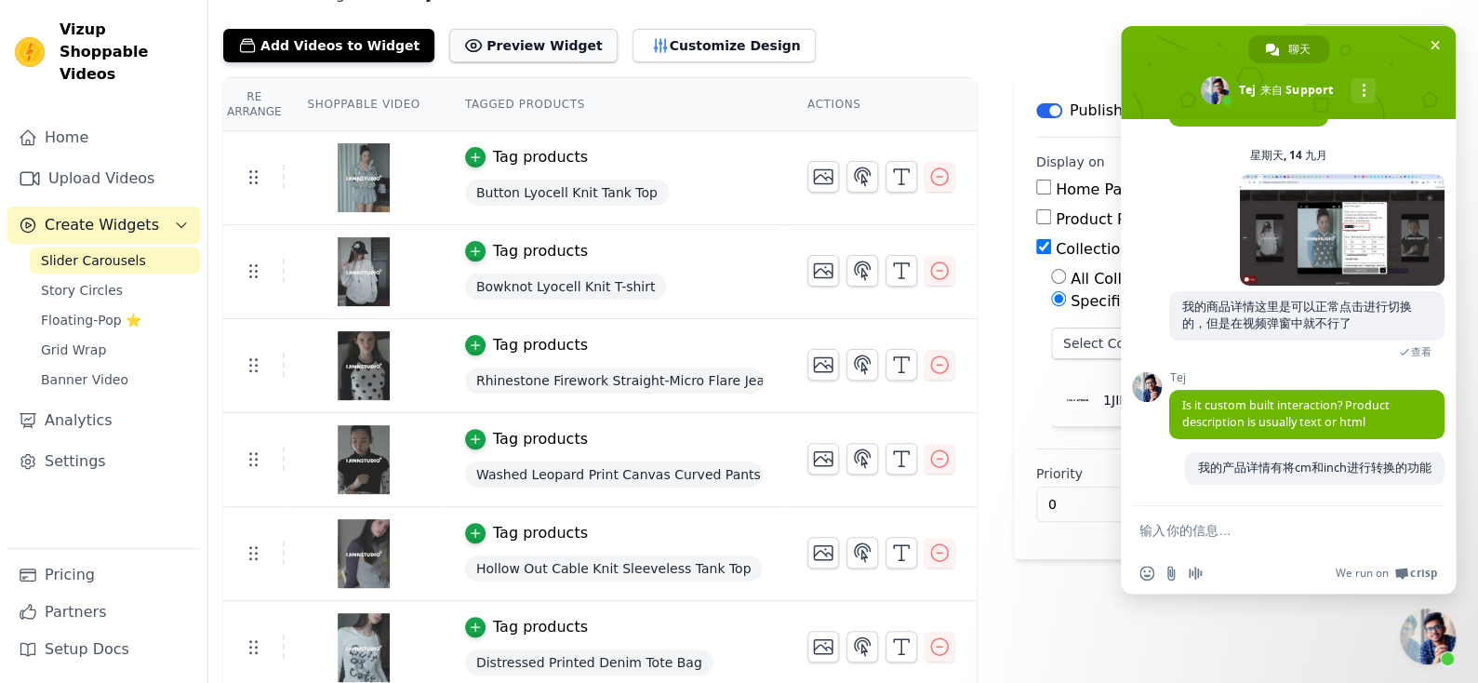
click at [509, 31] on button "Preview Widget" at bounding box center [532, 45] width 167 height 33
click at [535, 56] on button "Preview Widget" at bounding box center [532, 45] width 167 height 33
click at [1189, 545] on form at bounding box center [1268, 531] width 257 height 50
click at [1180, 532] on textarea "输入你的信息…" at bounding box center [1268, 530] width 257 height 17
click at [525, 57] on button "Preview Widget" at bounding box center [532, 45] width 167 height 33
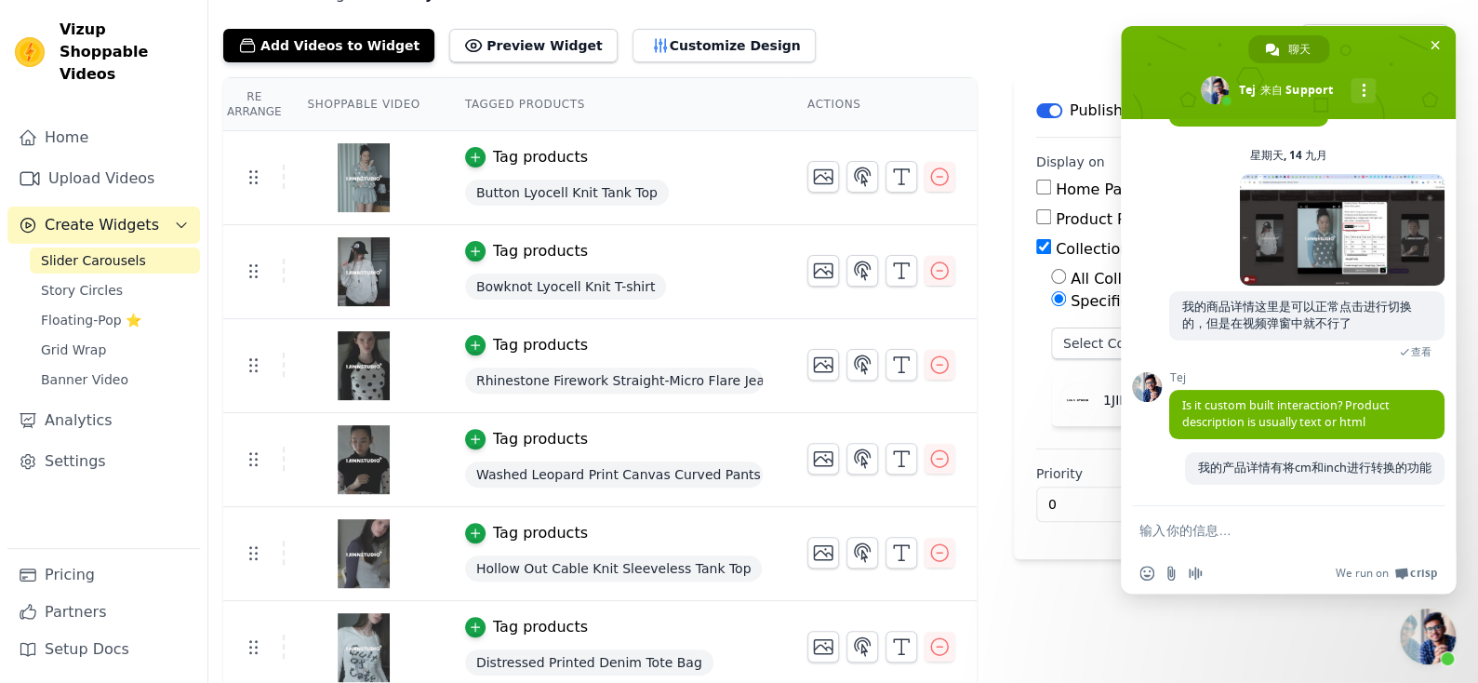
click at [1170, 527] on textarea "输入你的信息…" at bounding box center [1268, 530] width 257 height 17
click at [1259, 523] on textarea "输入你的信息…" at bounding box center [1268, 530] width 257 height 17
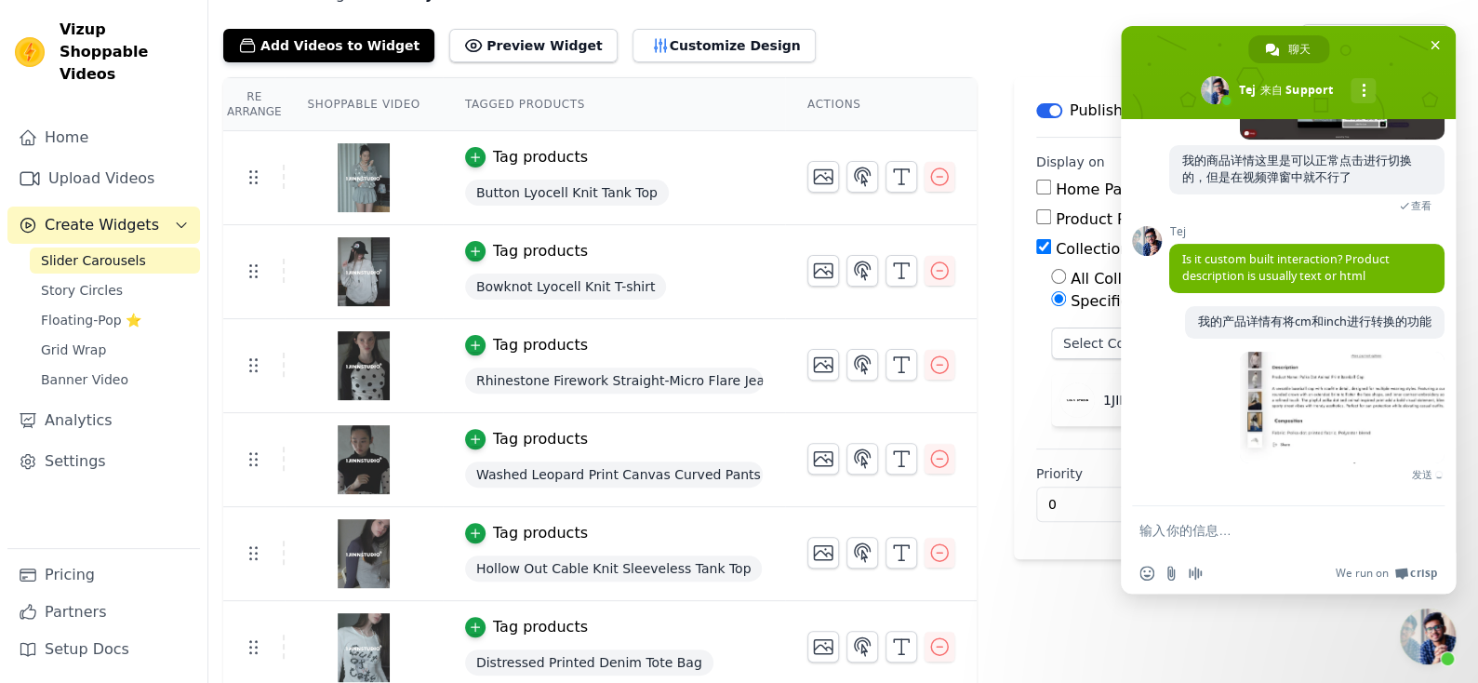
scroll to position [179, 0]
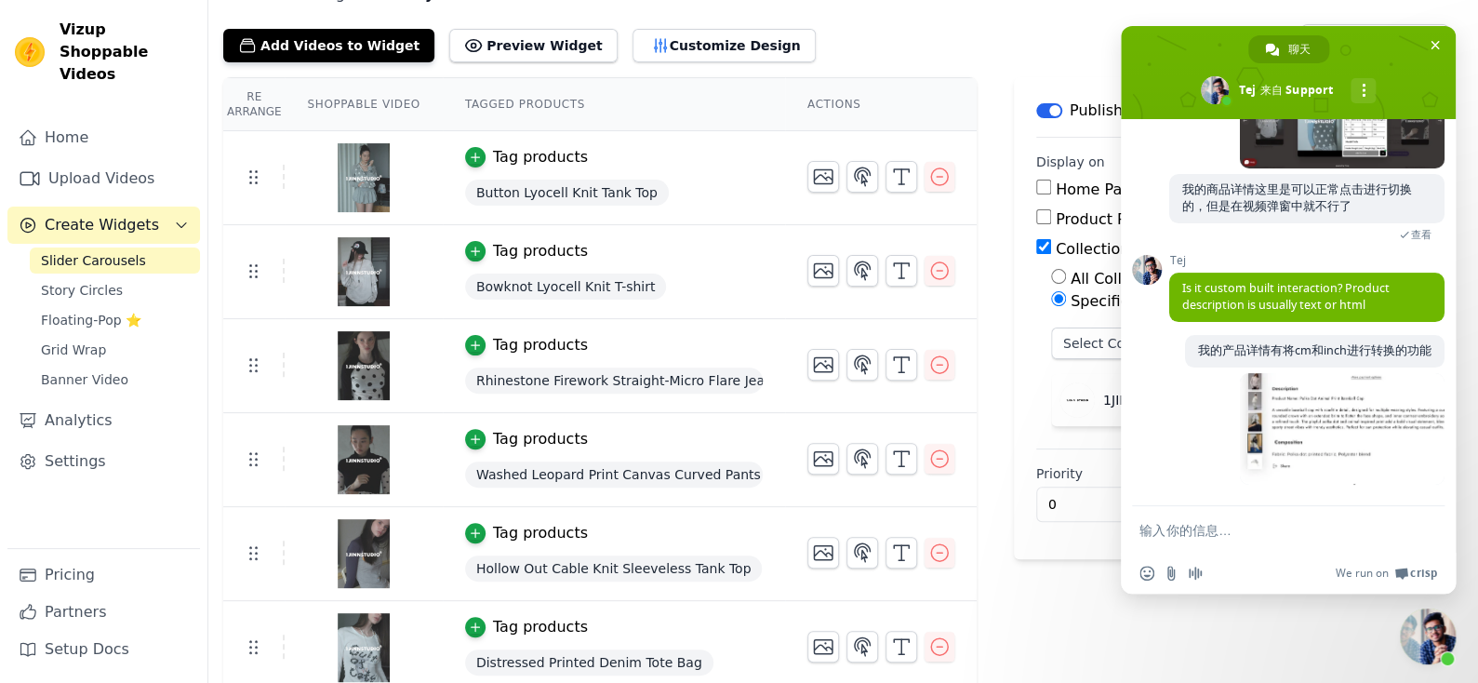
click at [1267, 531] on textarea "输入你的信息…" at bounding box center [1268, 530] width 257 height 17
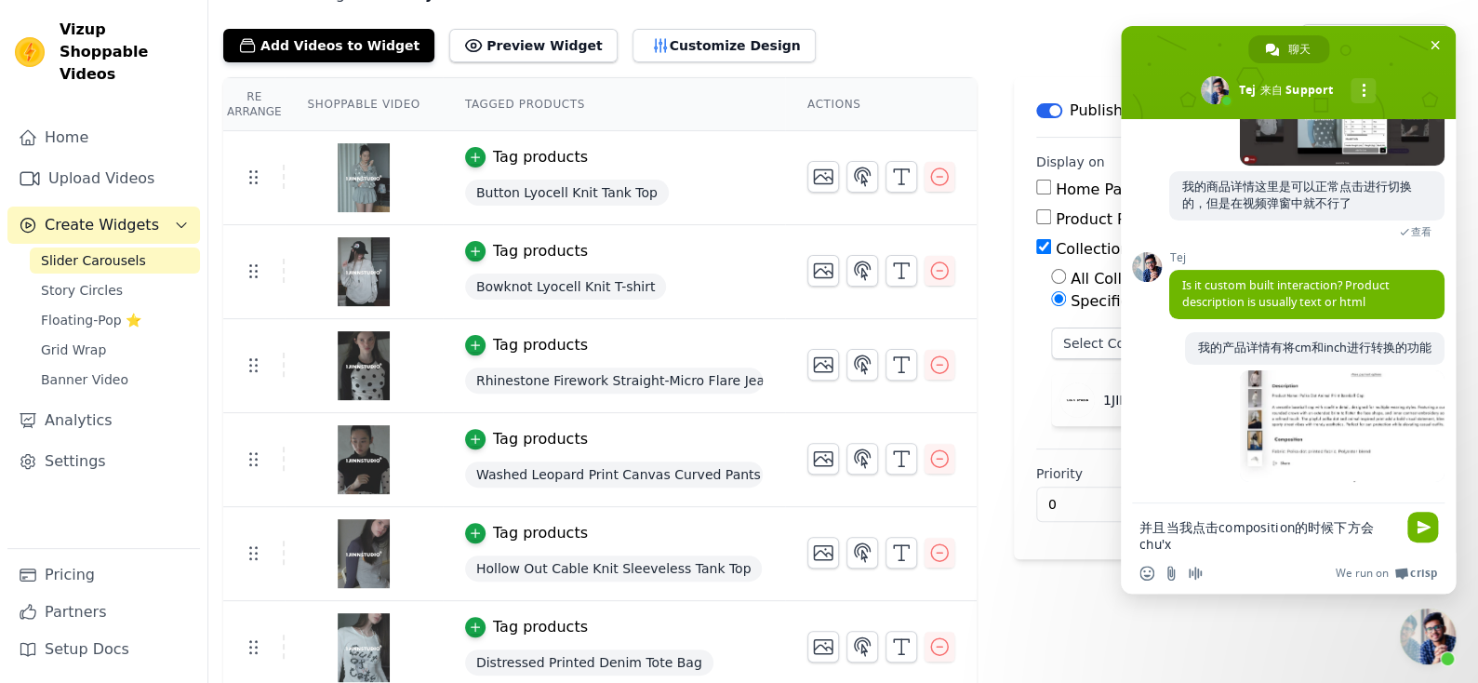
scroll to position [181, 0]
type textarea "并且当我点击composition的时候下方会出现材质"
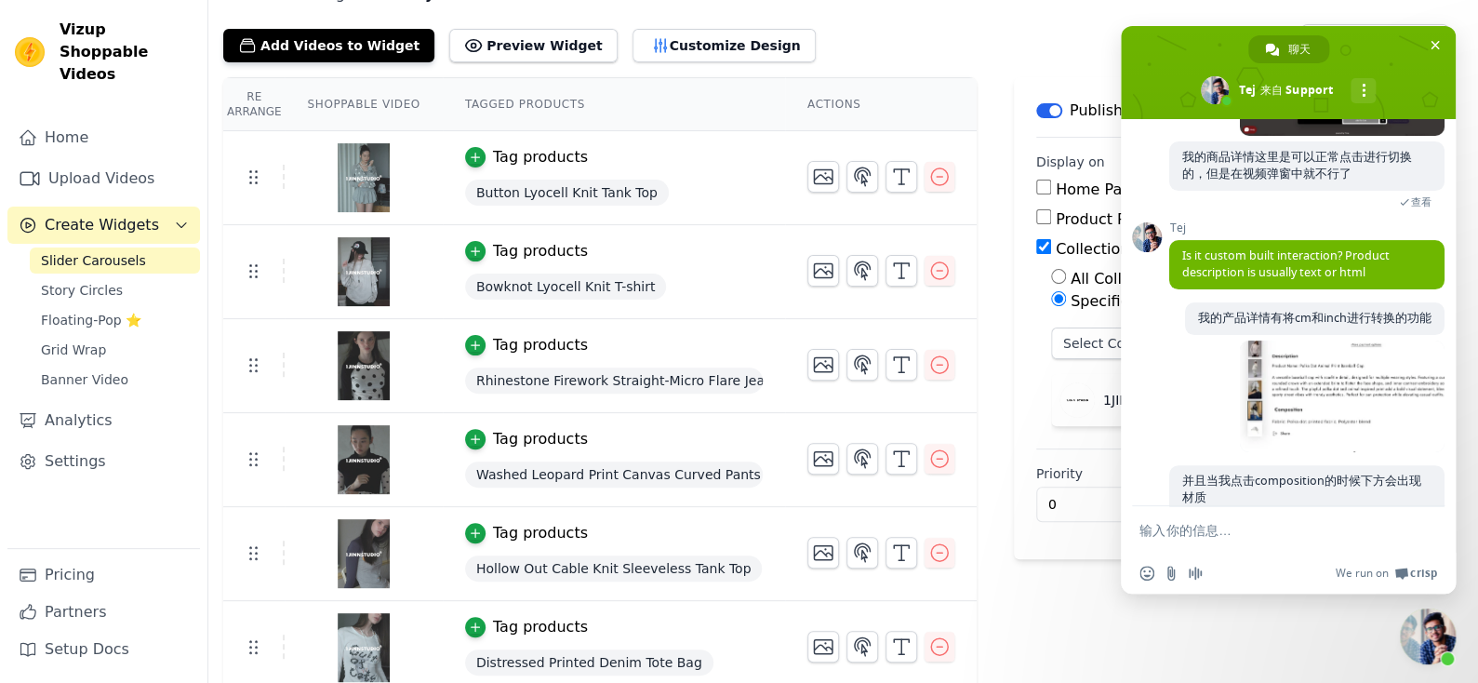
scroll to position [234, 0]
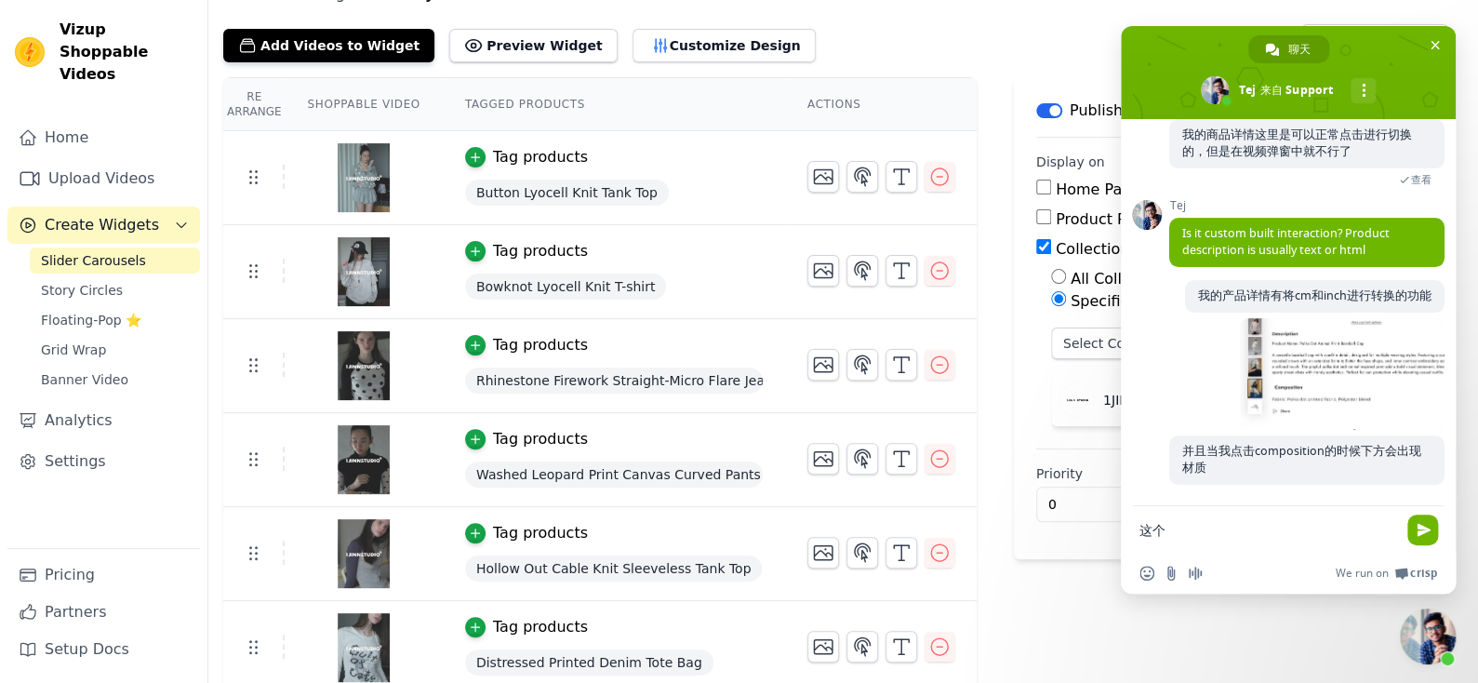
type textarea "这"
type textarea "折"
type textarea "这"
click at [1259, 538] on textarea "输入你的信息…" at bounding box center [1268, 530] width 257 height 17
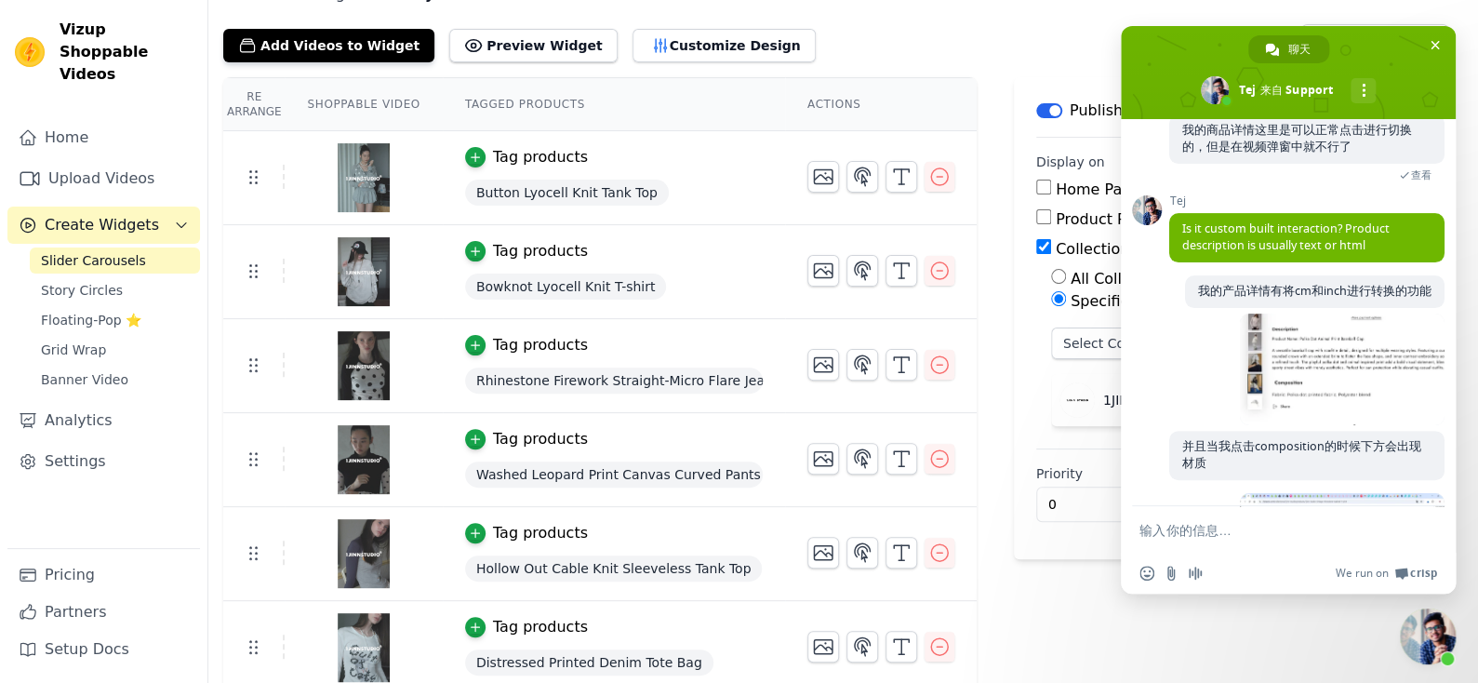
scroll to position [352, 0]
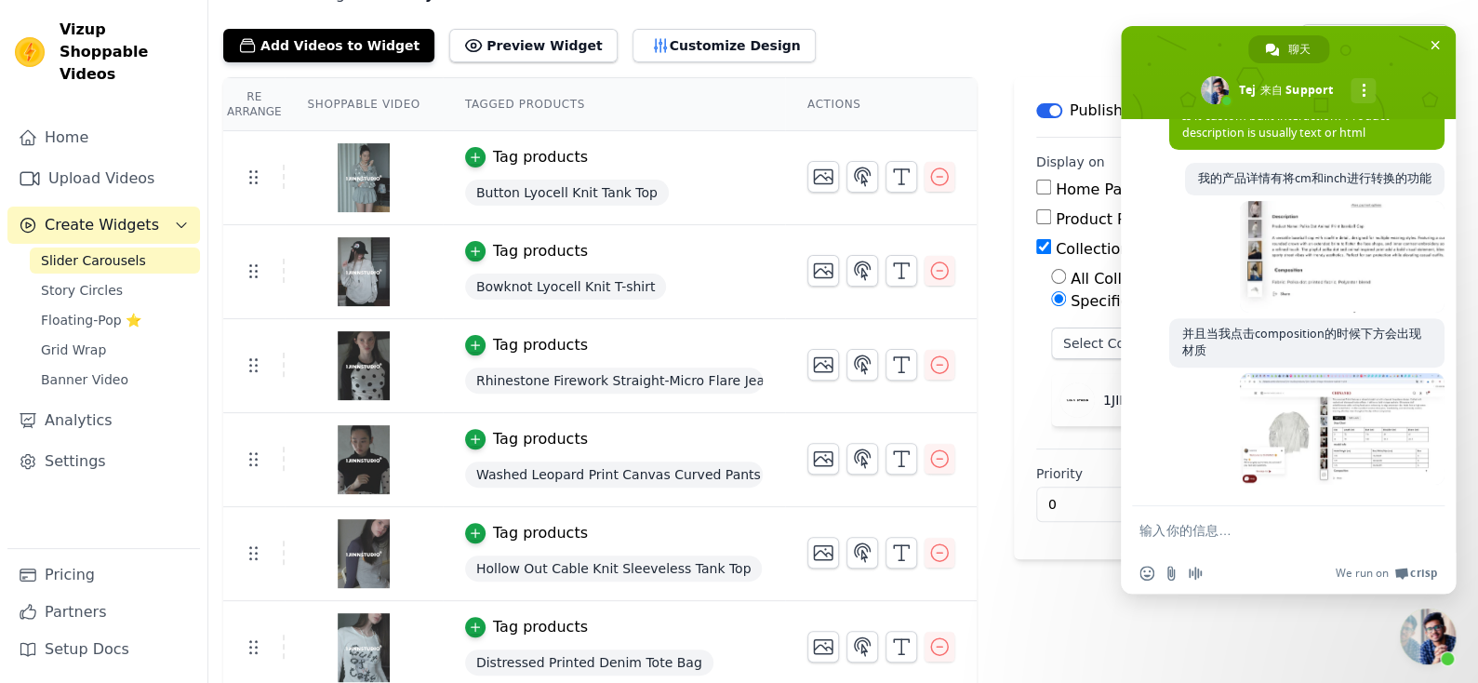
click at [1232, 527] on textarea "输入你的信息…" at bounding box center [1268, 530] width 257 height 17
click at [1213, 528] on textarea "输入你的信息…" at bounding box center [1268, 530] width 257 height 17
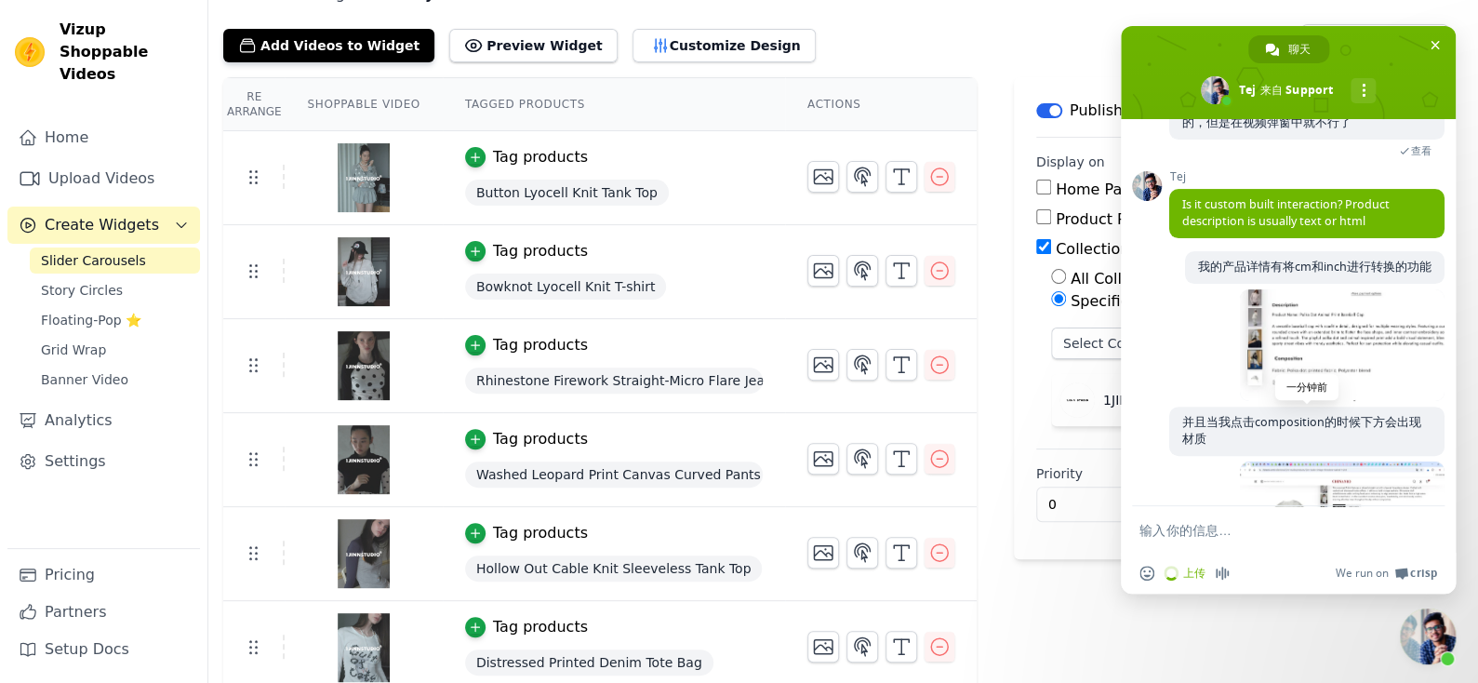
scroll to position [353, 0]
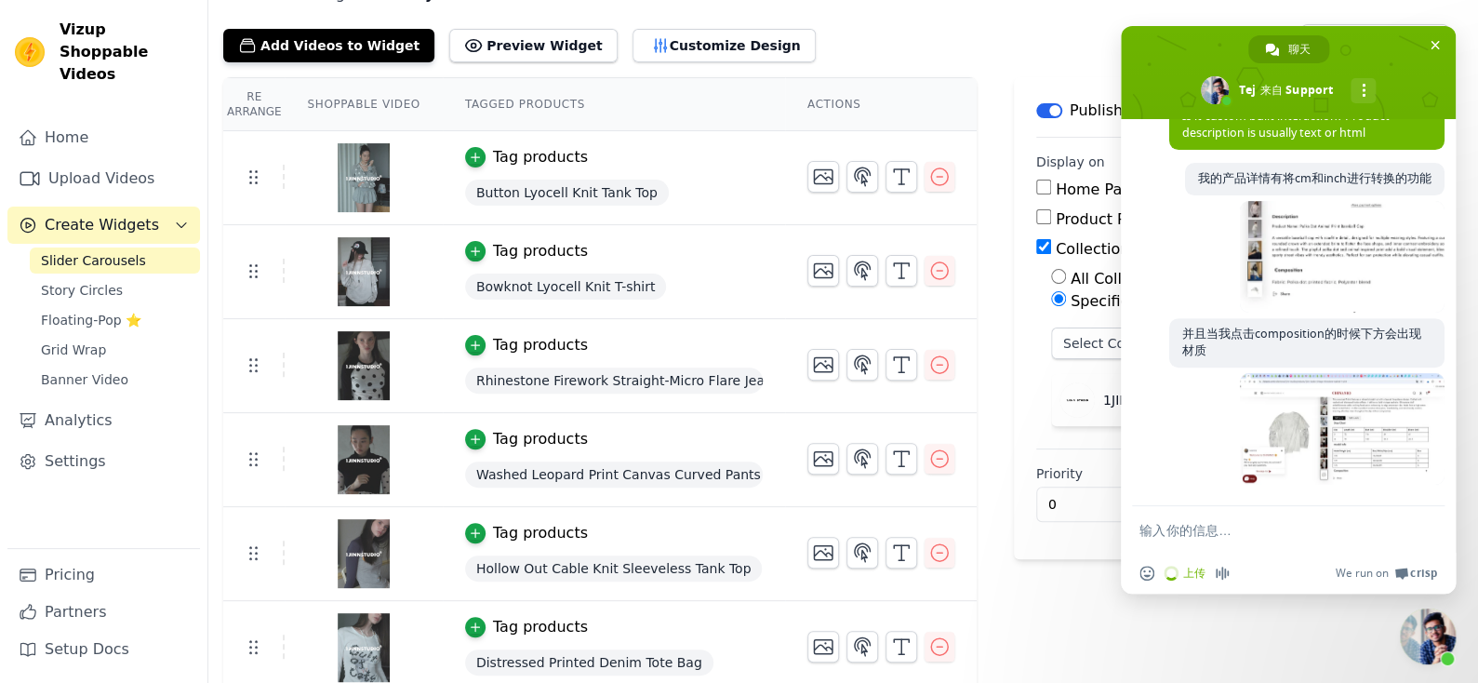
click at [1237, 527] on textarea "输入你的信息…" at bounding box center [1268, 530] width 257 height 17
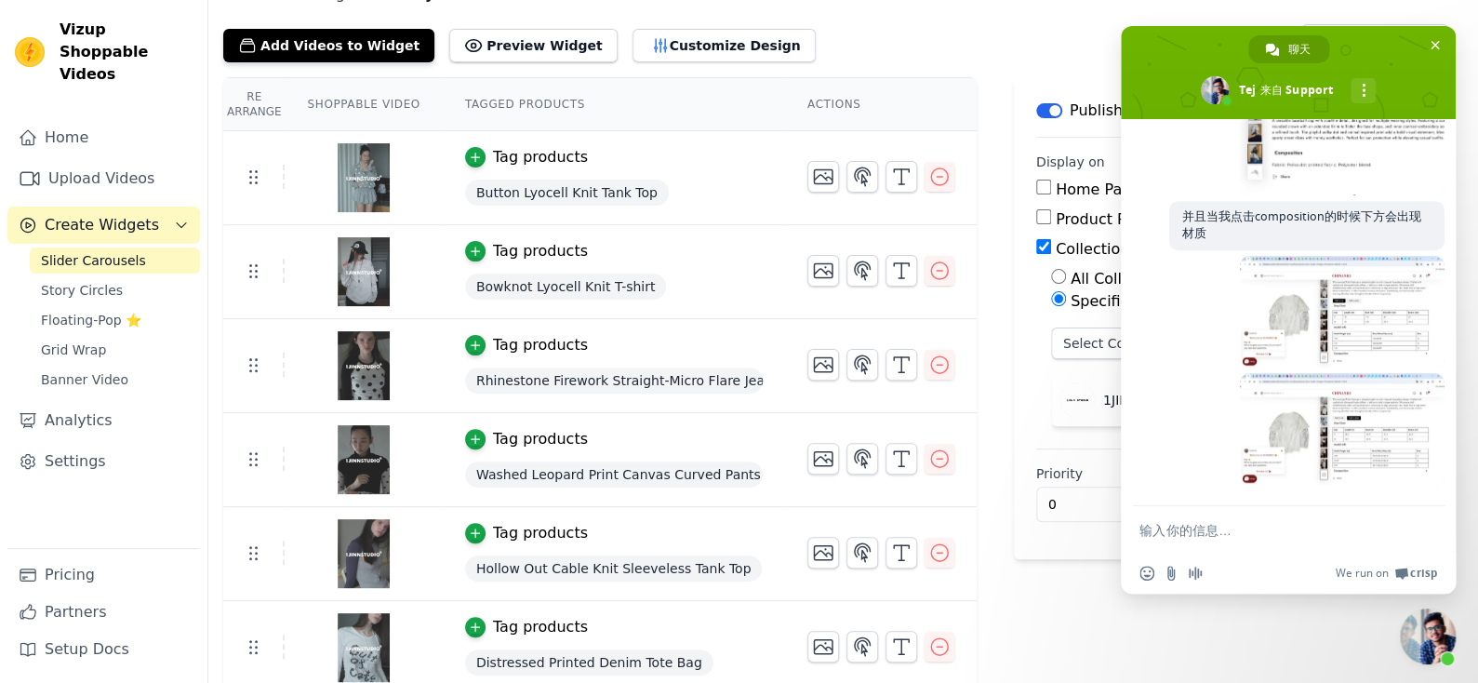
scroll to position [470, 0]
click at [1264, 532] on textarea "输入你的信息…" at bounding box center [1268, 530] width 257 height 17
type textarea "类"
type textarea "我的产品详情页面是有这个功能的"
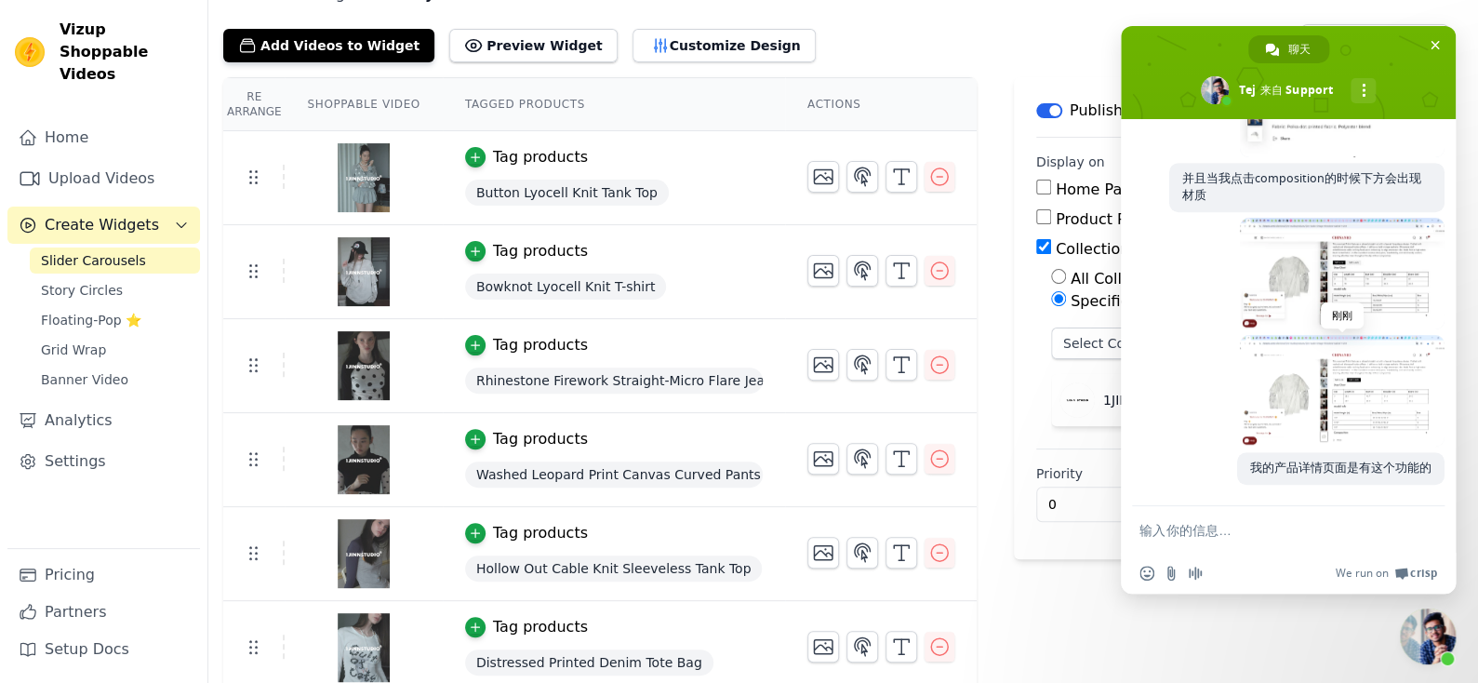
scroll to position [508, 0]
click at [1320, 395] on span at bounding box center [1342, 391] width 205 height 112
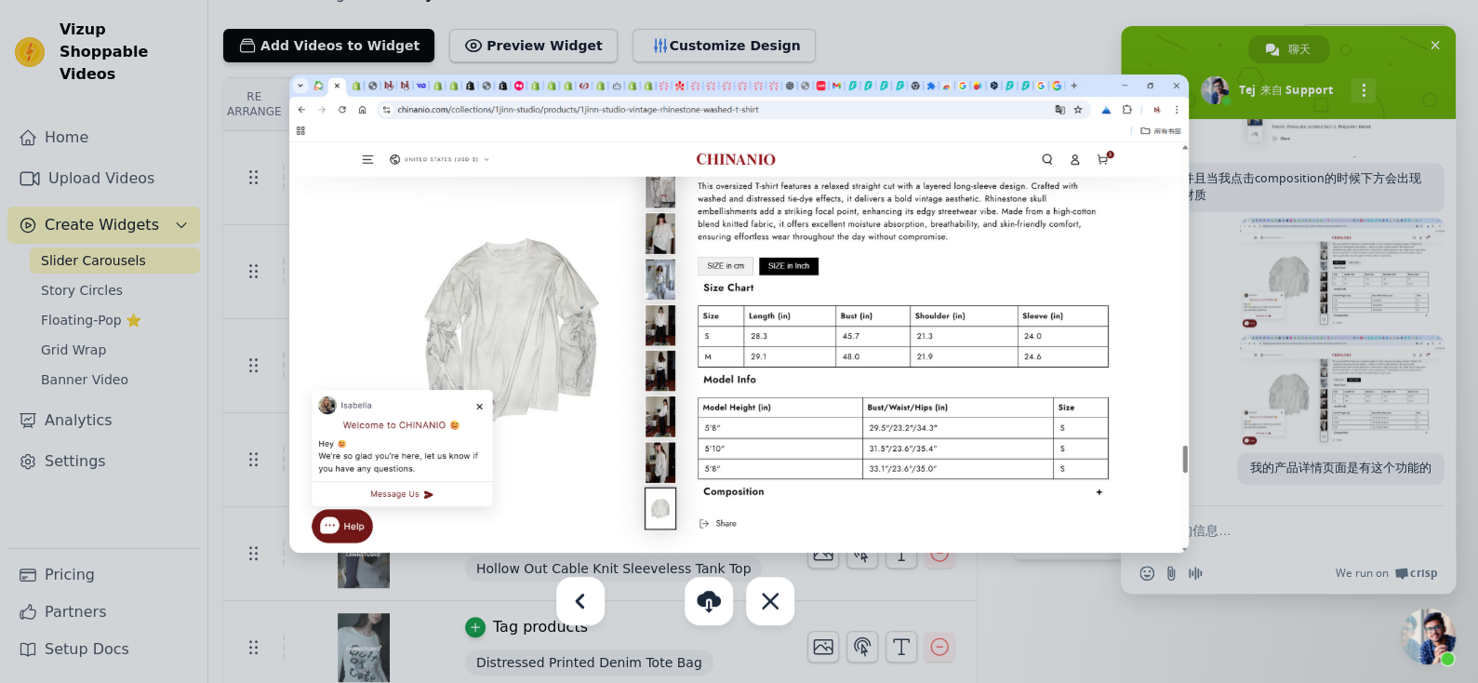
click at [1316, 122] on div at bounding box center [739, 341] width 1478 height 683
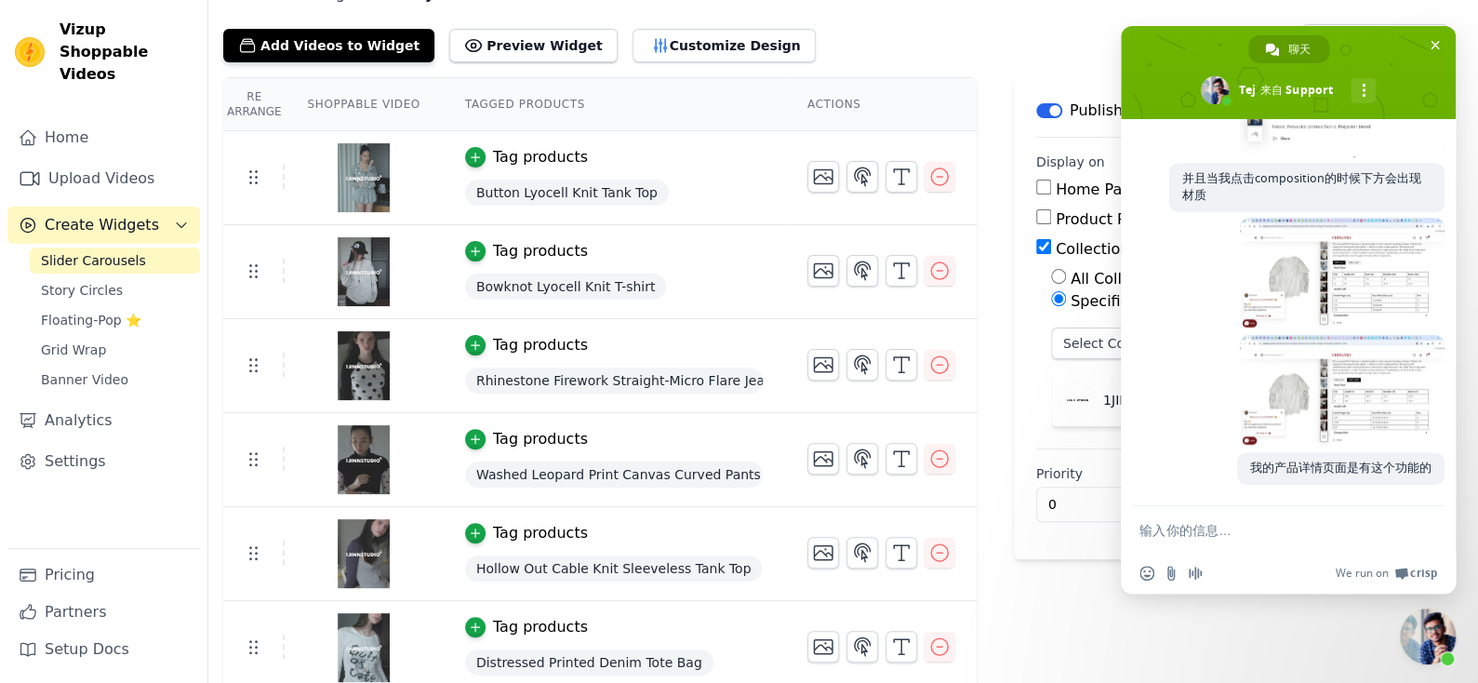
click at [1255, 550] on form at bounding box center [1268, 531] width 257 height 50
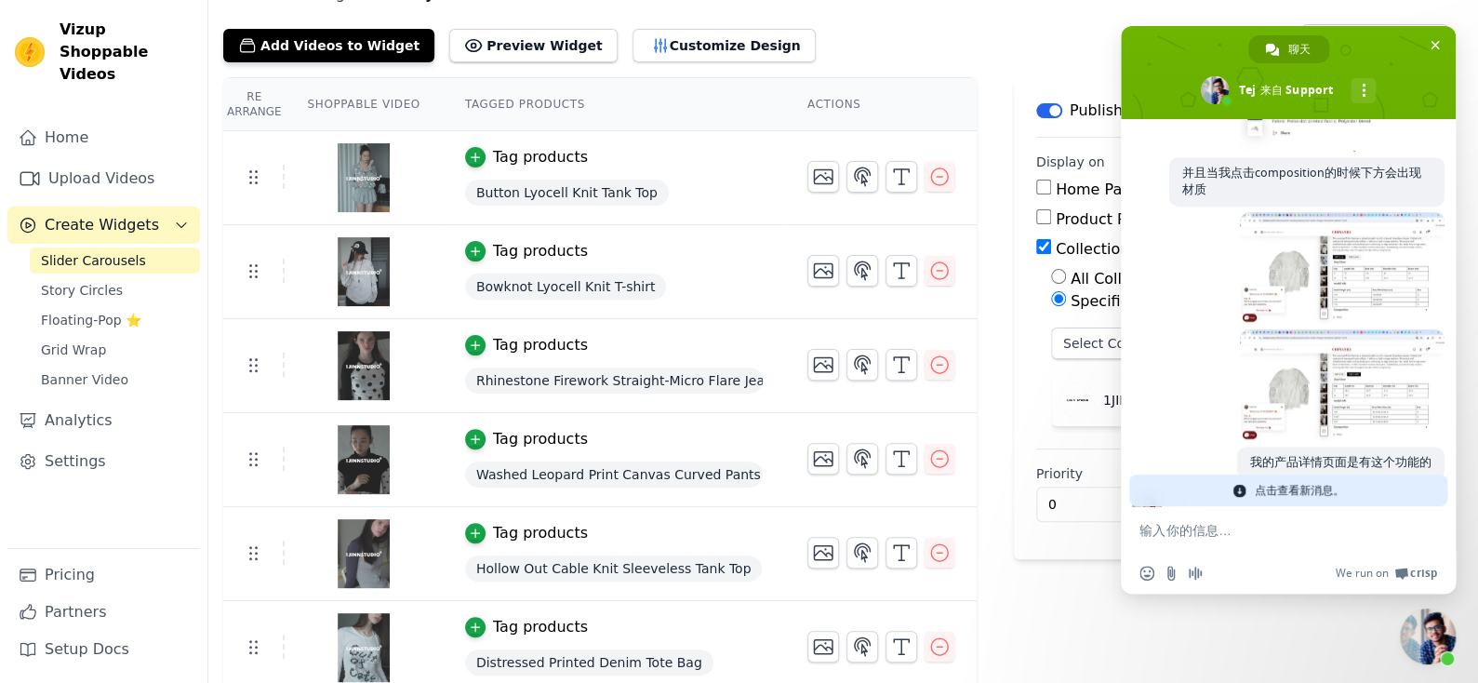
click at [1255, 541] on form at bounding box center [1268, 531] width 257 height 50
drag, startPoint x: 1252, startPoint y: 484, endPoint x: 1306, endPoint y: 474, distance: 54.9
click at [1253, 484] on div "点击查看新消息。" at bounding box center [1289, 491] width 318 height 32
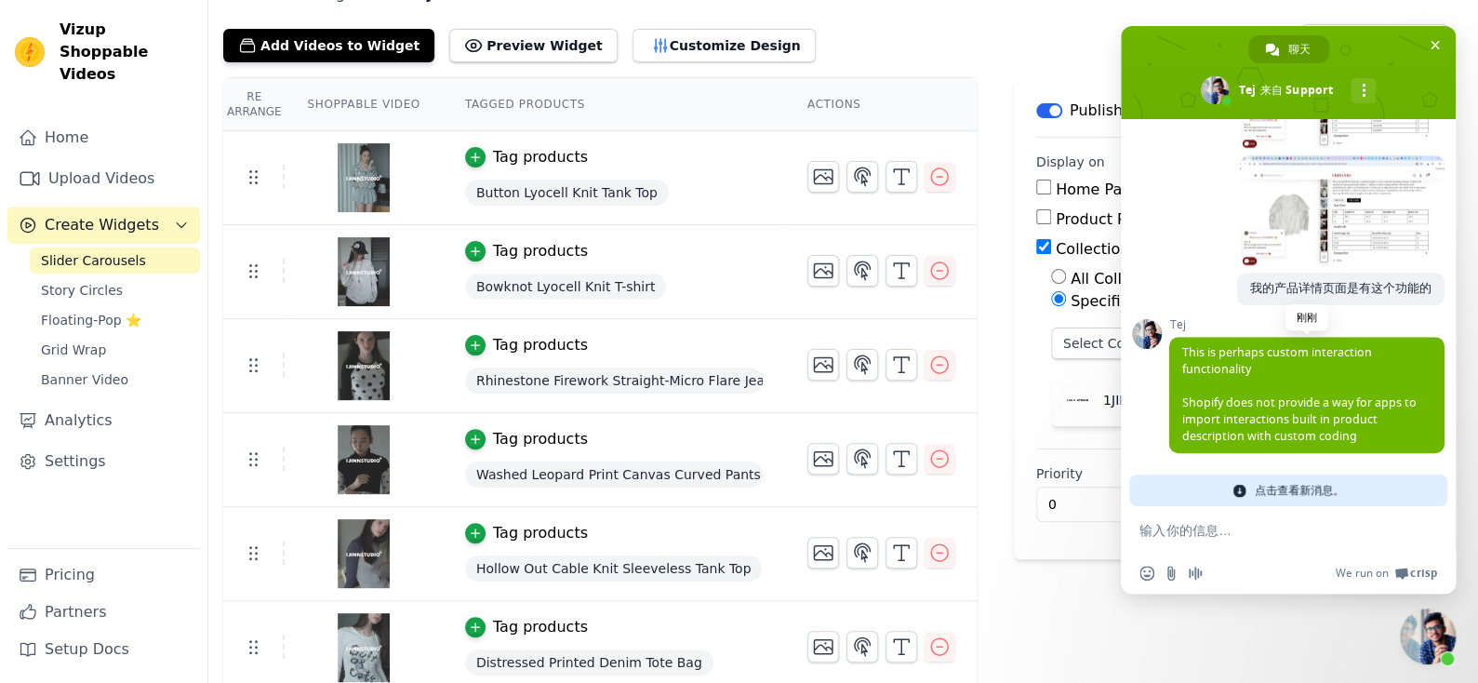
click at [1231, 348] on span "This is perhaps custom interaction functionality Shopify does not provide a way…" at bounding box center [1300, 394] width 234 height 100
click at [1242, 406] on span "This is perhaps custom interaction functionality Shopify does not provide a way…" at bounding box center [1300, 394] width 234 height 100
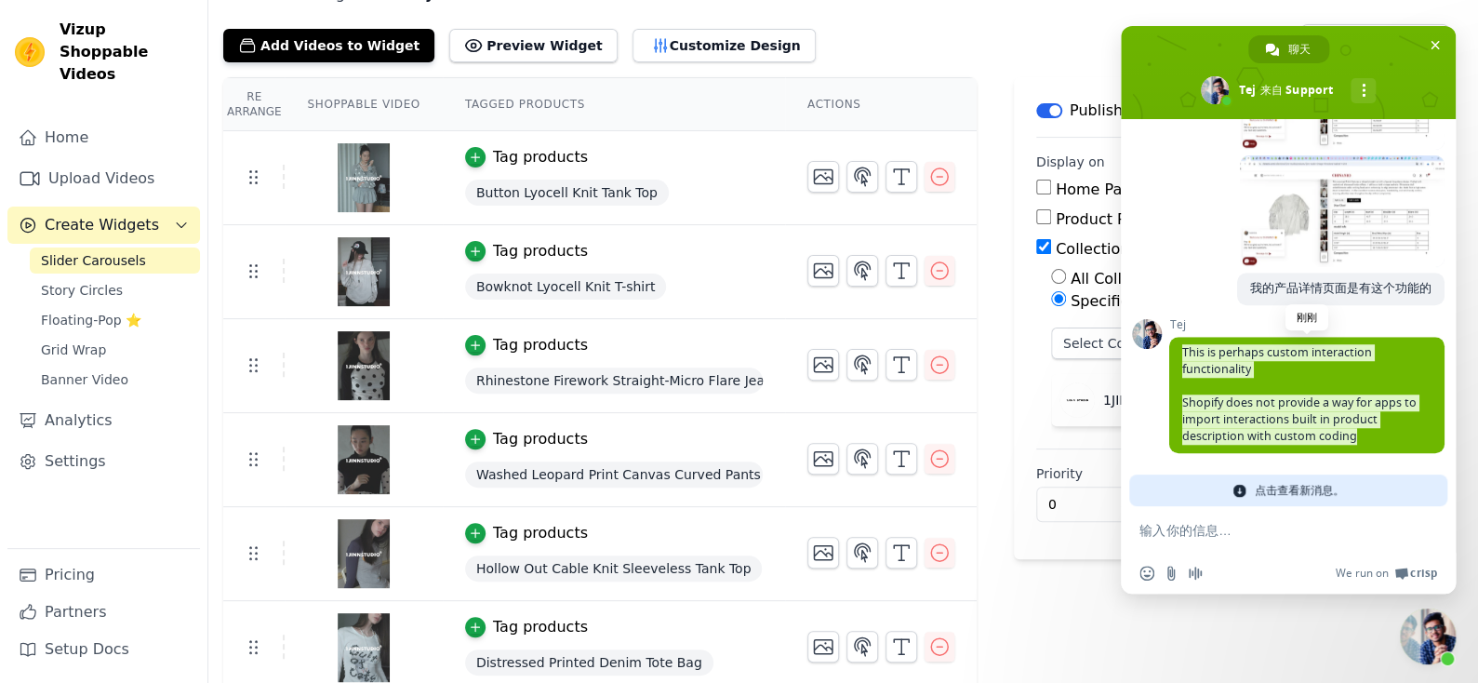
drag, startPoint x: 1376, startPoint y: 440, endPoint x: 1184, endPoint y: 343, distance: 215.5
click at [1184, 343] on span "This is perhaps custom interaction functionality Shopify does not provide a way…" at bounding box center [1307, 395] width 275 height 116
copy span "This is perhaps custom interaction functionality Shopify does not provide a way…"
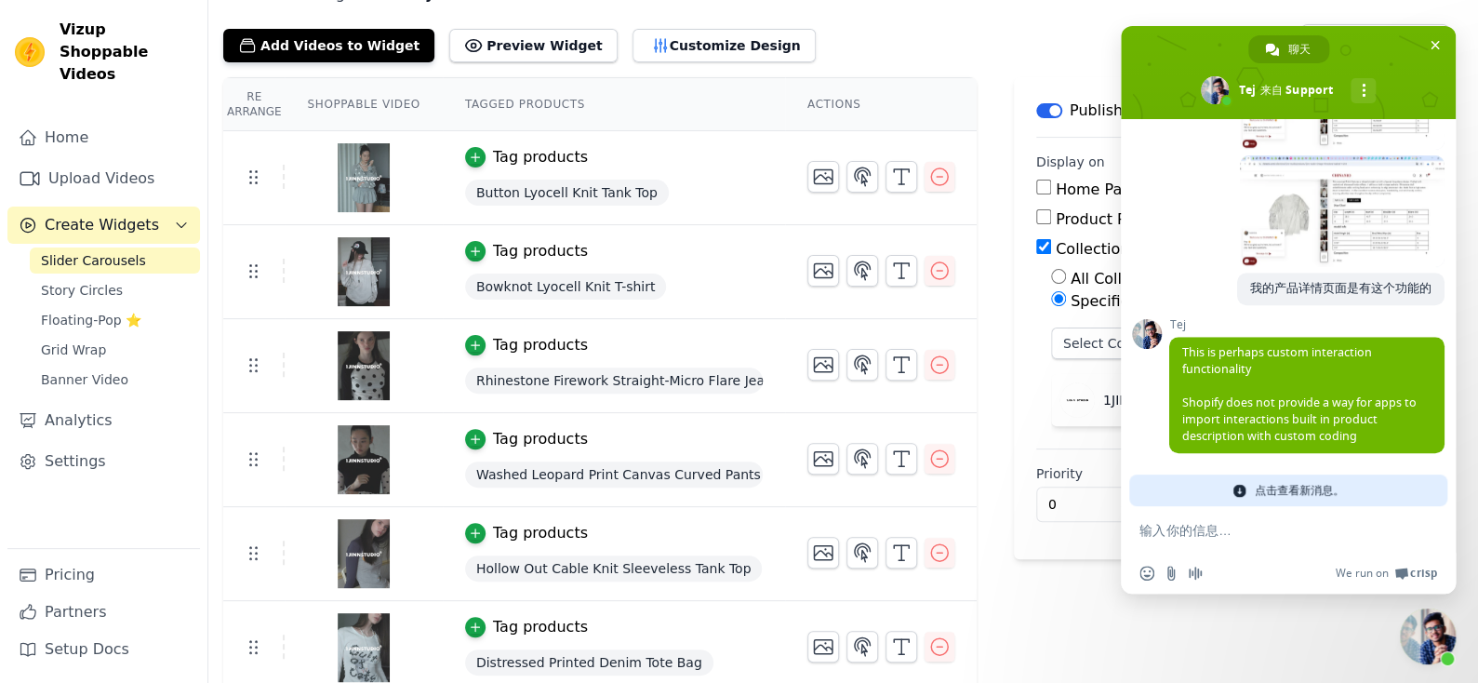
click at [1224, 526] on textarea "输入你的信息…" at bounding box center [1268, 530] width 257 height 17
paste textarea "However, this was achieved through code in the Shopify backend product editing …"
type textarea "However, this was achieved through code in the Shopify backend product editing …"
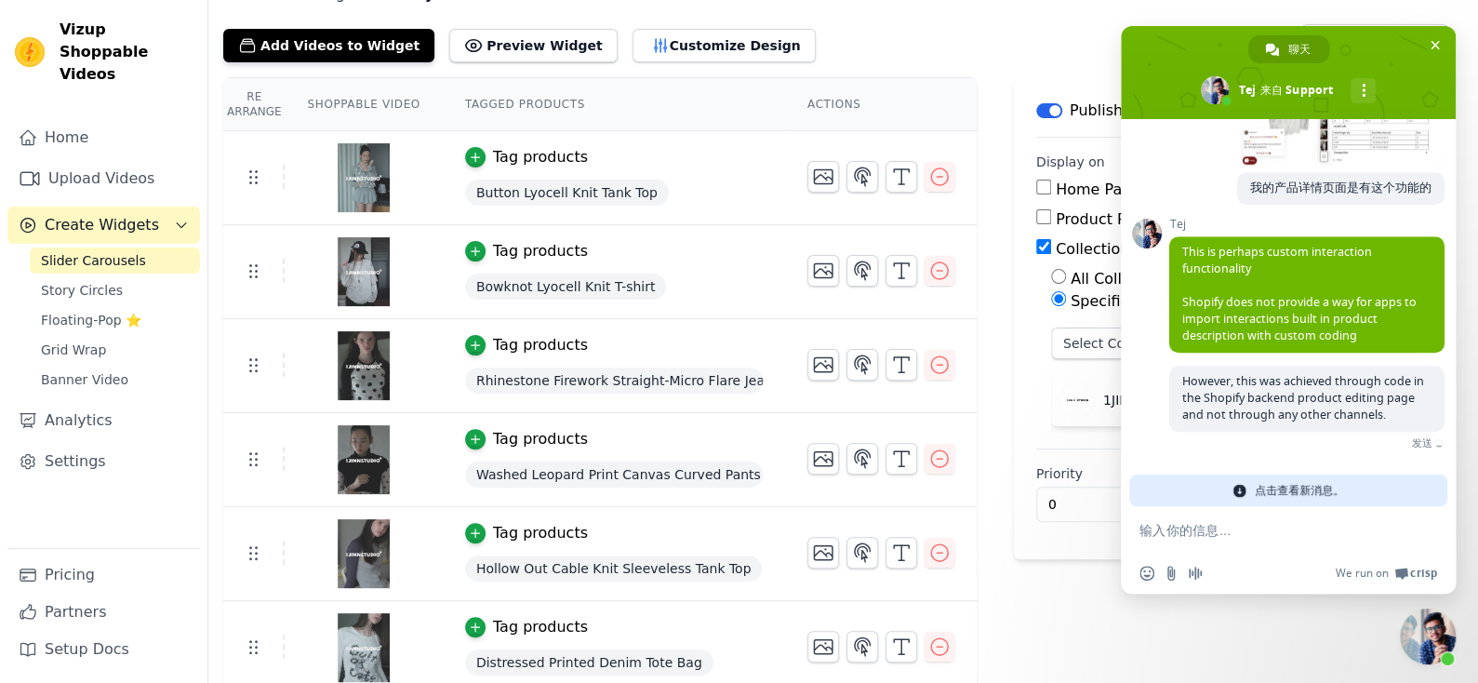
scroll to position [742, 0]
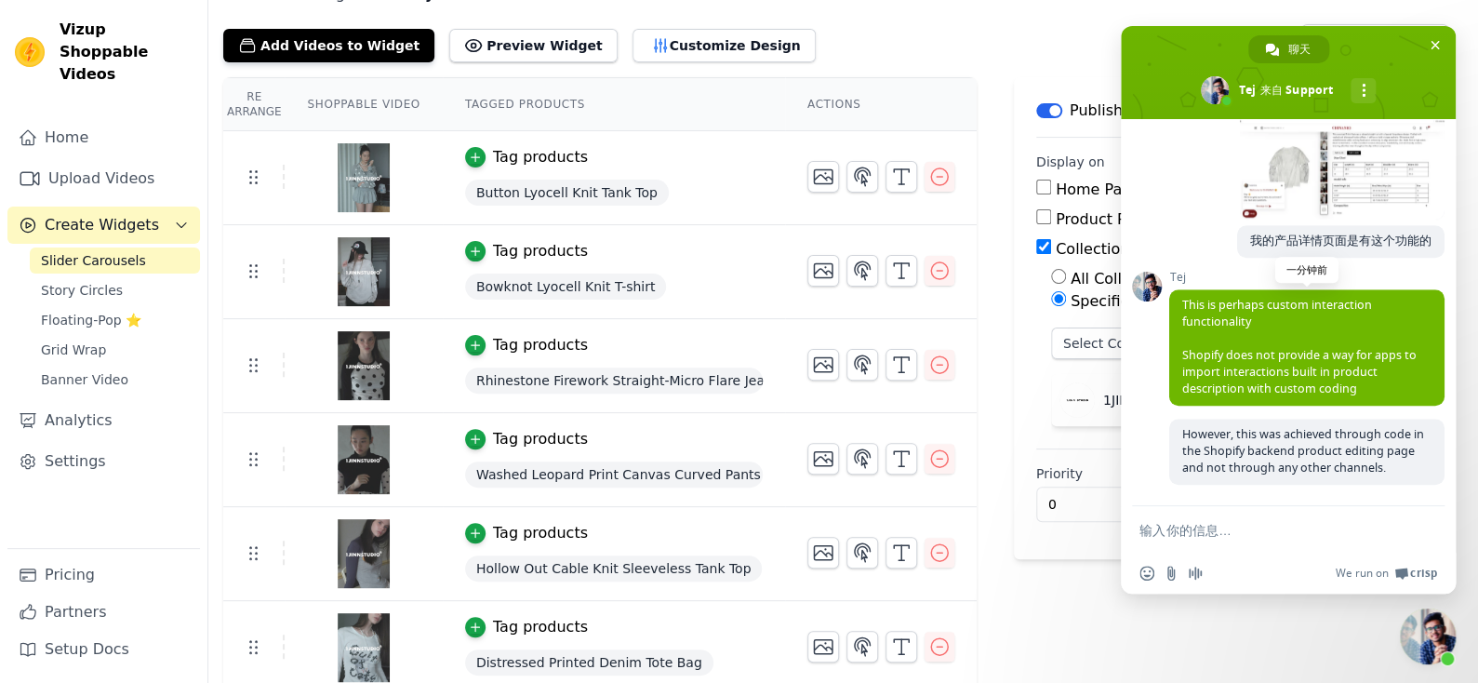
click at [1177, 398] on span "This is perhaps custom interaction functionality Shopify does not provide a way…" at bounding box center [1307, 347] width 275 height 116
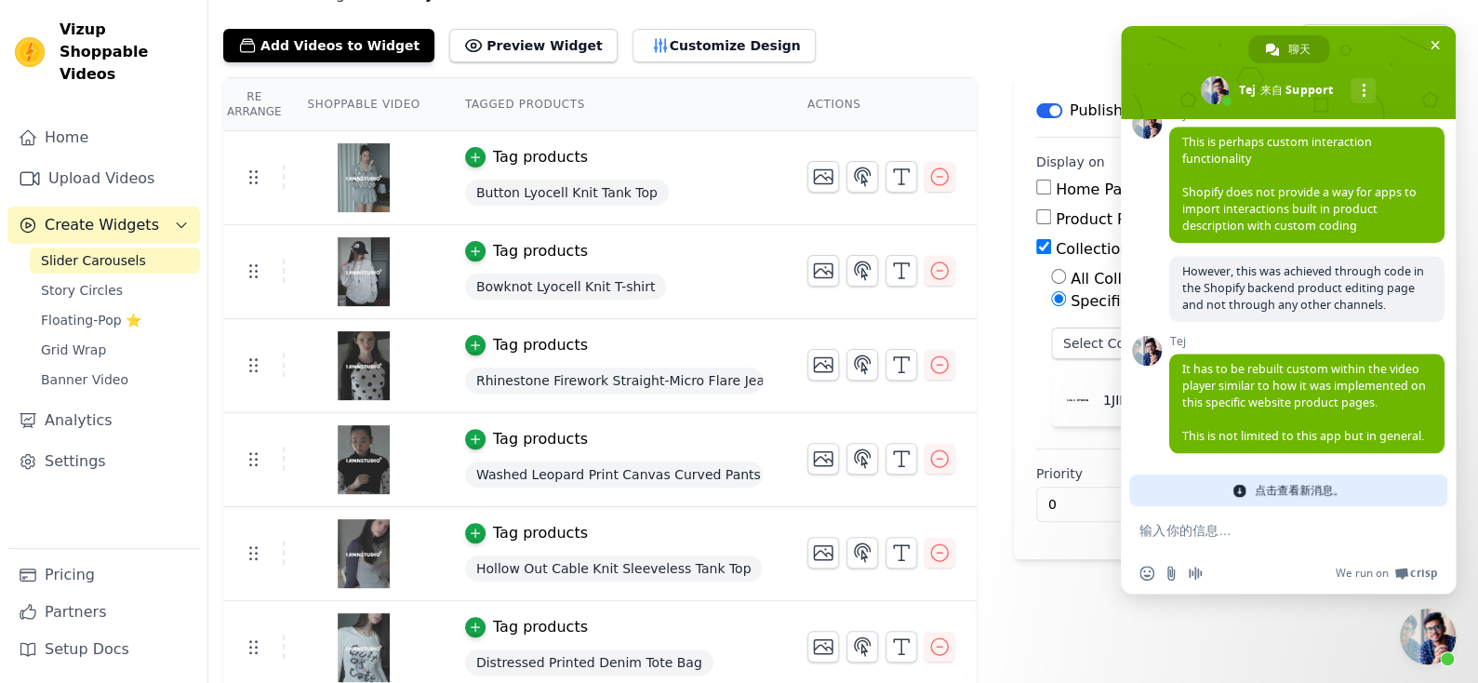
scroll to position [913, 0]
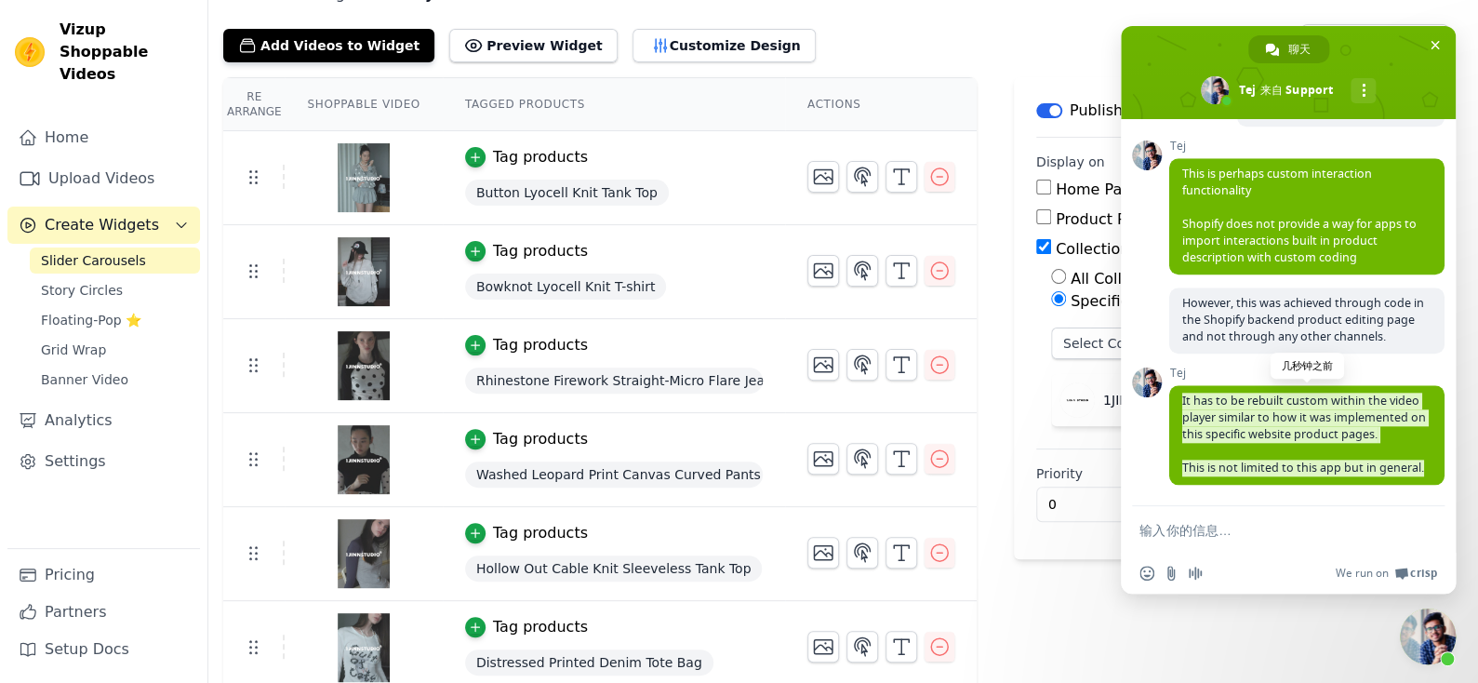
drag, startPoint x: 1181, startPoint y: 357, endPoint x: 1256, endPoint y: 471, distance: 136.3
click at [1256, 471] on span "It has to be rebuilt custom within the video player similar to how it was imple…" at bounding box center [1307, 435] width 275 height 100
copy span "It has to be rebuilt custom within the video player similar to how it was imple…"
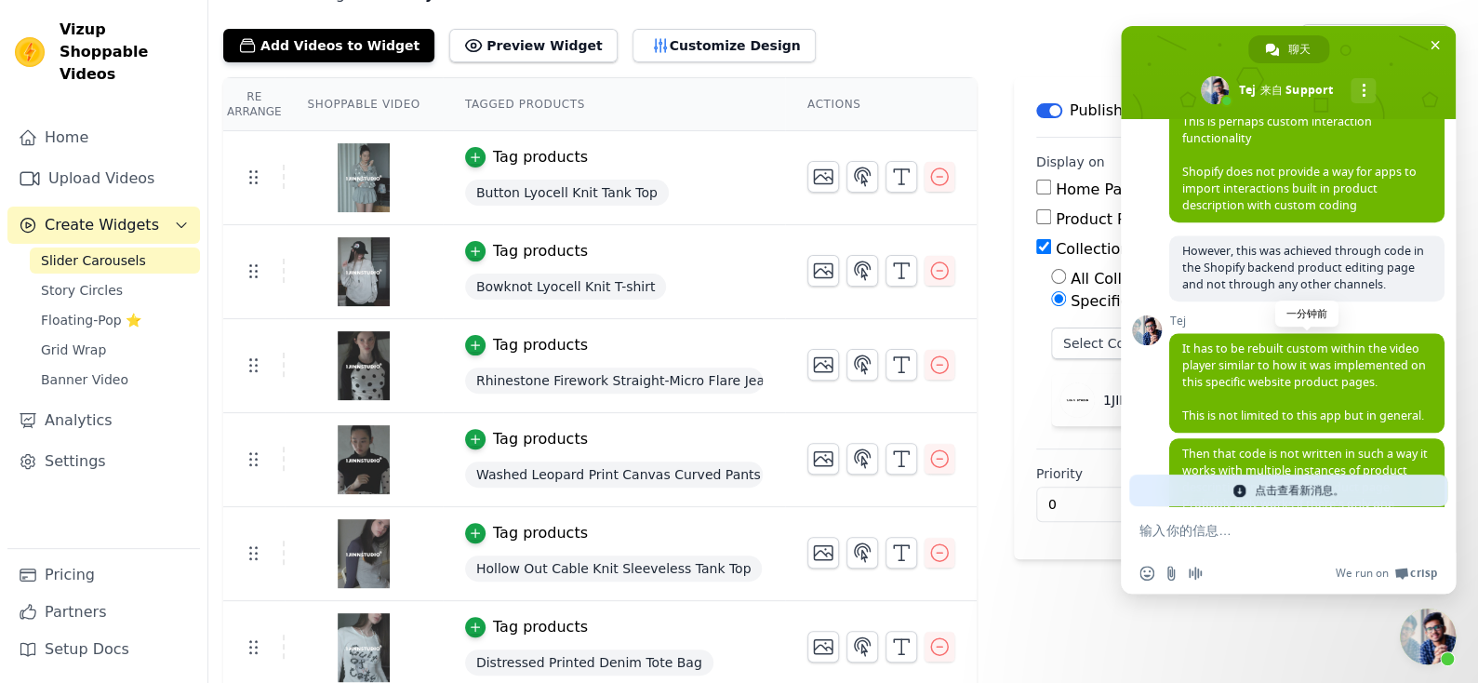
scroll to position [1072, 0]
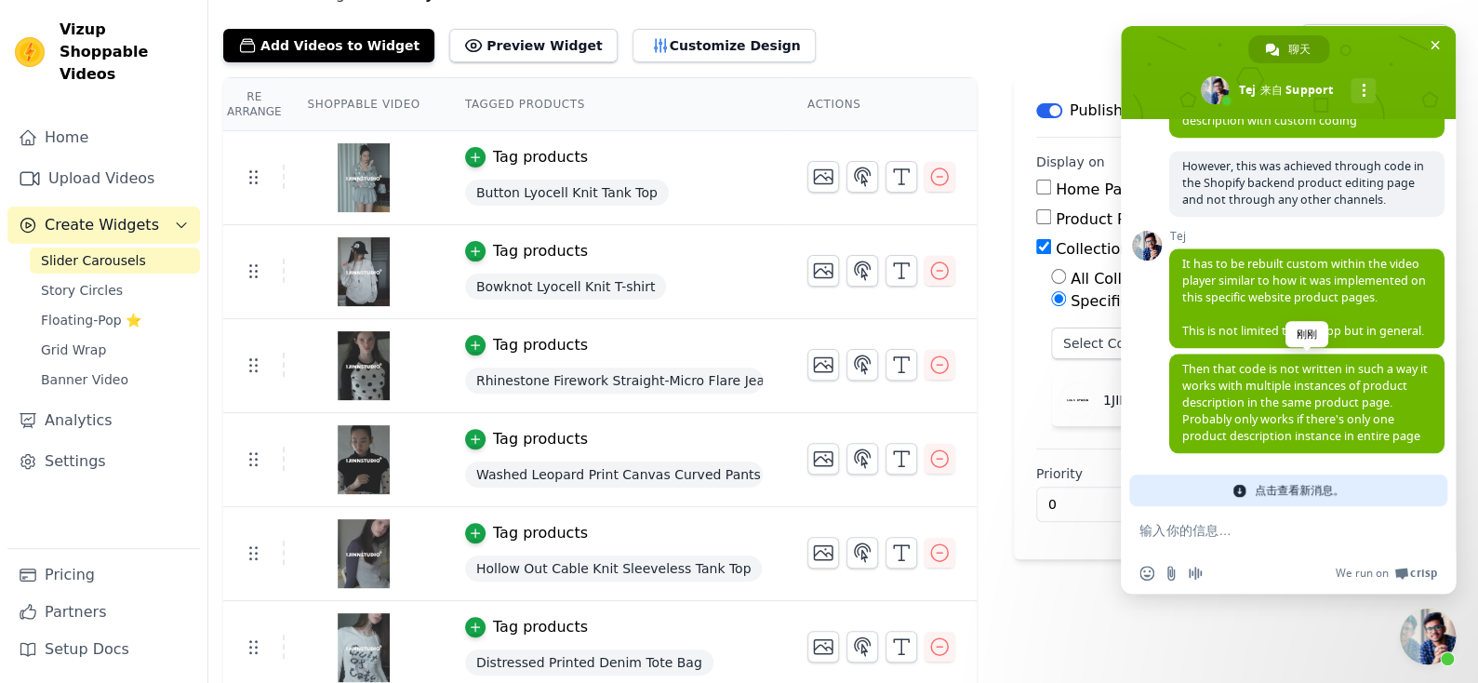
click at [1245, 372] on span "Then that code is not written in such a way it works with multiple instances of…" at bounding box center [1307, 404] width 275 height 100
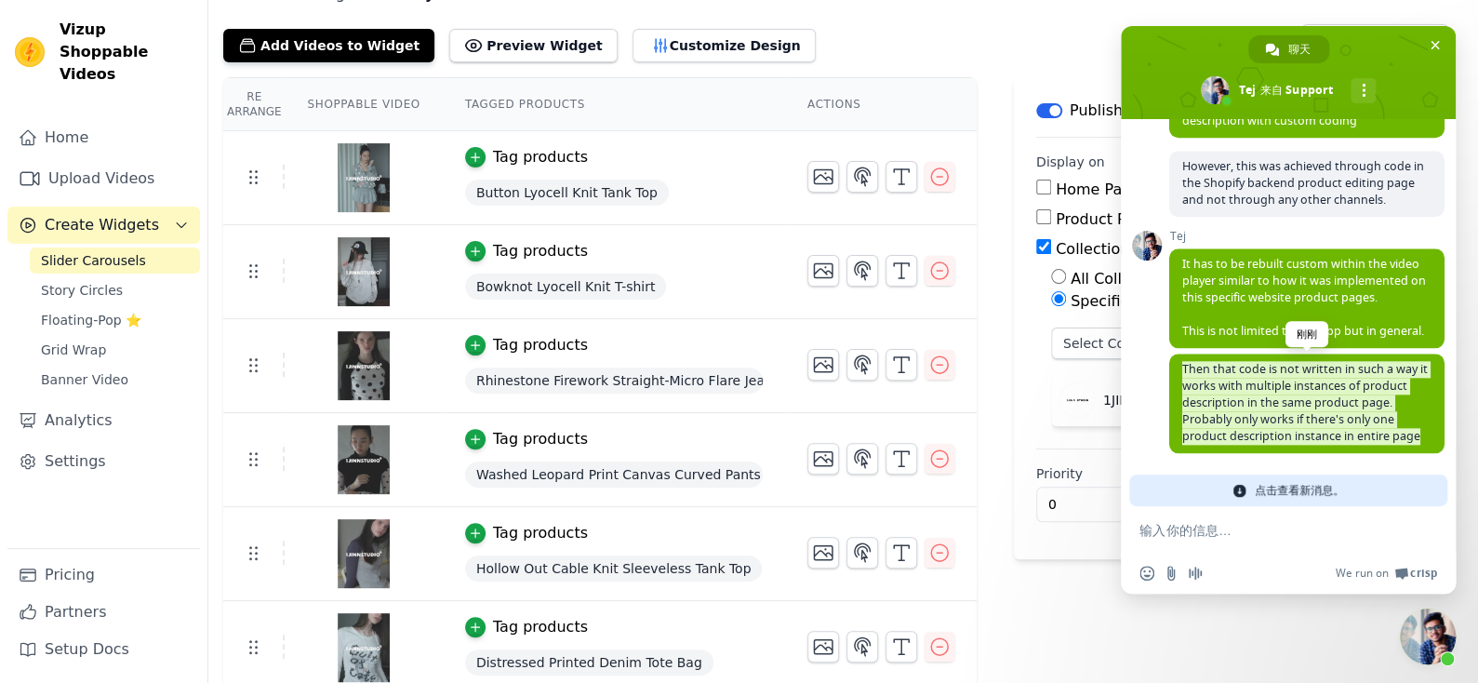
click at [1245, 372] on span "Then that code is not written in such a way it works with multiple instances of…" at bounding box center [1307, 404] width 275 height 100
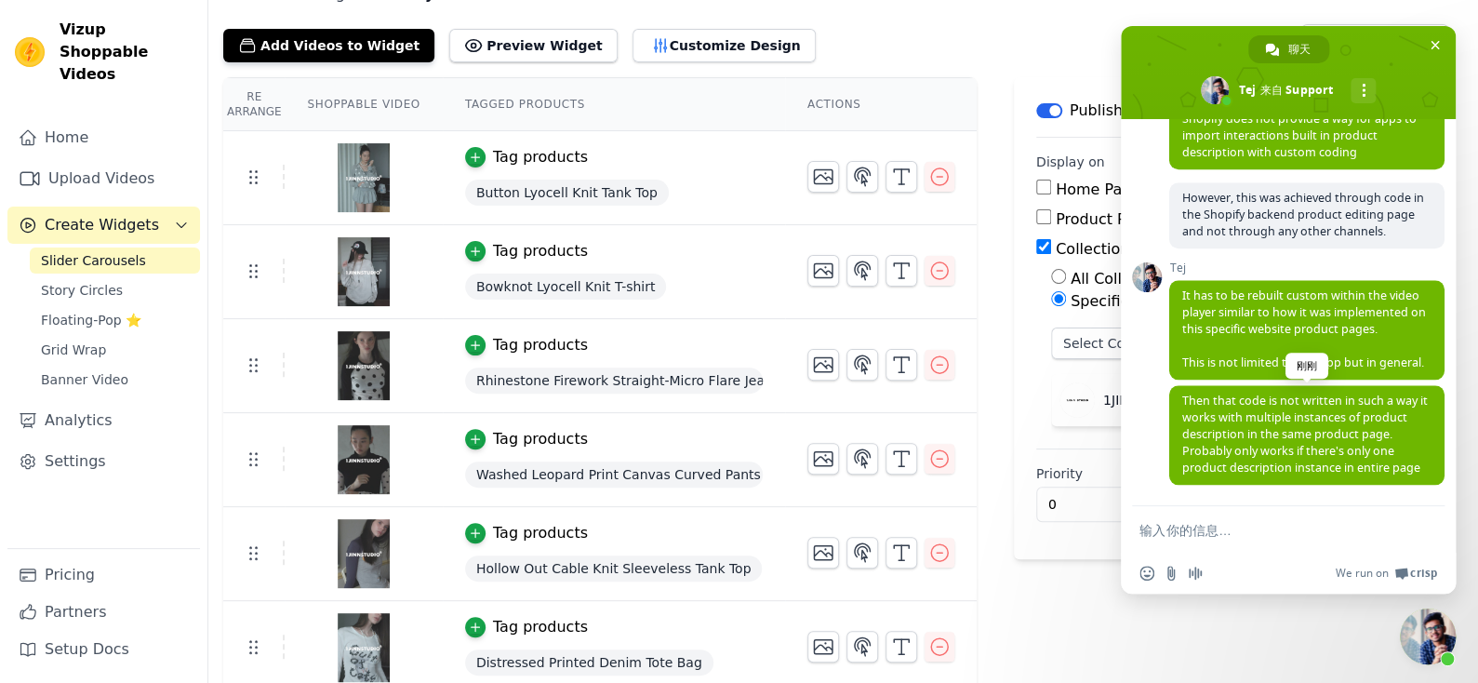
scroll to position [1039, 0]
click at [1270, 393] on span "Then that code is not written in such a way it works with multiple instances of…" at bounding box center [1306, 434] width 246 height 83
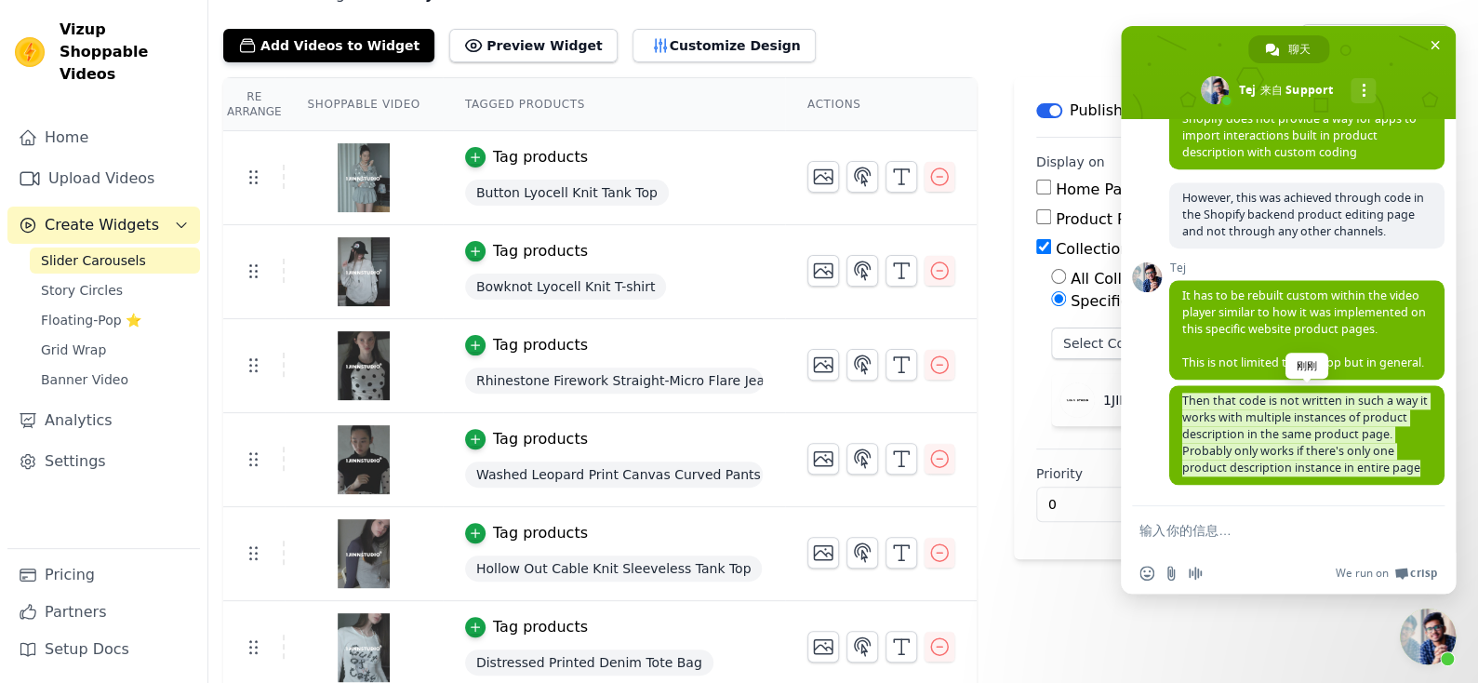
click at [1270, 393] on span "Then that code is not written in such a way it works with multiple instances of…" at bounding box center [1306, 434] width 246 height 83
copy span "Then that code is not written in such a way it works with multiple instances of…"
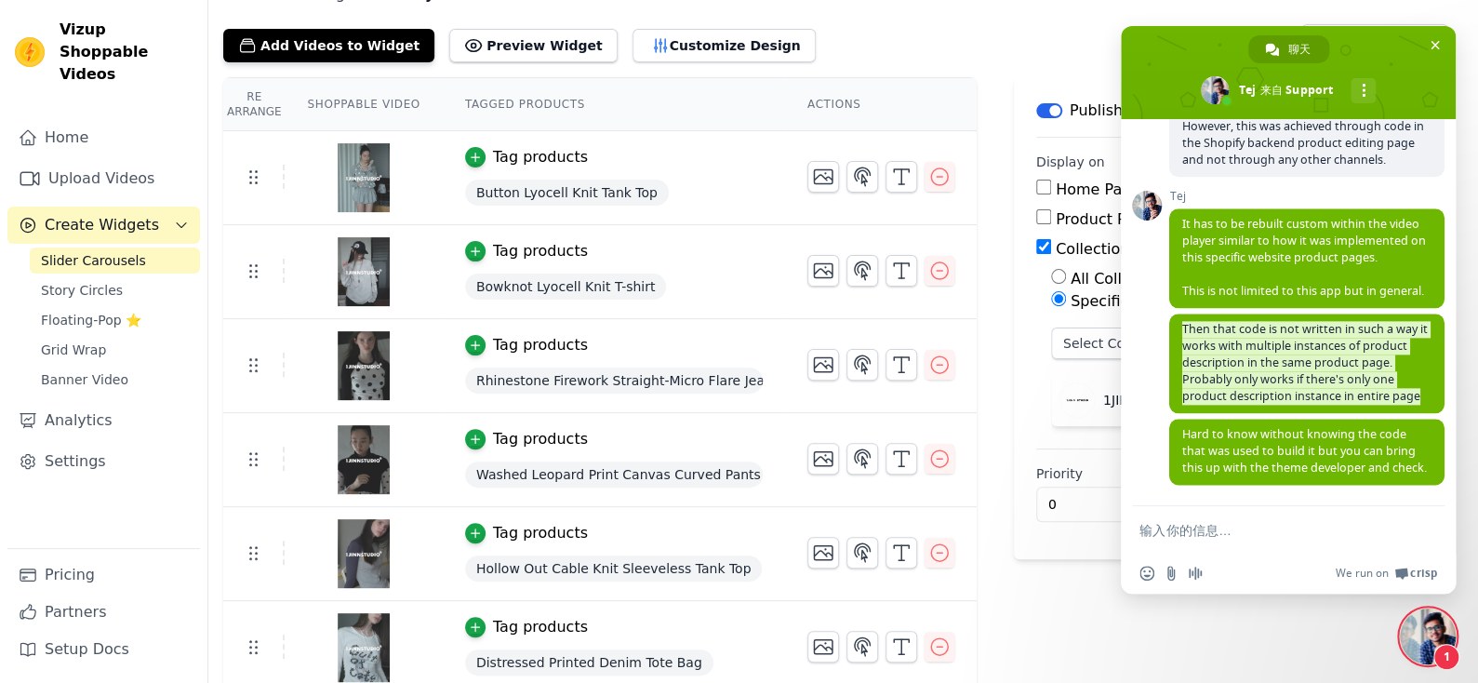
scroll to position [1131, 0]
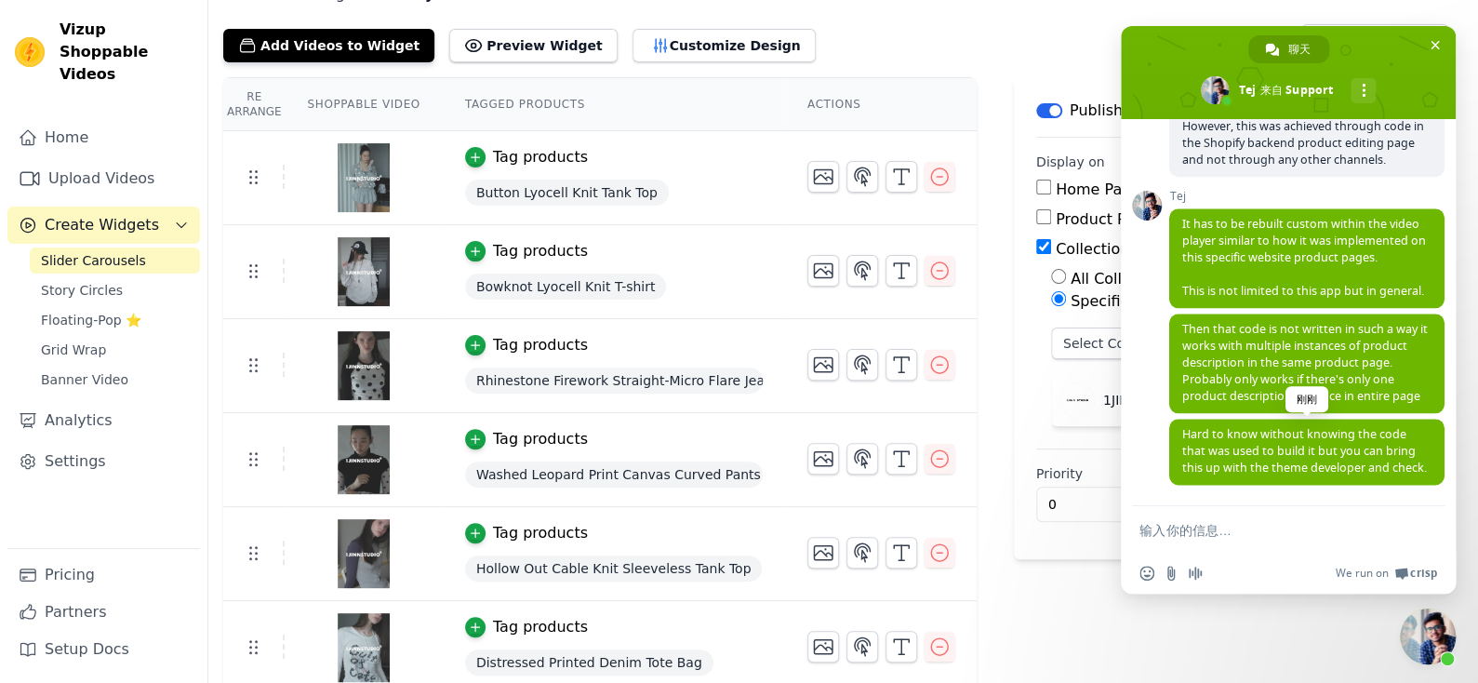
click at [1230, 426] on span "Hard to know without knowing the code that was used to build it but you can bri…" at bounding box center [1305, 450] width 245 height 49
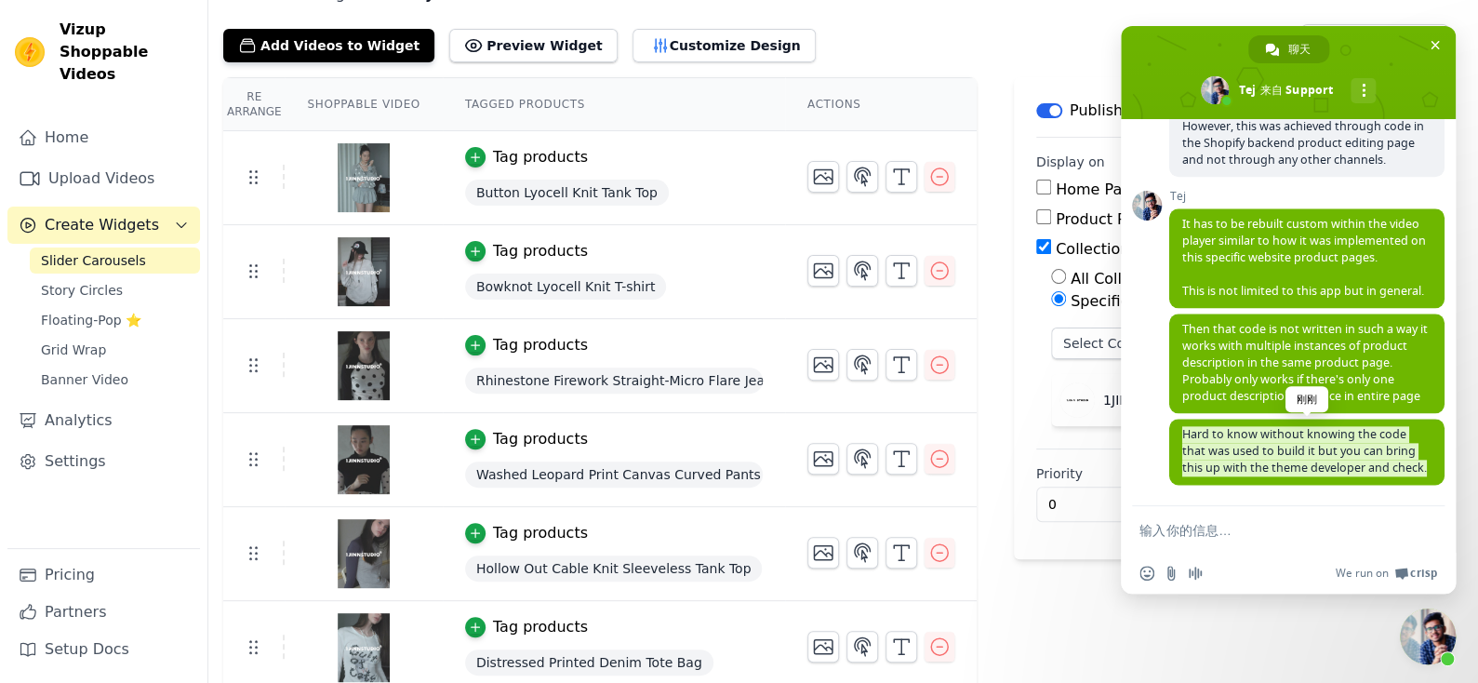
click at [1230, 426] on span "Hard to know without knowing the code that was used to build it but you can bri…" at bounding box center [1305, 450] width 245 height 49
copy span "Hard to know without knowing the code that was used to build it but you can bri…"
click at [1269, 549] on form at bounding box center [1268, 531] width 257 height 50
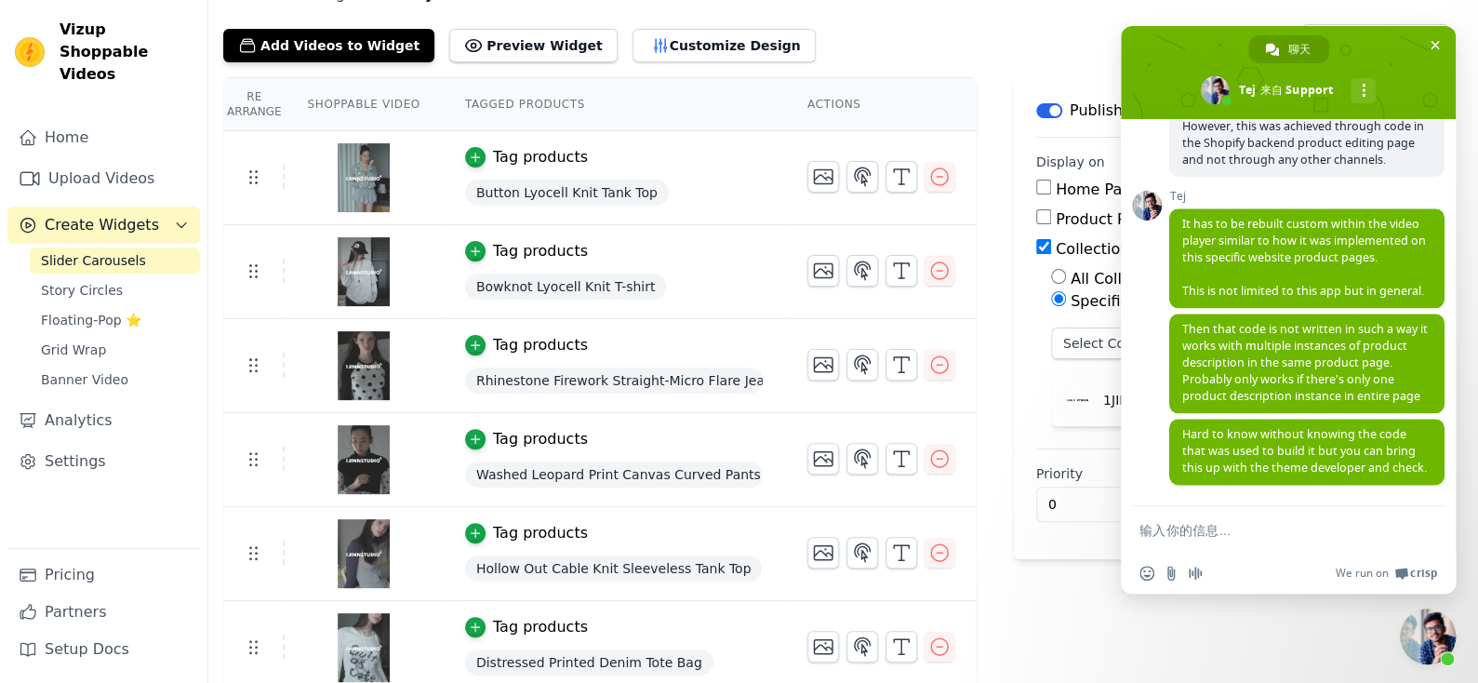
click at [1264, 536] on textarea "输入你的信息…" at bounding box center [1268, 530] width 257 height 17
paste textarea "Hard to know without knowing the code that was used to build it but you can bri…"
type textarea "Hard to know without knowing the code that was used to build it but you can bri…"
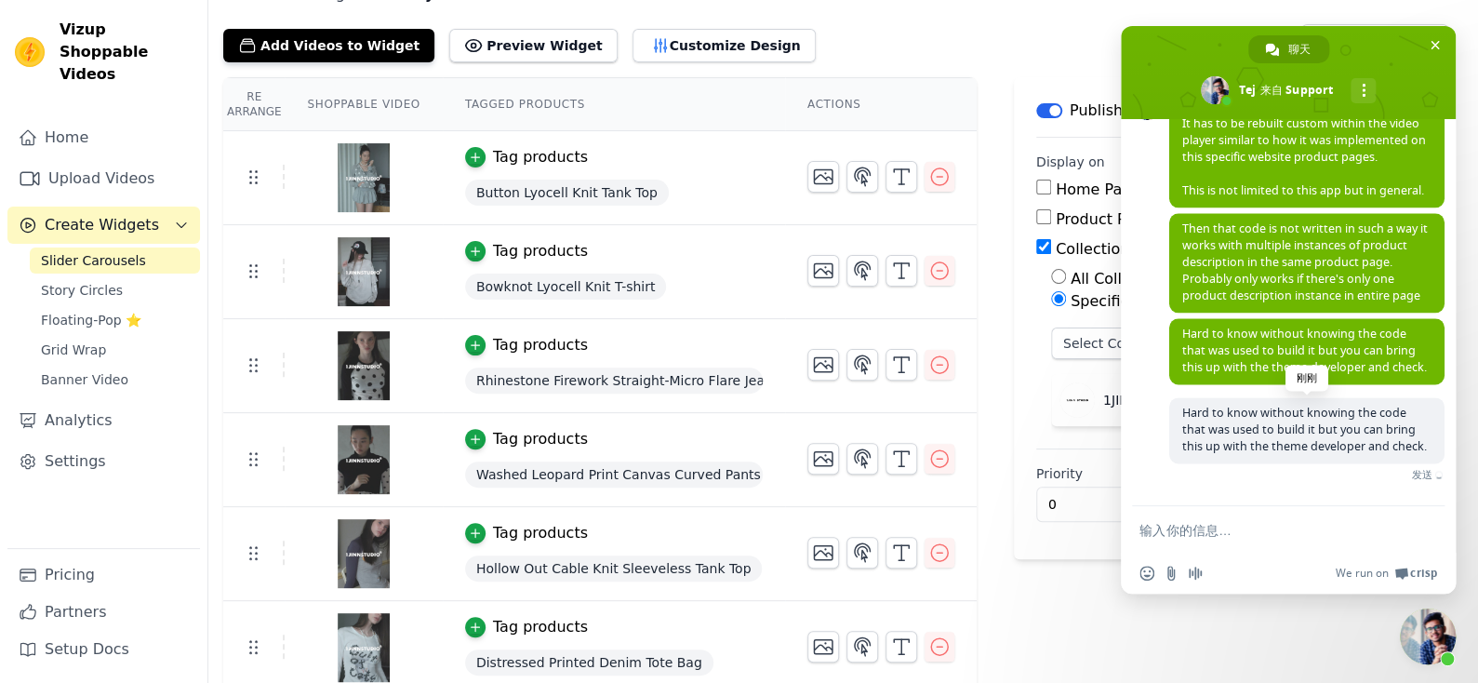
scroll to position [1230, 0]
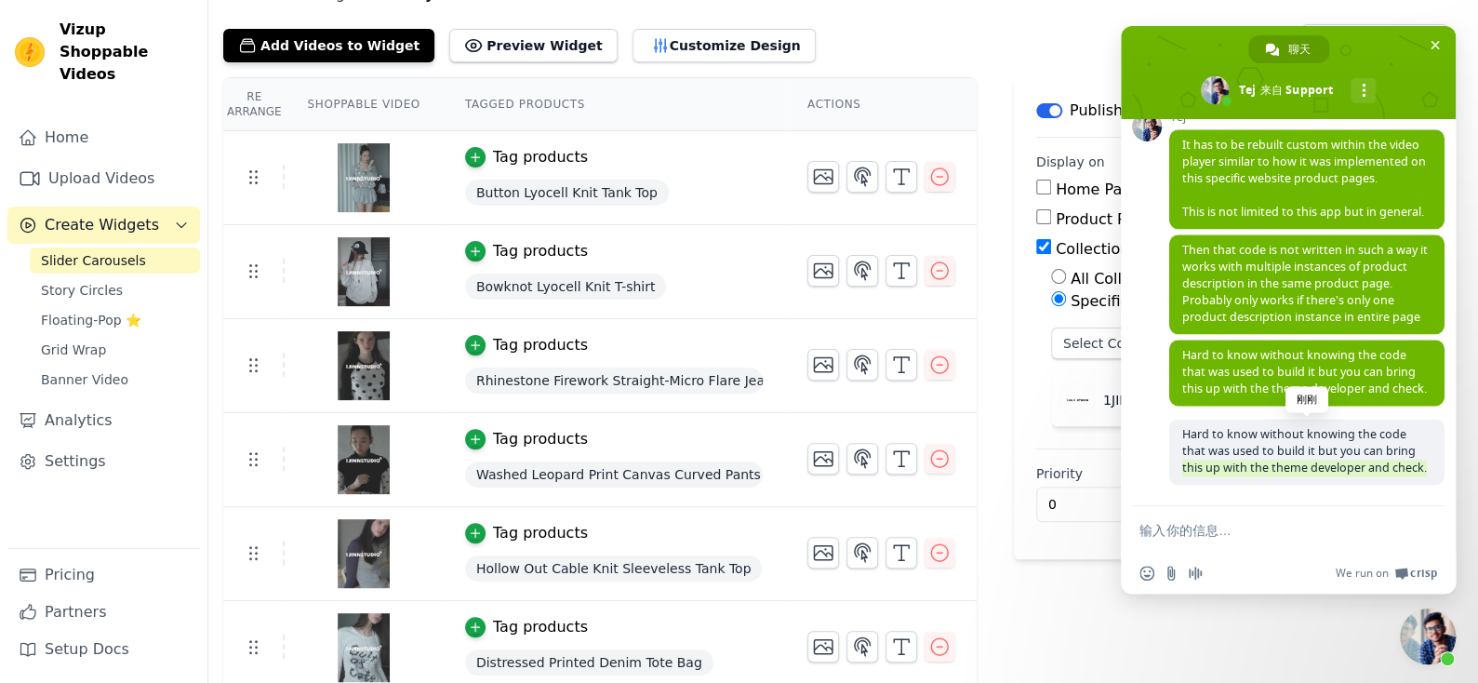
drag, startPoint x: 1175, startPoint y: 446, endPoint x: 1315, endPoint y: 477, distance: 143.1
click at [1315, 477] on span "Hard to know without knowing the code that was used to build it but you can bri…" at bounding box center [1307, 452] width 275 height 66
click at [1310, 488] on div "Hard to know without knowing the code that was used to build it but you can bri…" at bounding box center [1307, 462] width 275 height 87
click at [349, 167] on img at bounding box center [364, 177] width 52 height 89
click at [78, 160] on link "Upload Videos" at bounding box center [103, 178] width 193 height 37
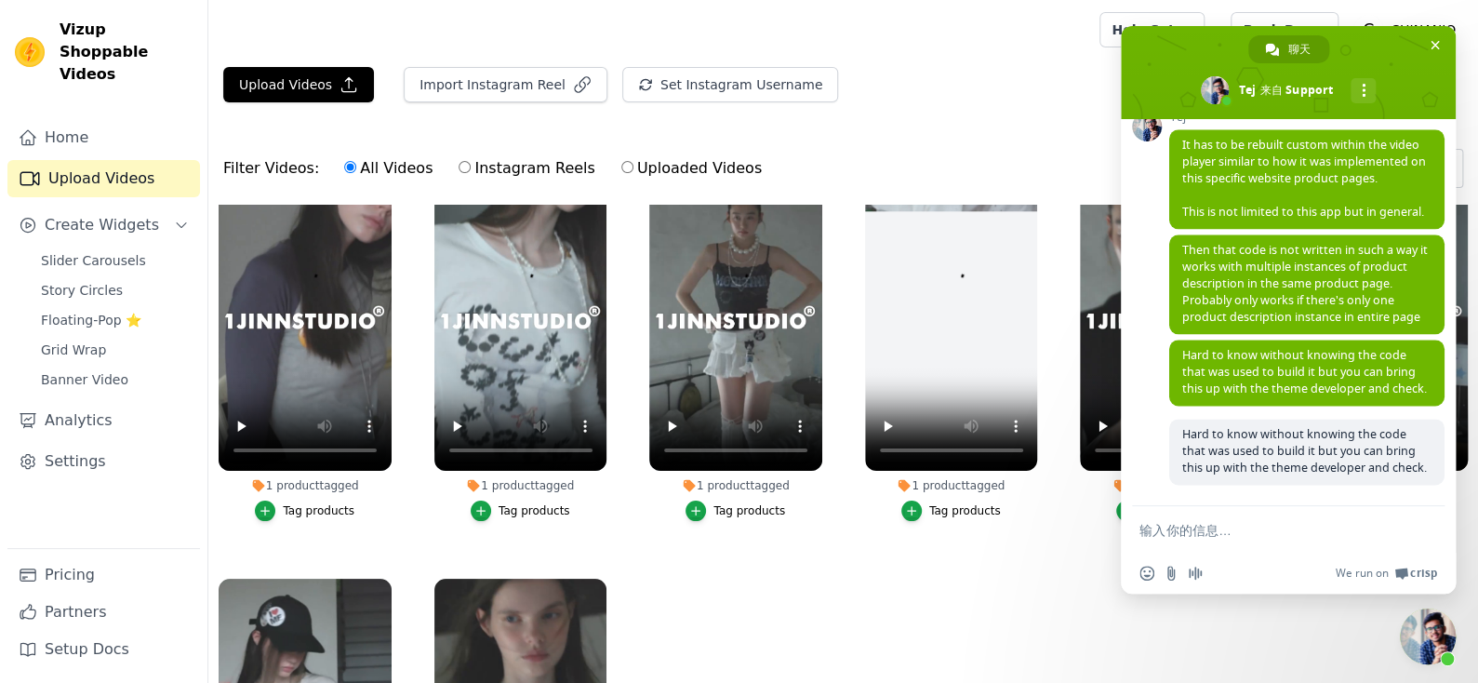
scroll to position [93, 0]
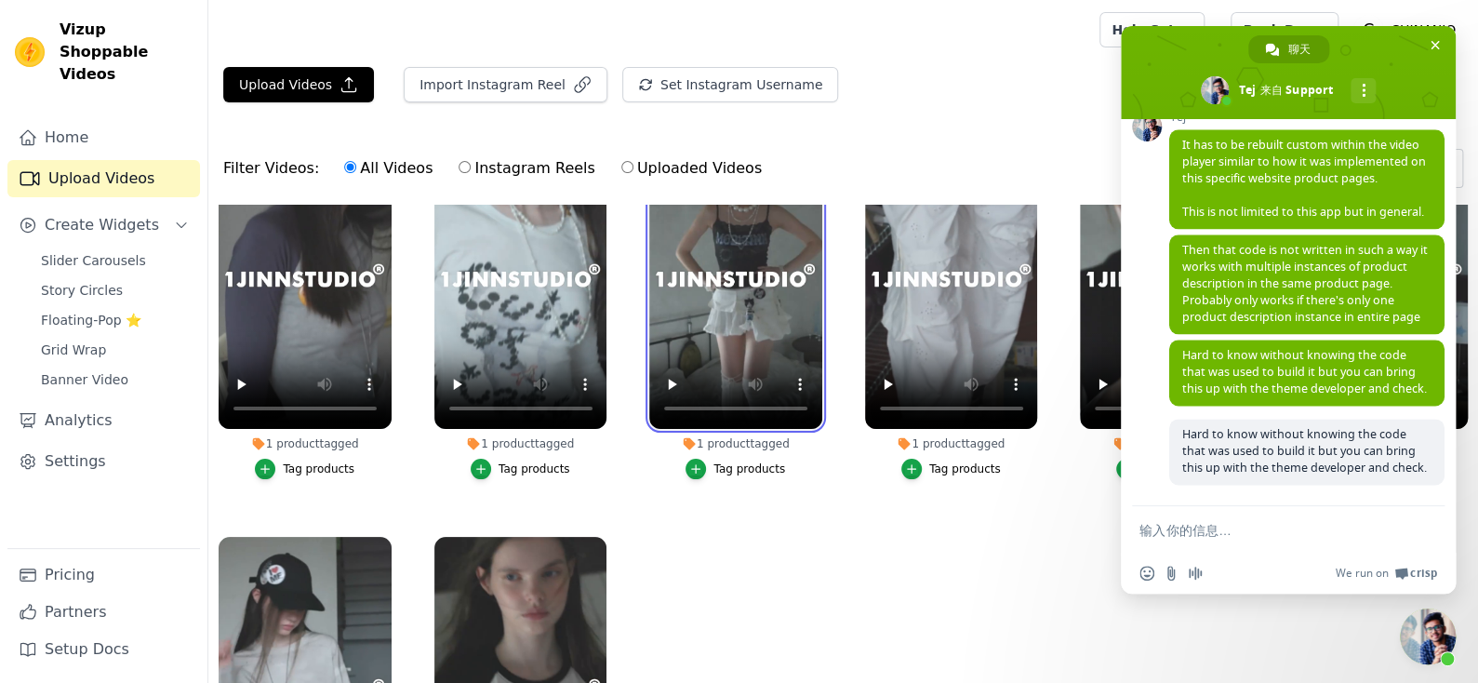
click at [681, 286] on video at bounding box center [735, 275] width 173 height 307
click at [716, 328] on video at bounding box center [735, 275] width 173 height 307
click at [719, 322] on video at bounding box center [735, 275] width 173 height 307
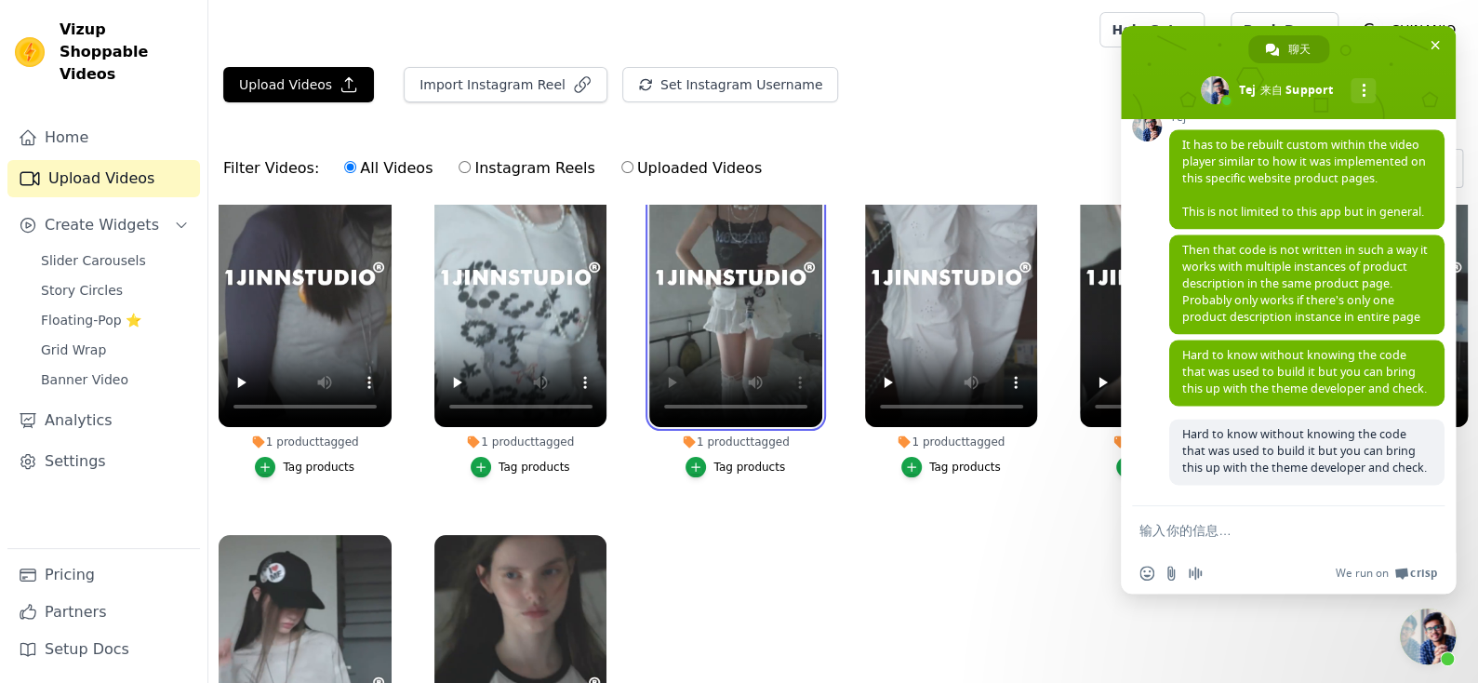
scroll to position [210, 0]
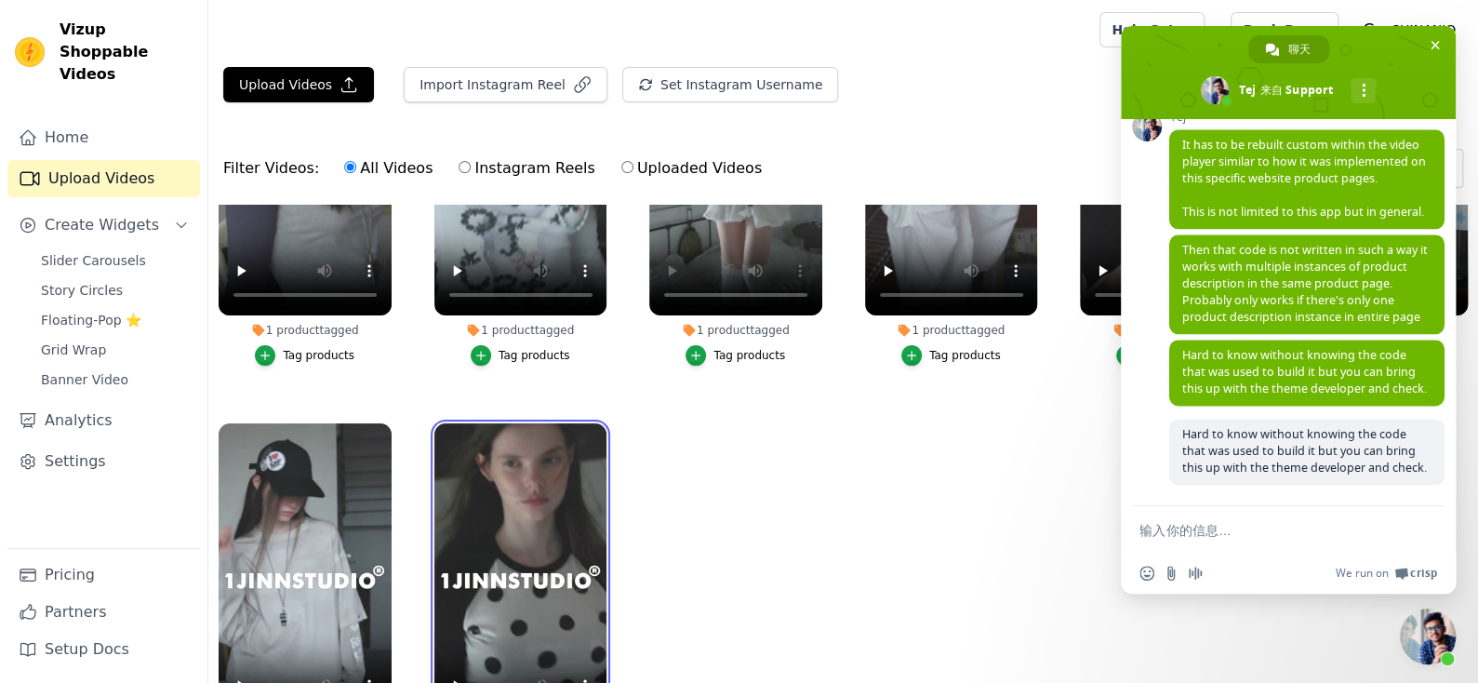
click at [536, 501] on video at bounding box center [521, 576] width 173 height 307
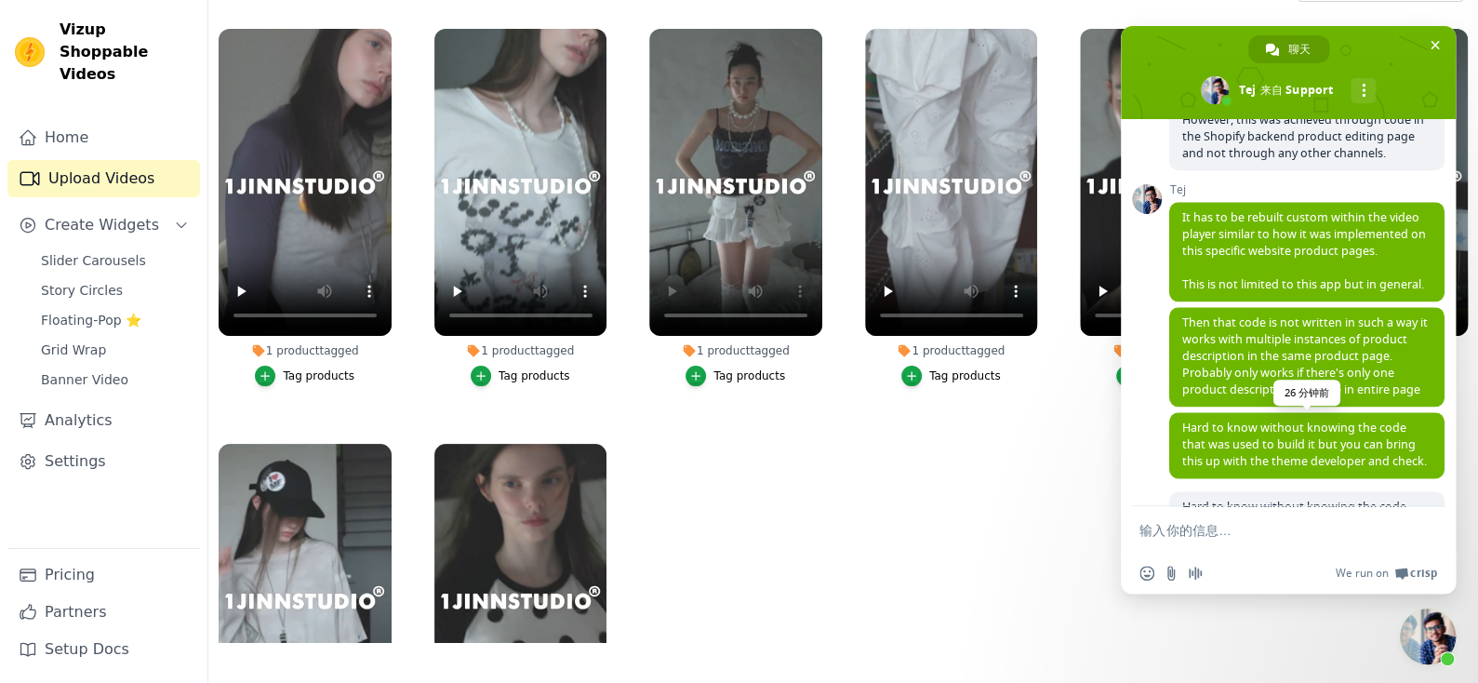
scroll to position [1212, 0]
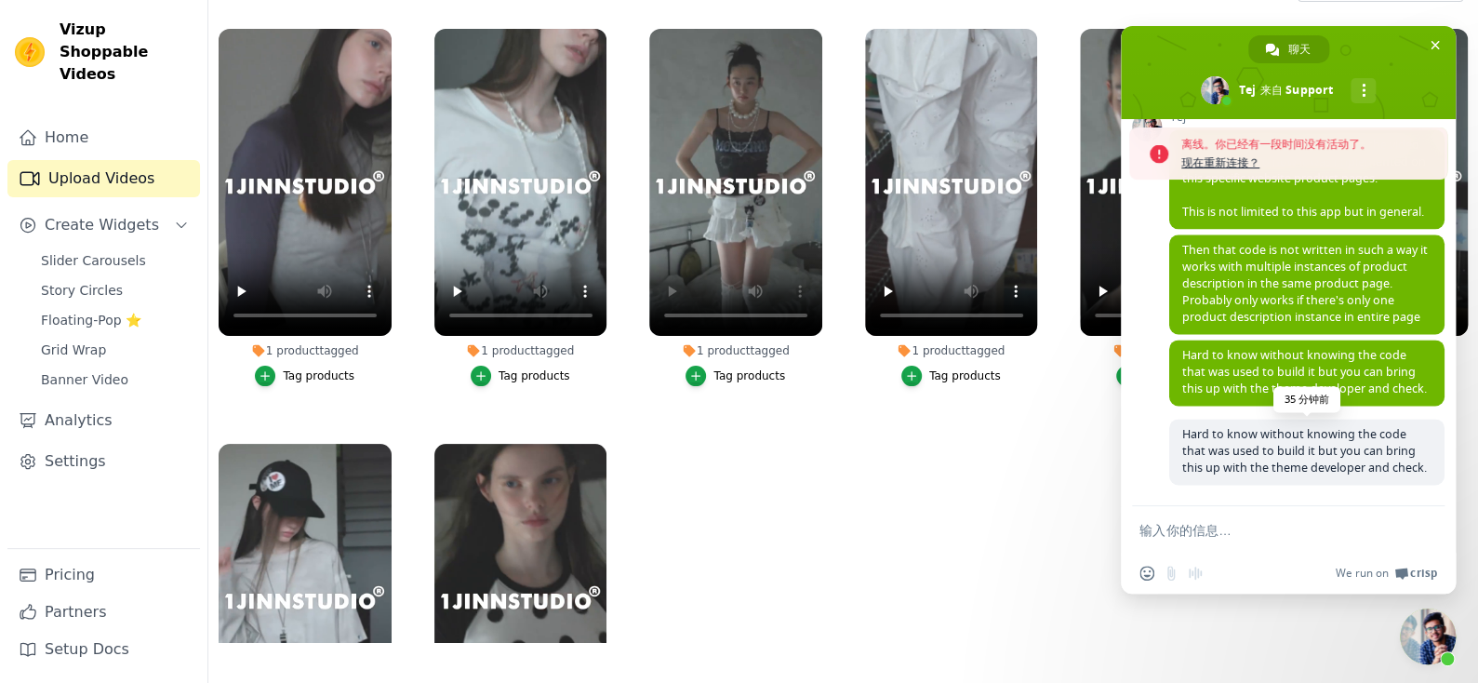
click at [1251, 396] on span "Hard to know without knowing the code that was used to build it but you can bri…" at bounding box center [1305, 371] width 245 height 49
